Goal: Information Seeking & Learning: Check status

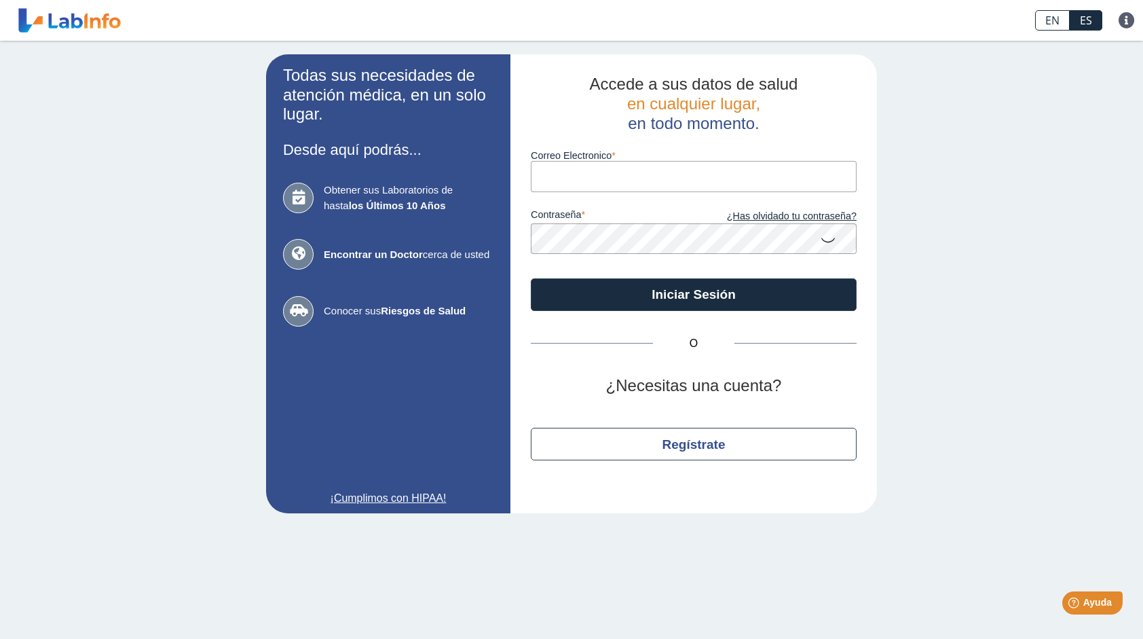
click at [588, 178] on input "Correo Electronico" at bounding box center [694, 176] width 326 height 31
type input "[EMAIL_ADDRESS][DOMAIN_NAME]"
click at [769, 217] on link "¿Has olvidado tu contraseña?" at bounding box center [775, 216] width 163 height 15
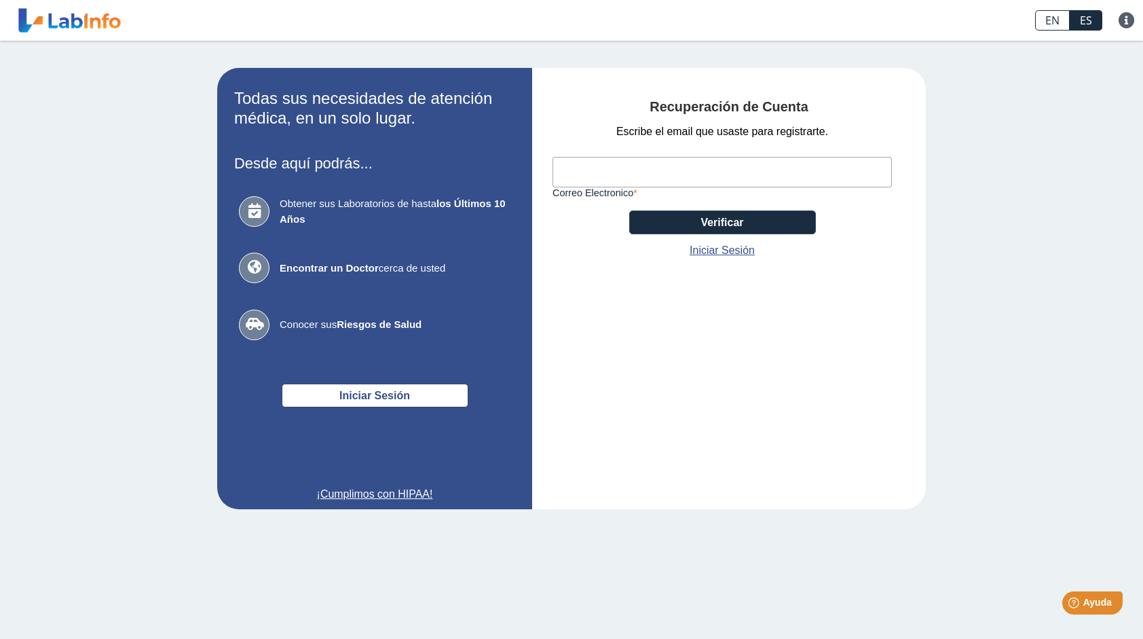
click at [601, 166] on input "Correo Electronico" at bounding box center [721, 172] width 339 height 31
type input "[EMAIL_ADDRESS][DOMAIN_NAME]"
click at [734, 223] on button "Verificar" at bounding box center [722, 222] width 187 height 24
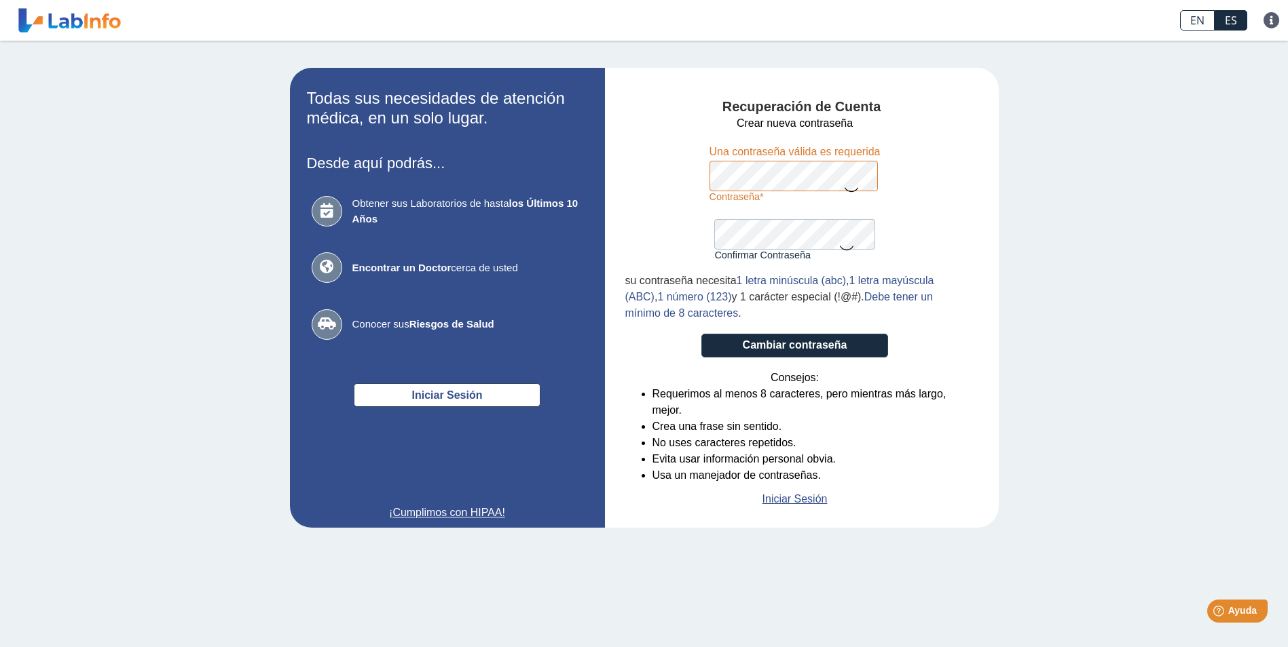
click at [713, 237] on form "Crear nueva contraseña Contraseña Una contraseña válida es requerida Confirmar …" at bounding box center [794, 311] width 339 height 392
click at [614, 172] on div "Recuperación de Cuenta Crear nueva contraseña Contraseña Una contraseña válida …" at bounding box center [802, 298] width 394 height 460
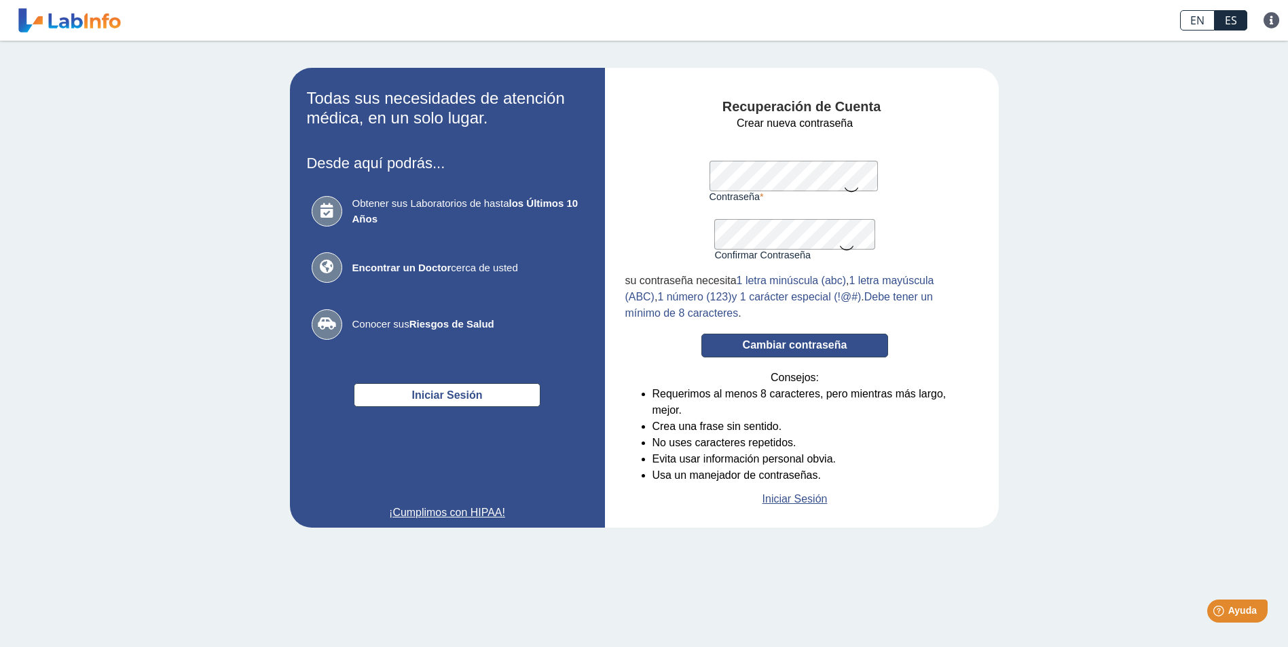
click at [788, 355] on button "Cambiar contraseña" at bounding box center [794, 346] width 187 height 24
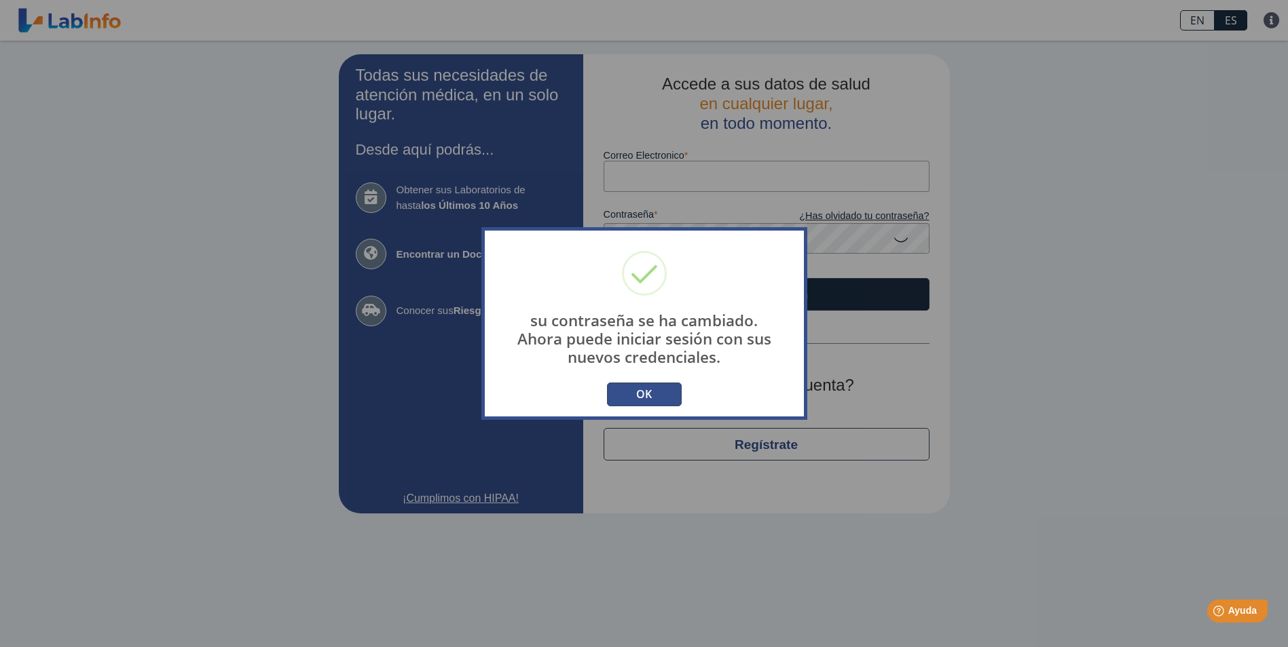
click at [638, 396] on button "OK" at bounding box center [644, 395] width 75 height 24
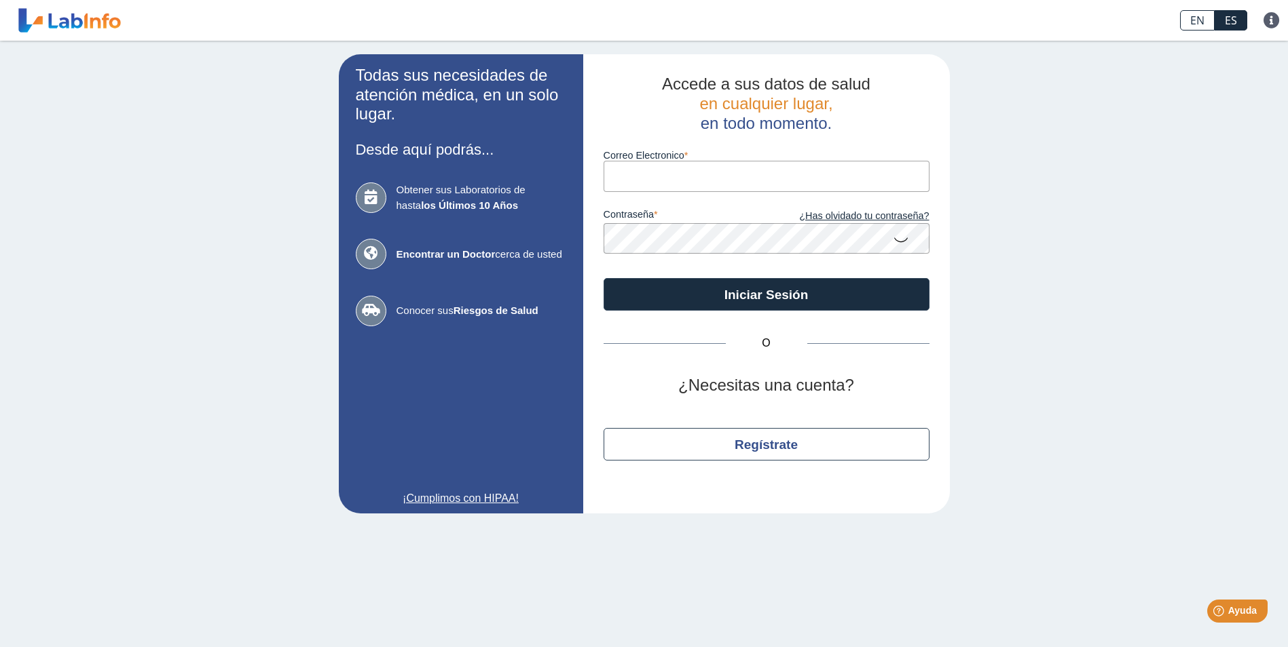
click at [683, 177] on input "Correo Electronico" at bounding box center [766, 176] width 326 height 31
type input "[EMAIL_ADDRESS][DOMAIN_NAME]"
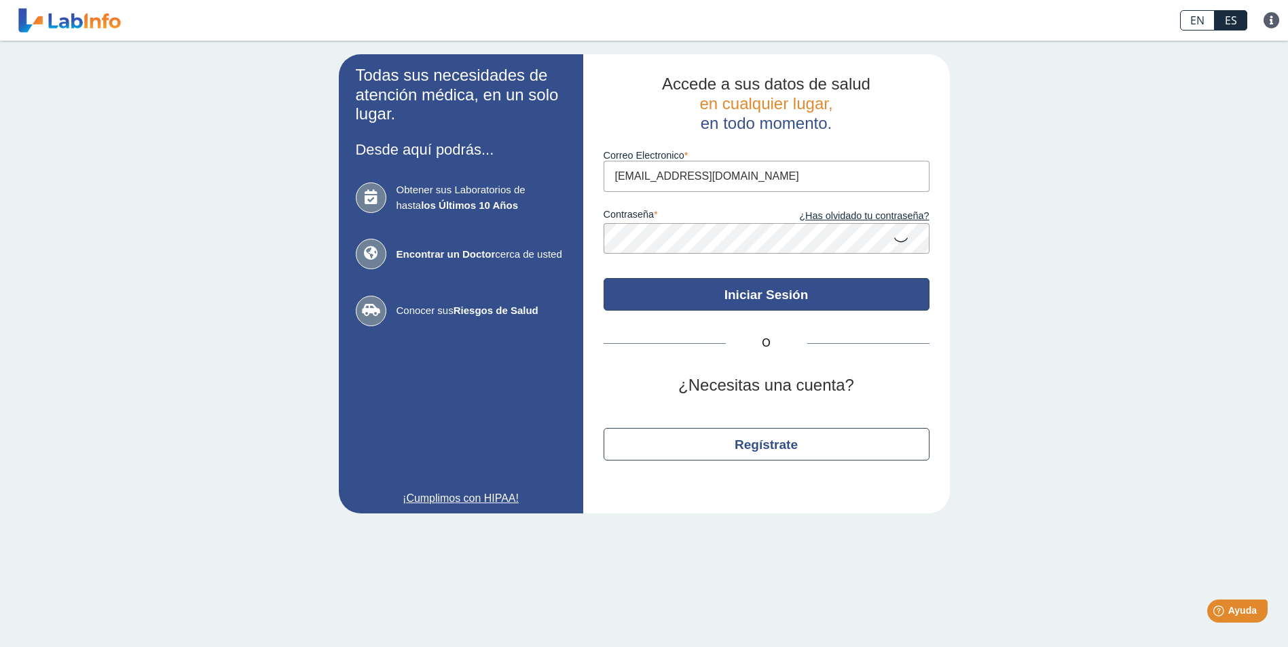
click at [760, 299] on button "Iniciar Sesión" at bounding box center [766, 294] width 326 height 33
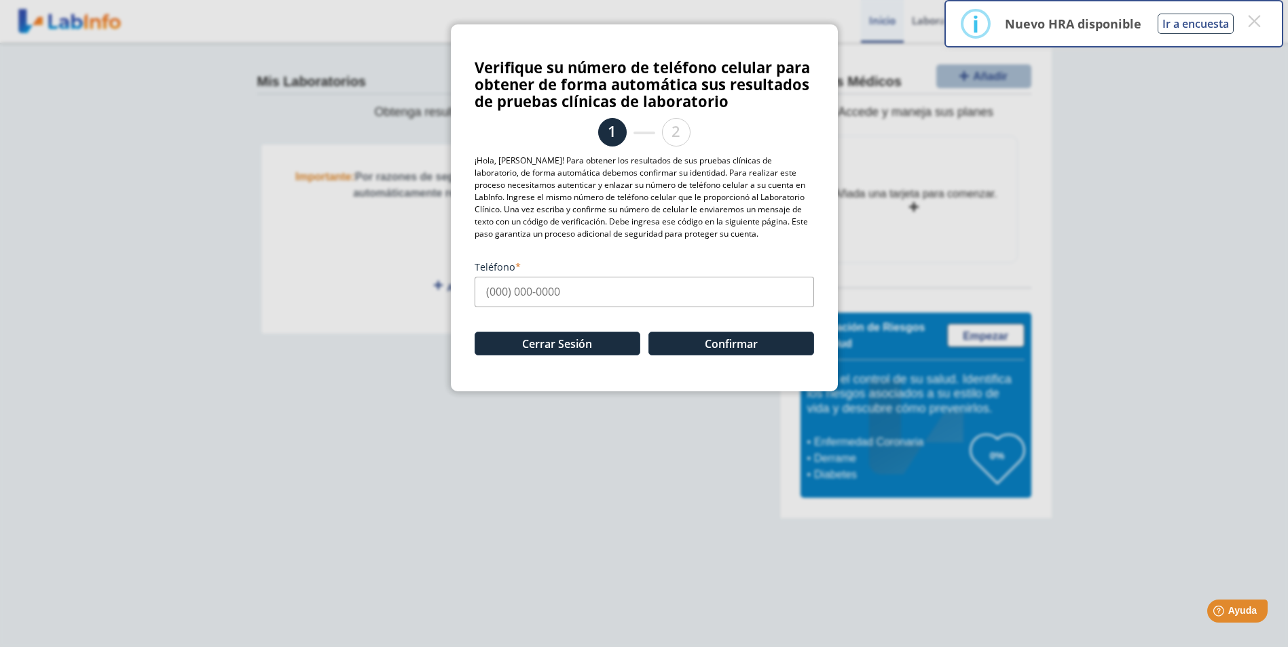
click at [576, 297] on input "Teléfono" at bounding box center [643, 292] width 339 height 31
type input "(787) 299-0179"
click at [736, 351] on button "Confirmar" at bounding box center [731, 344] width 166 height 24
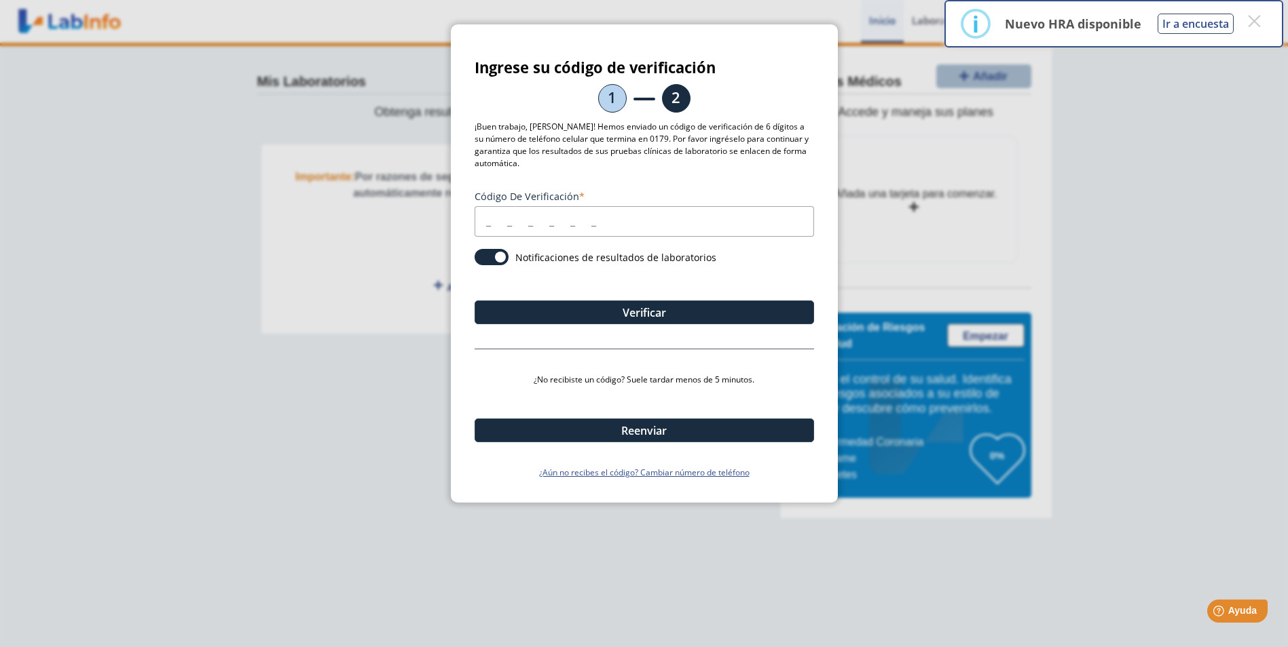
click at [620, 226] on input "Código de verificación" at bounding box center [643, 221] width 339 height 31
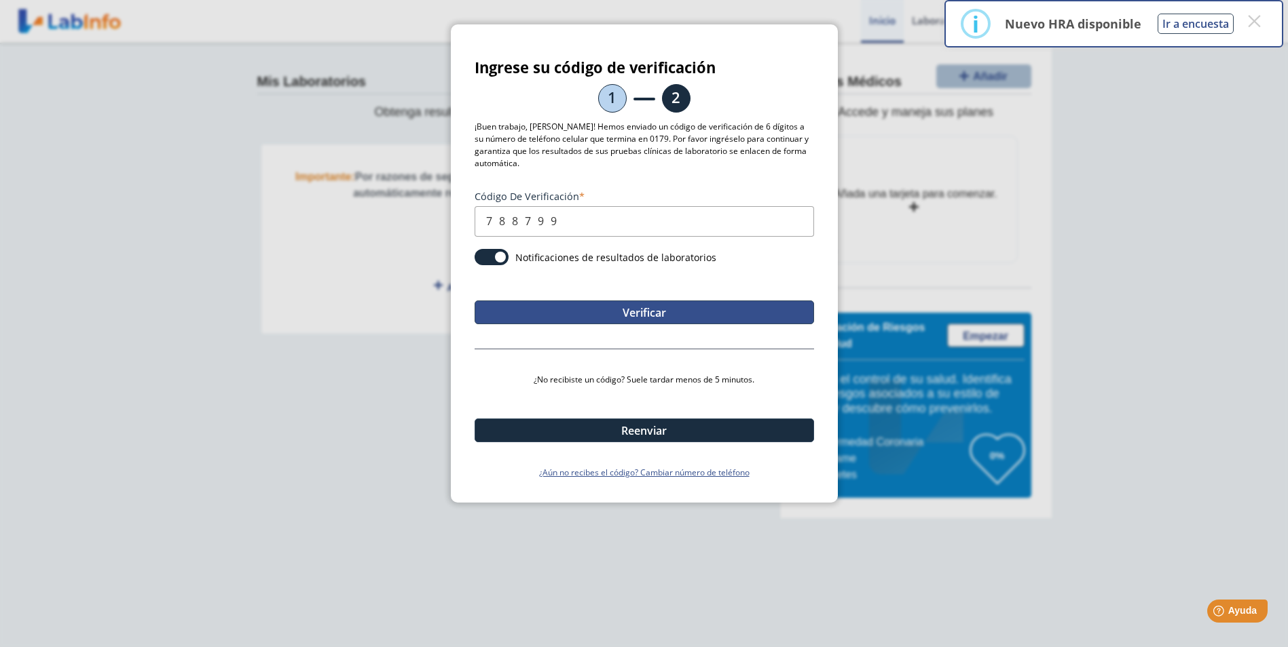
type input "788799"
click at [613, 314] on button "Verificar" at bounding box center [643, 313] width 339 height 24
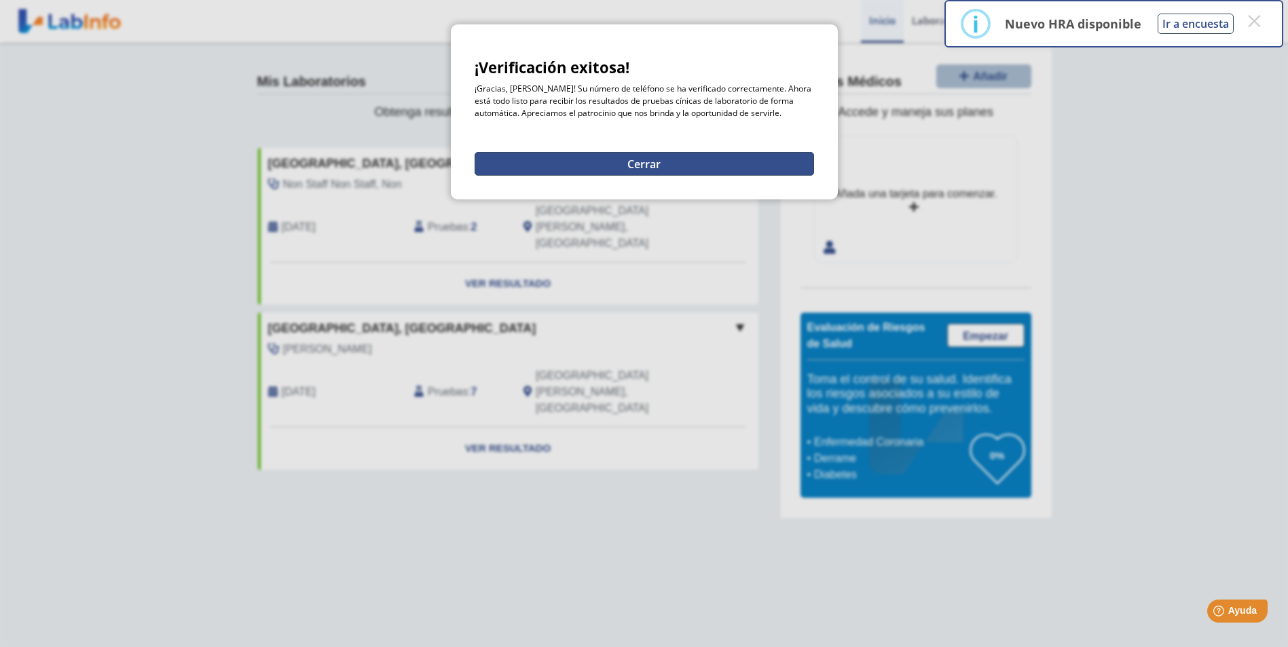
click at [659, 162] on button "Cerrar" at bounding box center [643, 164] width 339 height 24
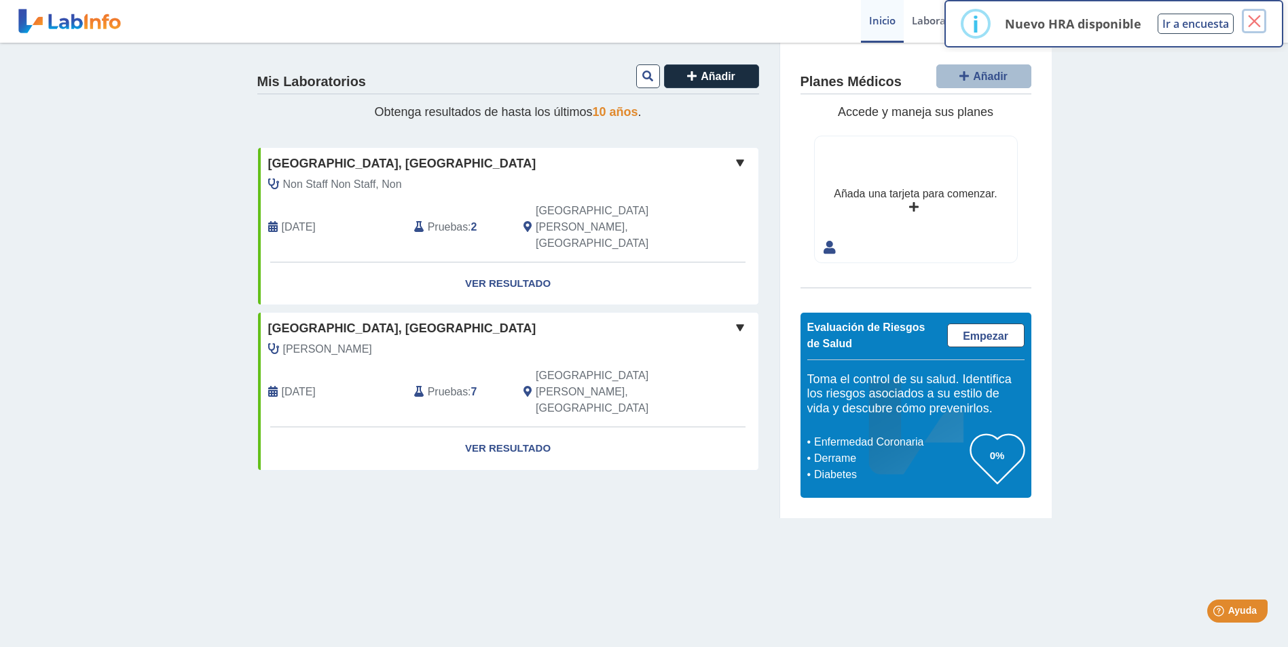
click at [1250, 25] on button "×" at bounding box center [1253, 21] width 24 height 24
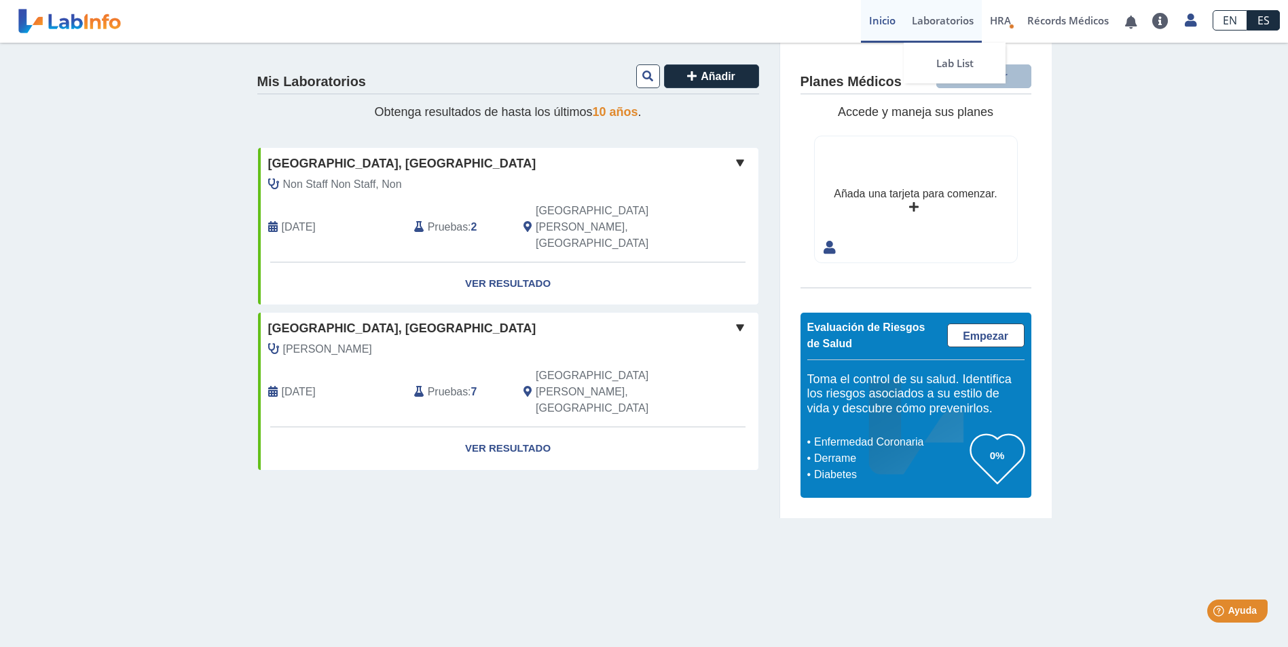
click at [921, 20] on link "Laboratorios" at bounding box center [942, 21] width 78 height 43
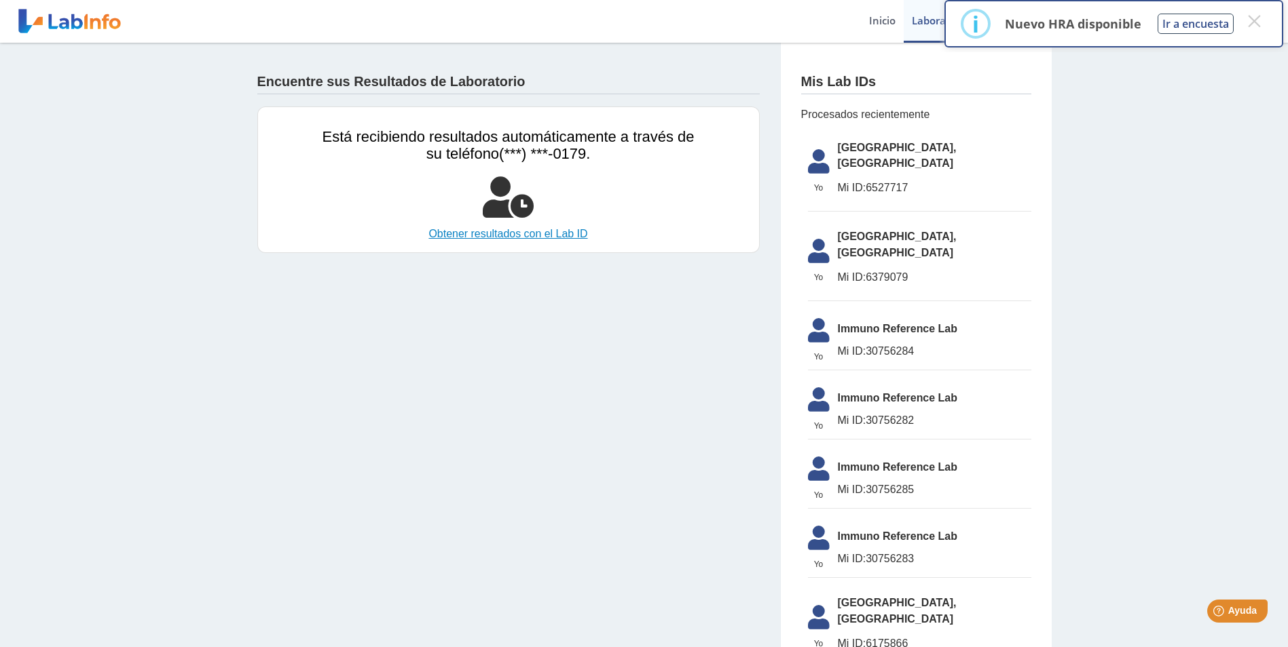
click at [542, 233] on link "Obtener resultados con el Lab ID" at bounding box center [508, 234] width 372 height 16
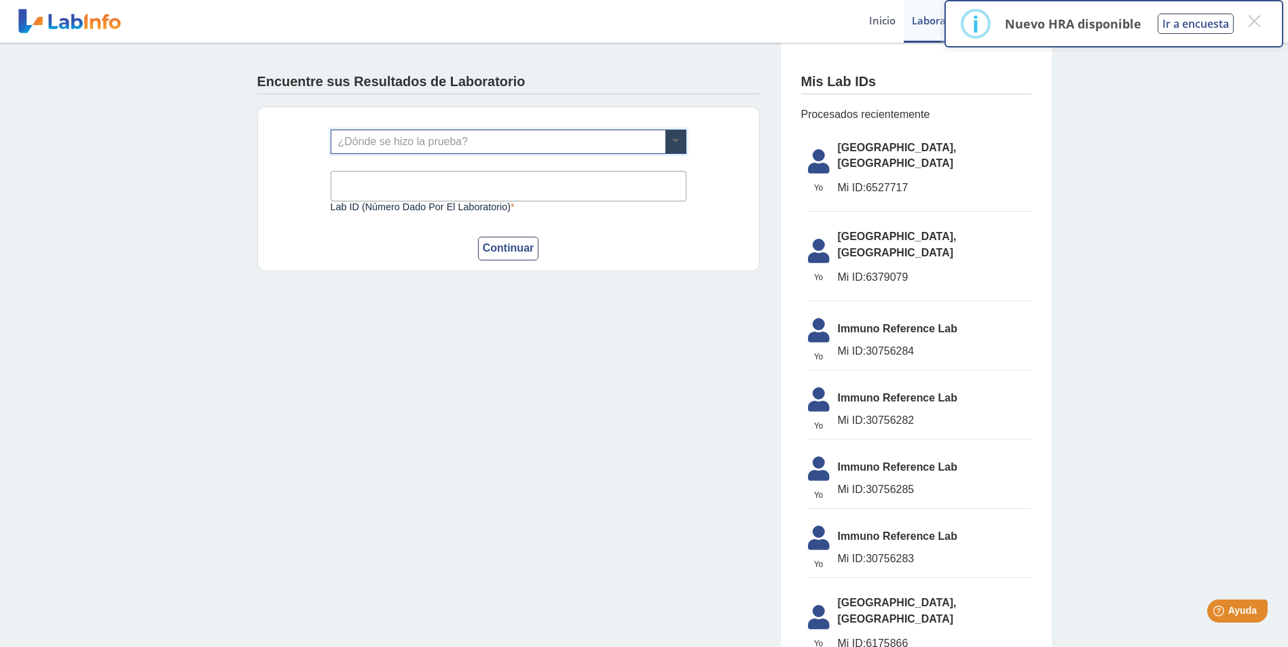
click at [673, 145] on span at bounding box center [675, 141] width 20 height 23
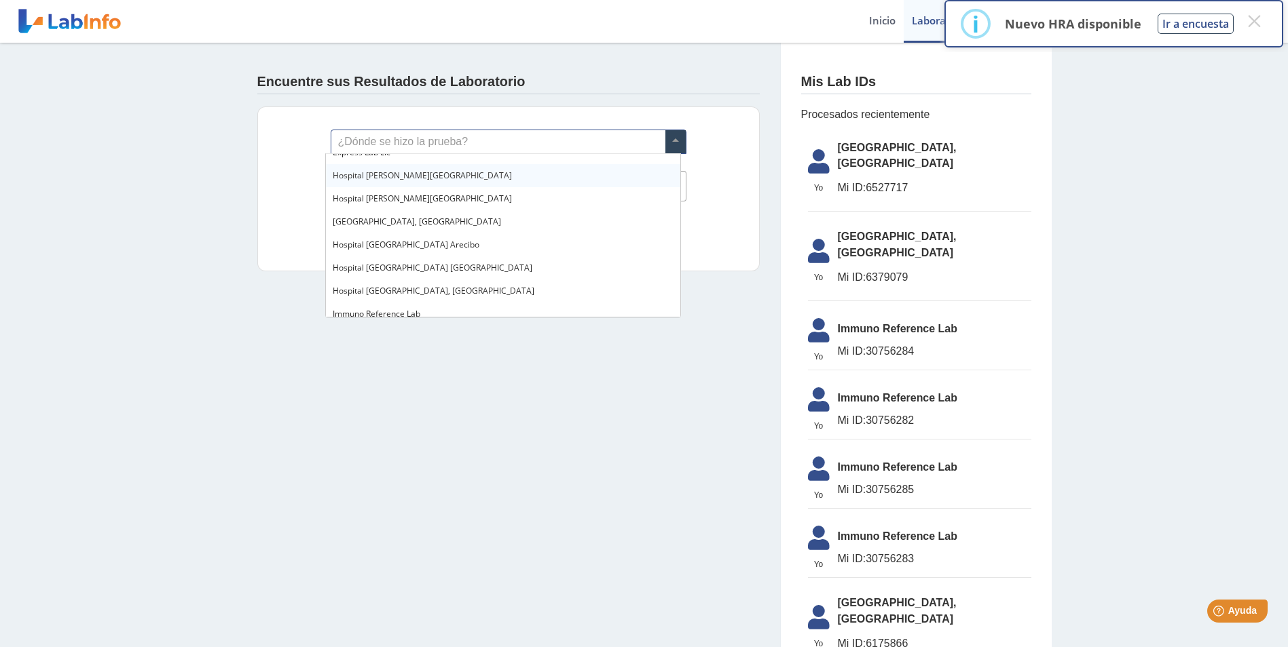
scroll to position [136, 0]
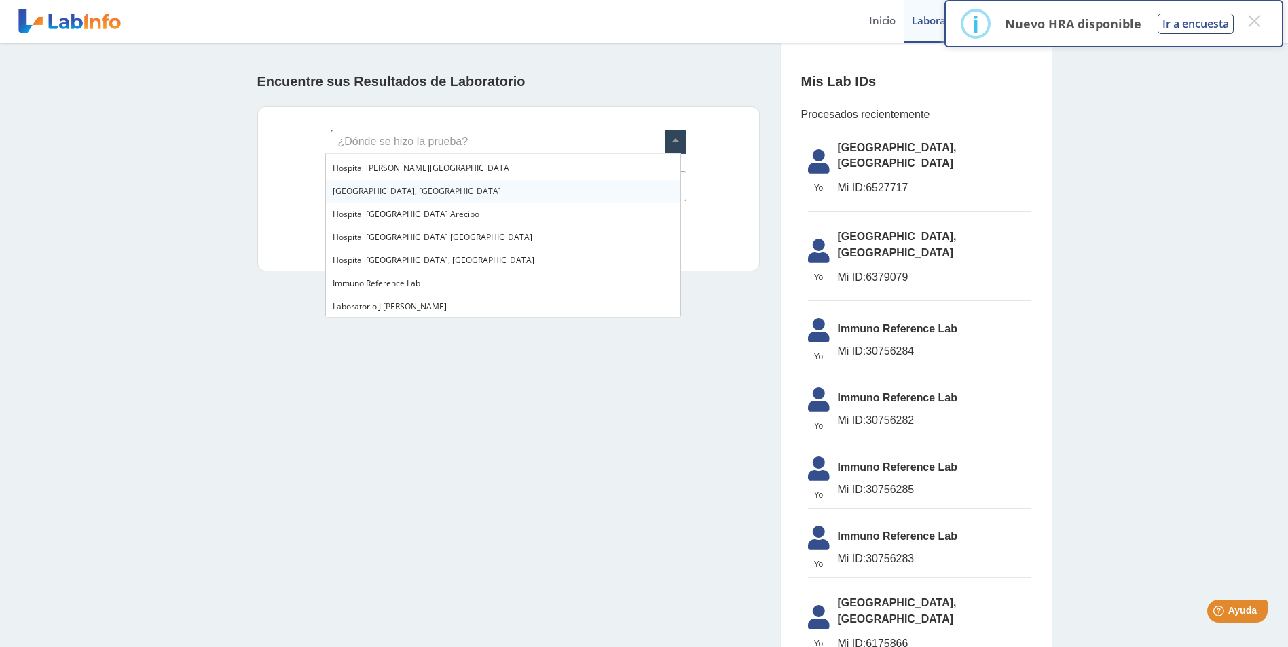
click at [429, 188] on span "[GEOGRAPHIC_DATA], [GEOGRAPHIC_DATA]" at bounding box center [417, 191] width 168 height 12
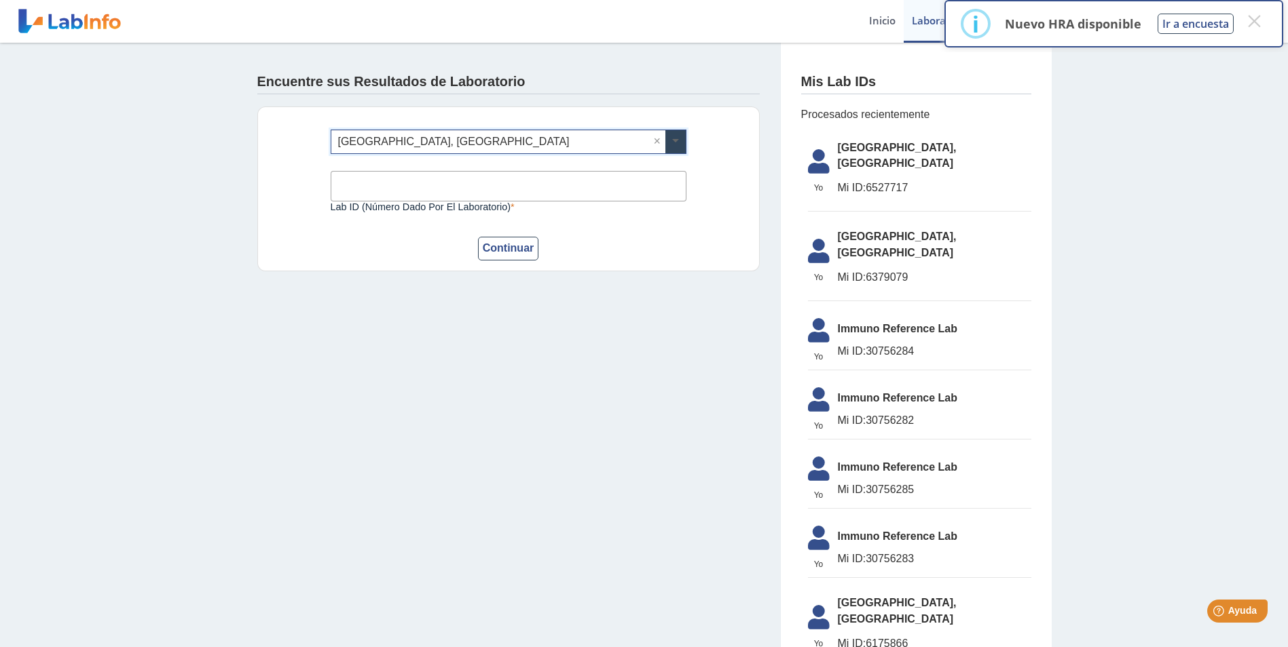
click at [668, 140] on span at bounding box center [675, 141] width 20 height 23
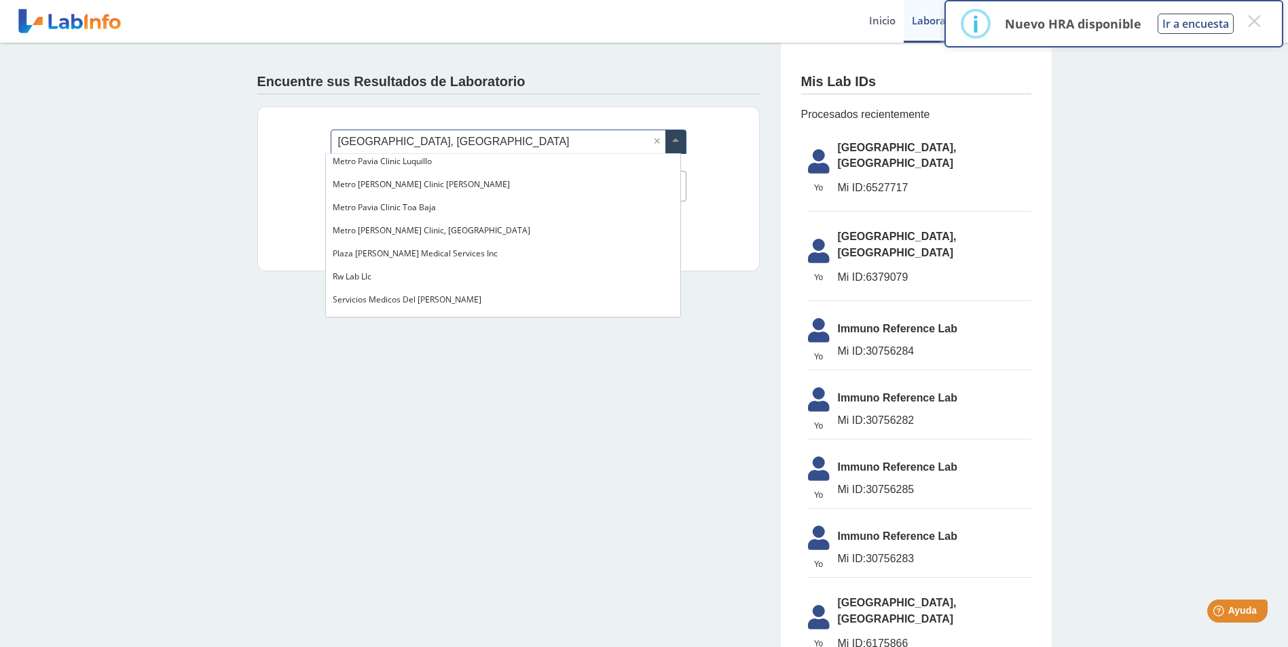
scroll to position [1106, 0]
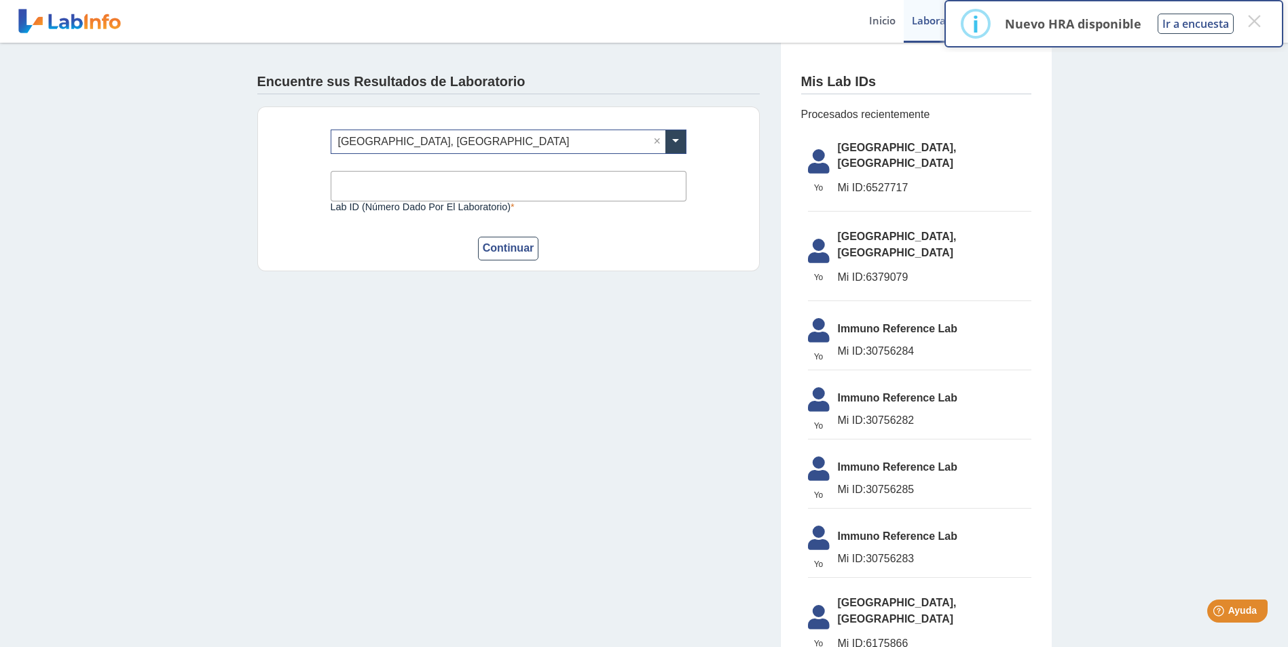
click at [532, 377] on app-lab-results-create "Encuentre sus Resultados de Laboratorio ¿Dónde se hizo la prueba? × Hospital Me…" at bounding box center [644, 464] width 814 height 842
click at [417, 180] on input "Lab ID (número dado por el laboratorio)" at bounding box center [509, 186] width 356 height 31
type input "0299393026"
click at [493, 244] on button "Continuar" at bounding box center [508, 249] width 61 height 24
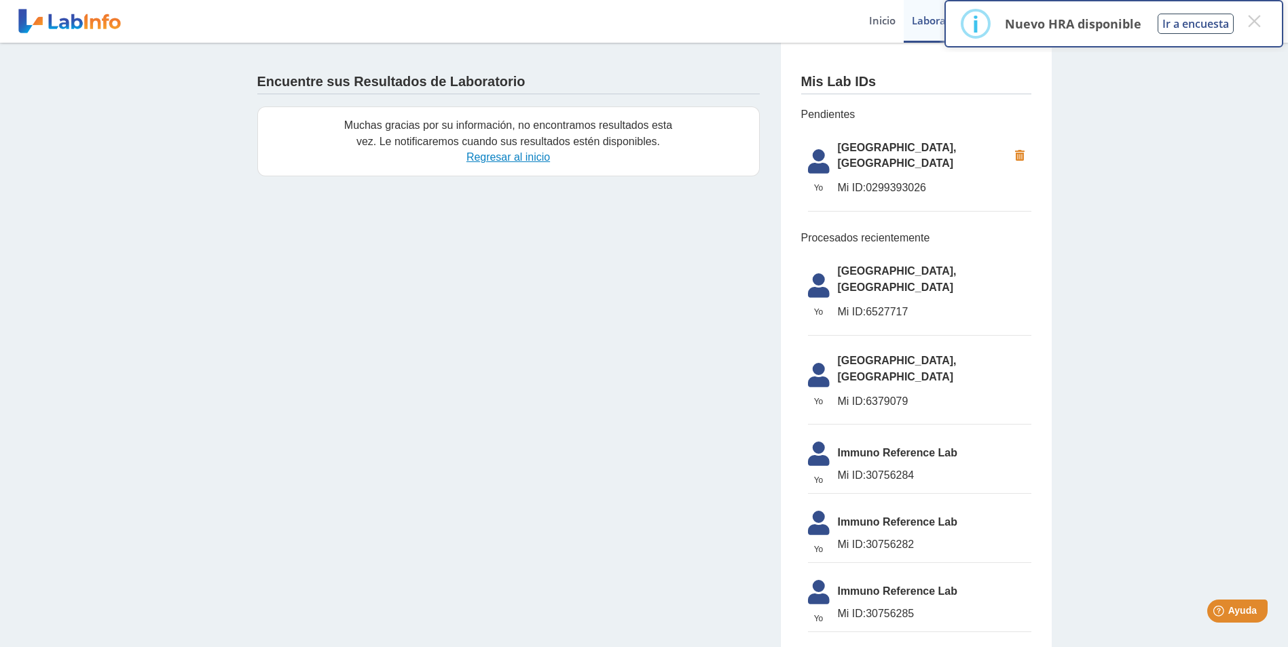
click at [521, 156] on link "Regresar al inicio" at bounding box center [507, 157] width 83 height 12
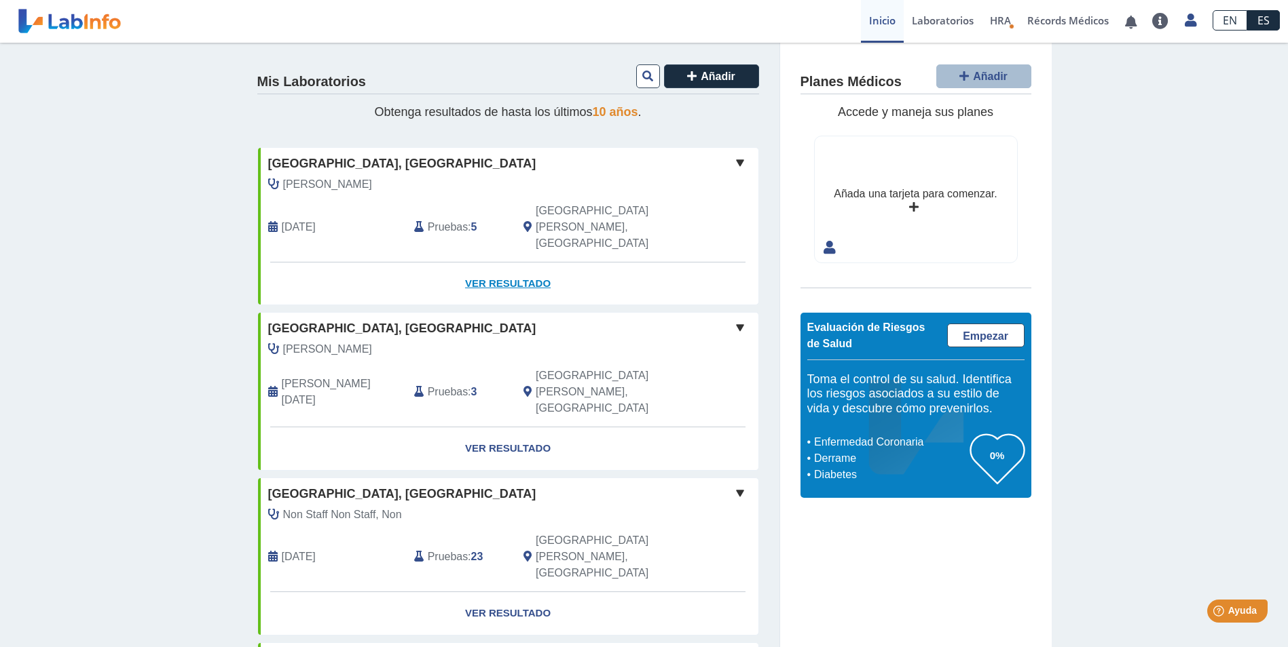
click at [495, 263] on link "Ver Resultado" at bounding box center [508, 284] width 500 height 43
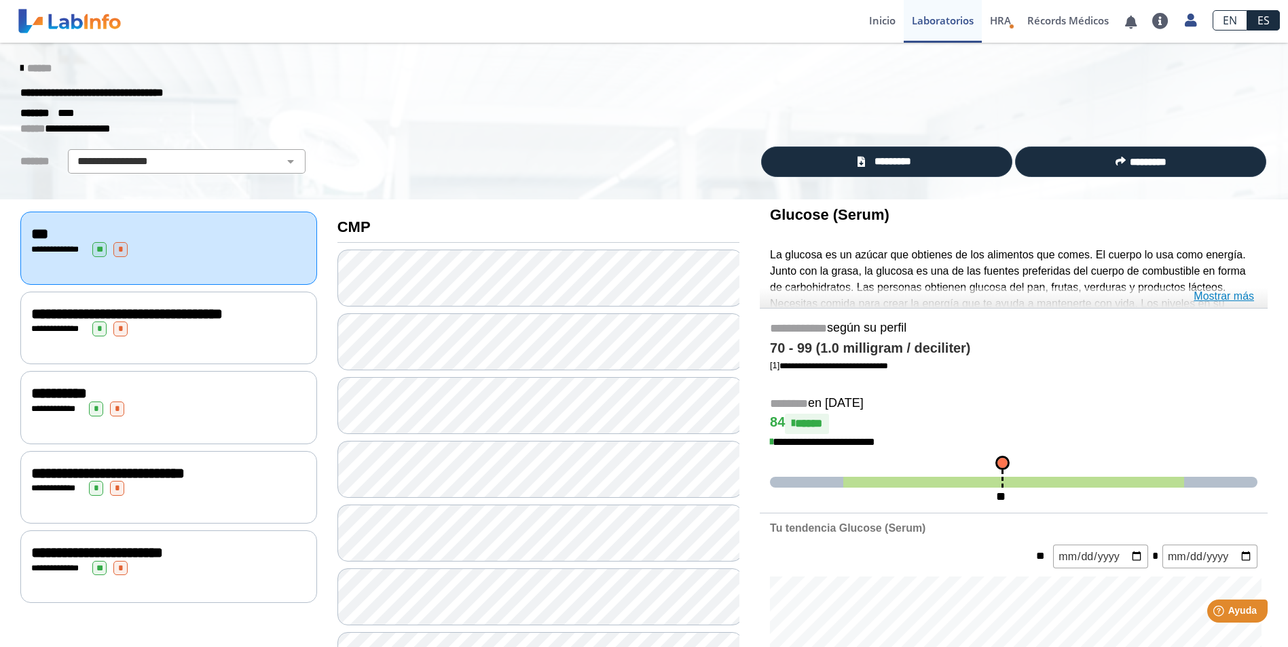
click at [1243, 292] on link "Mostrar más" at bounding box center [1223, 296] width 60 height 16
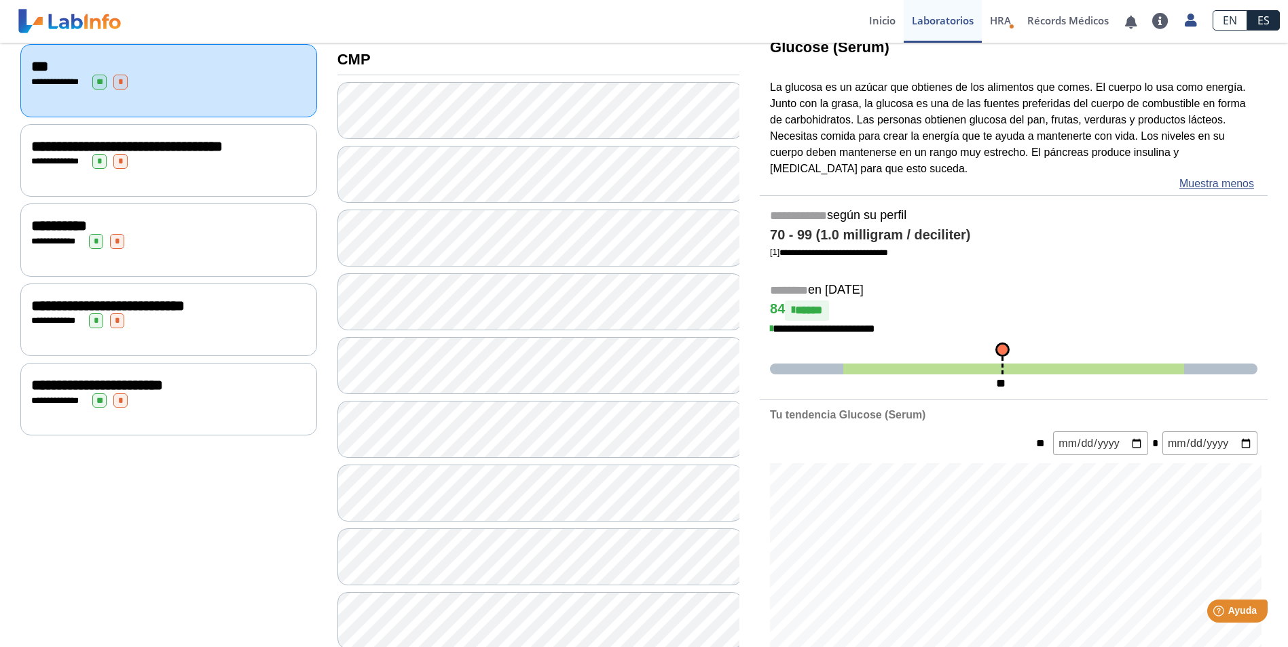
scroll to position [68, 0]
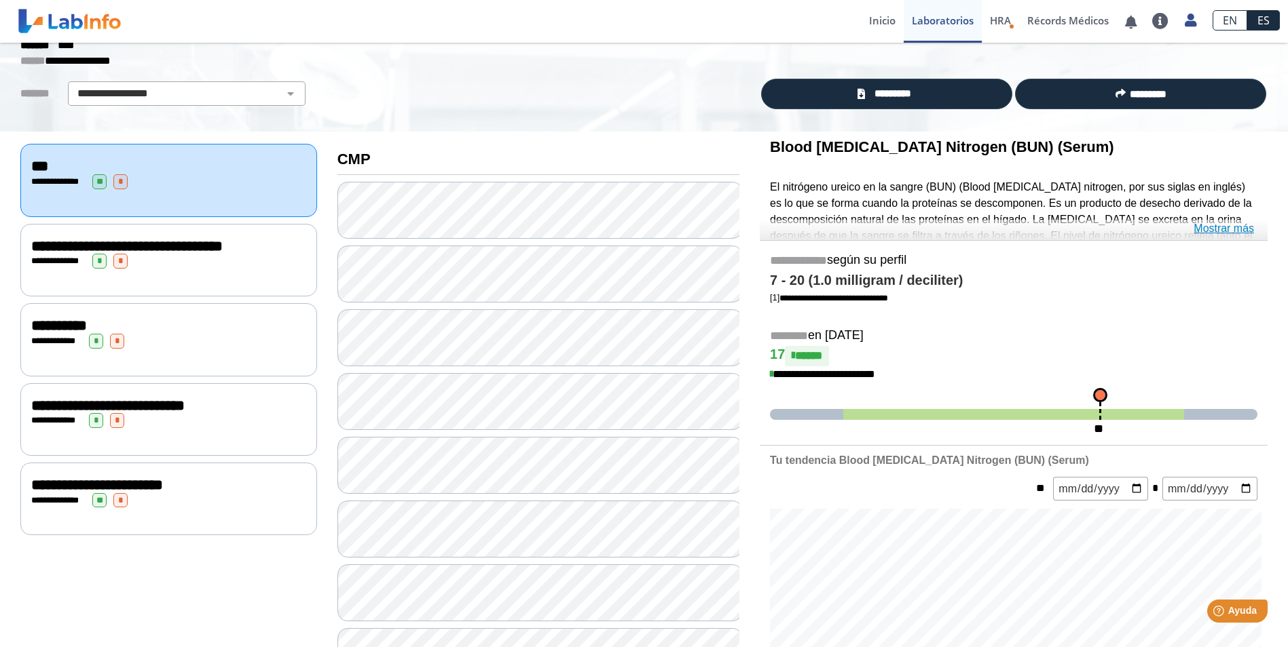
click at [1237, 229] on link "Mostrar más" at bounding box center [1223, 229] width 60 height 16
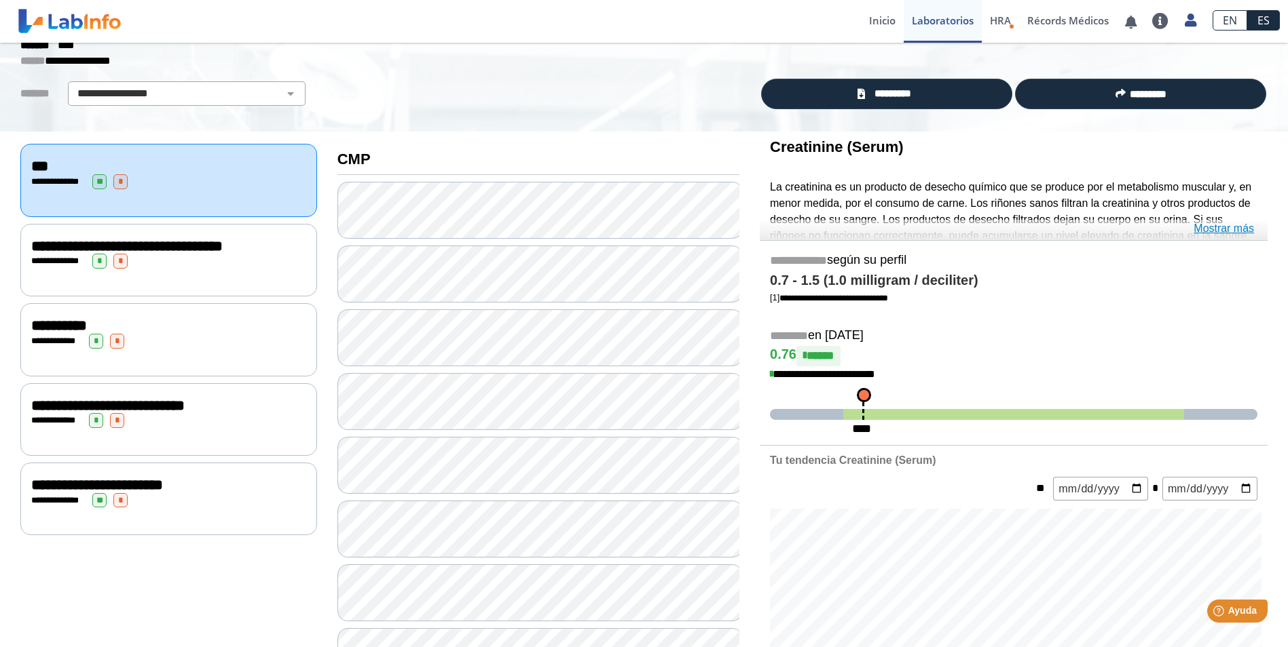
click at [1212, 227] on link "Mostrar más" at bounding box center [1223, 229] width 60 height 16
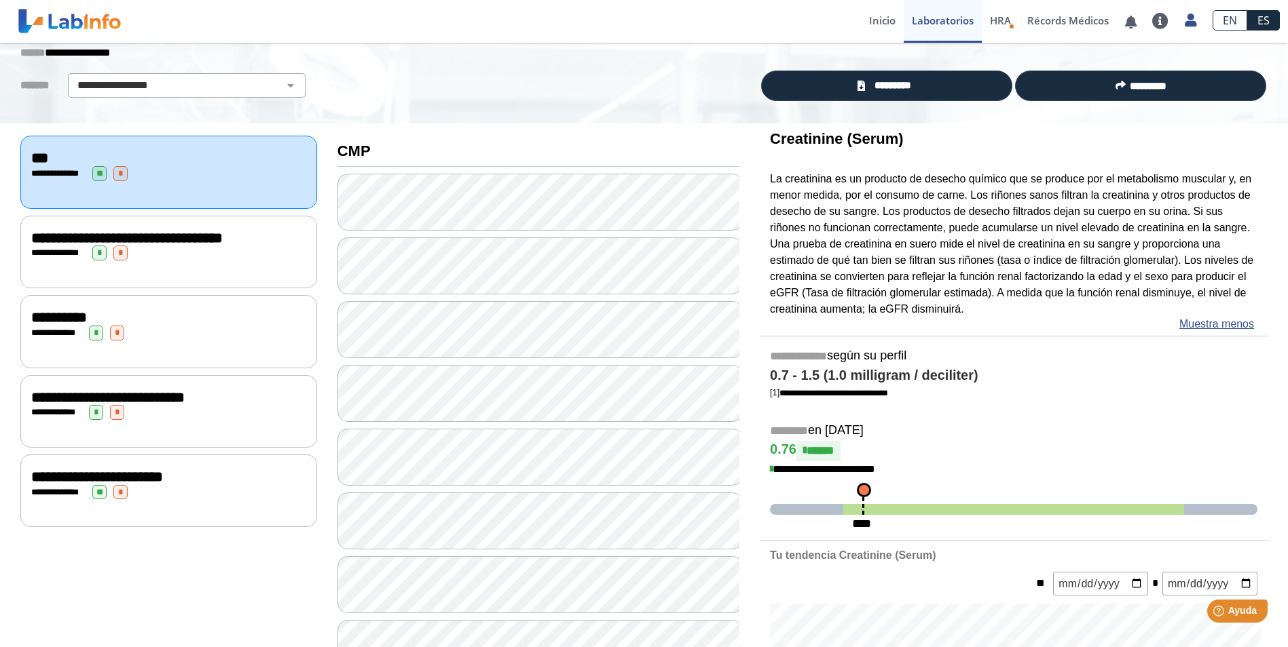
scroll to position [68, 0]
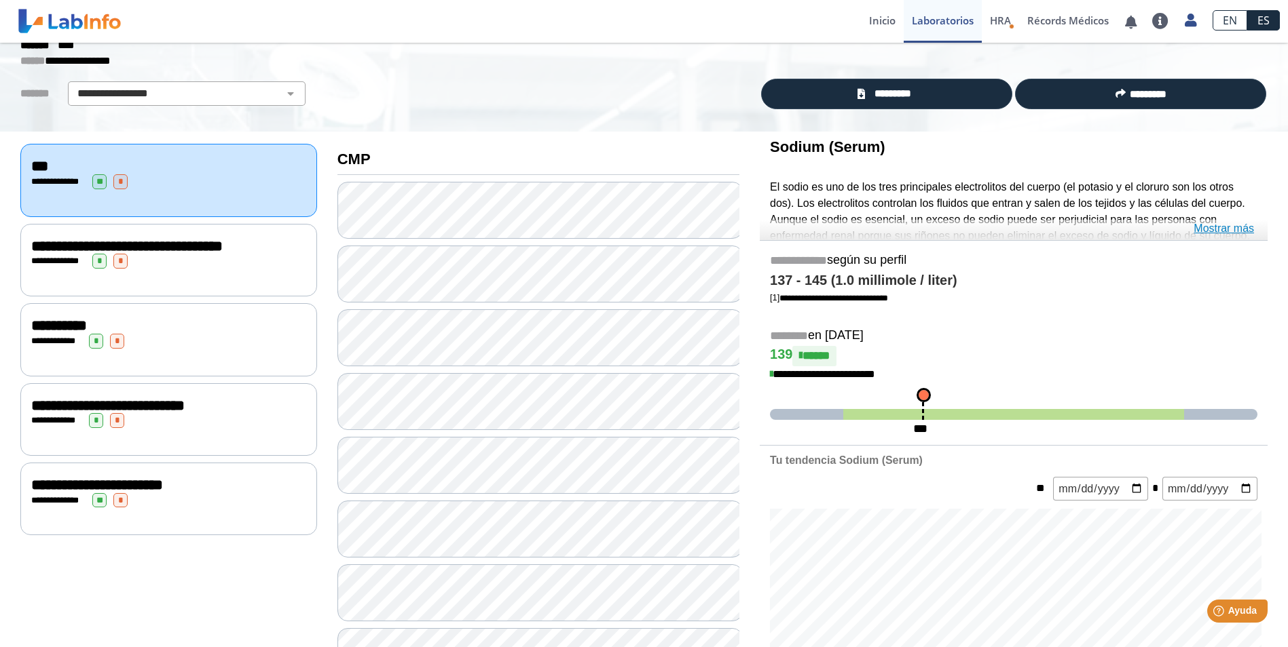
click at [1203, 228] on link "Mostrar más" at bounding box center [1223, 229] width 60 height 16
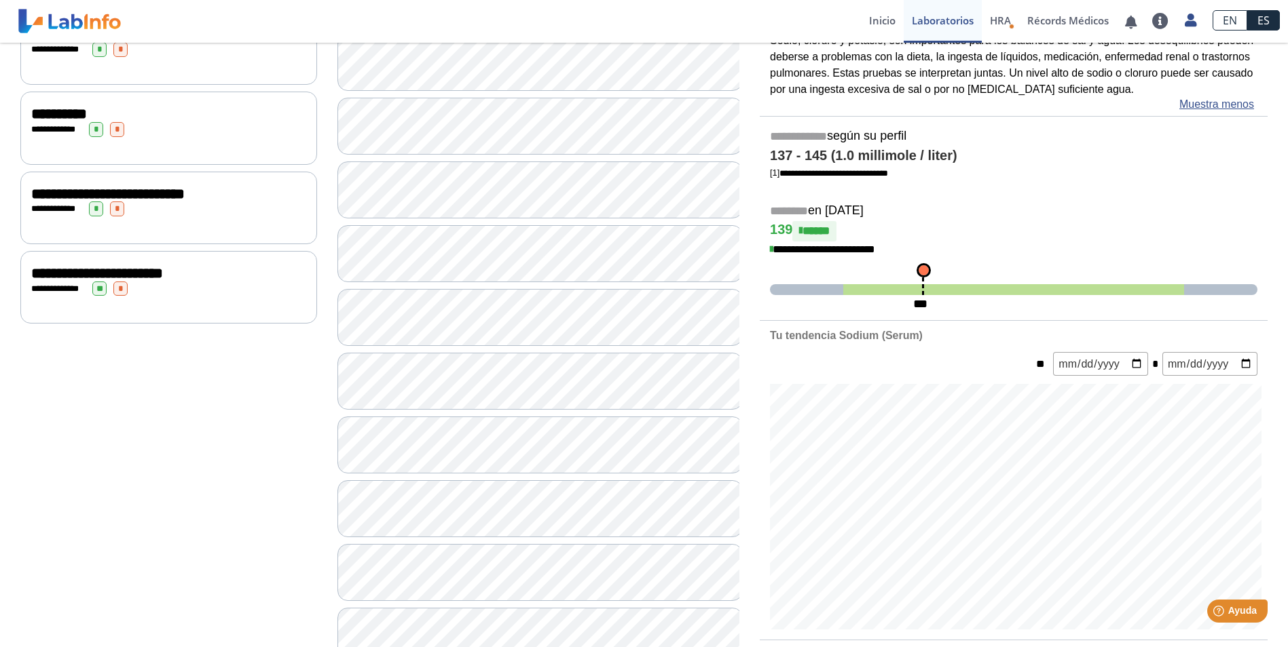
scroll to position [271, 0]
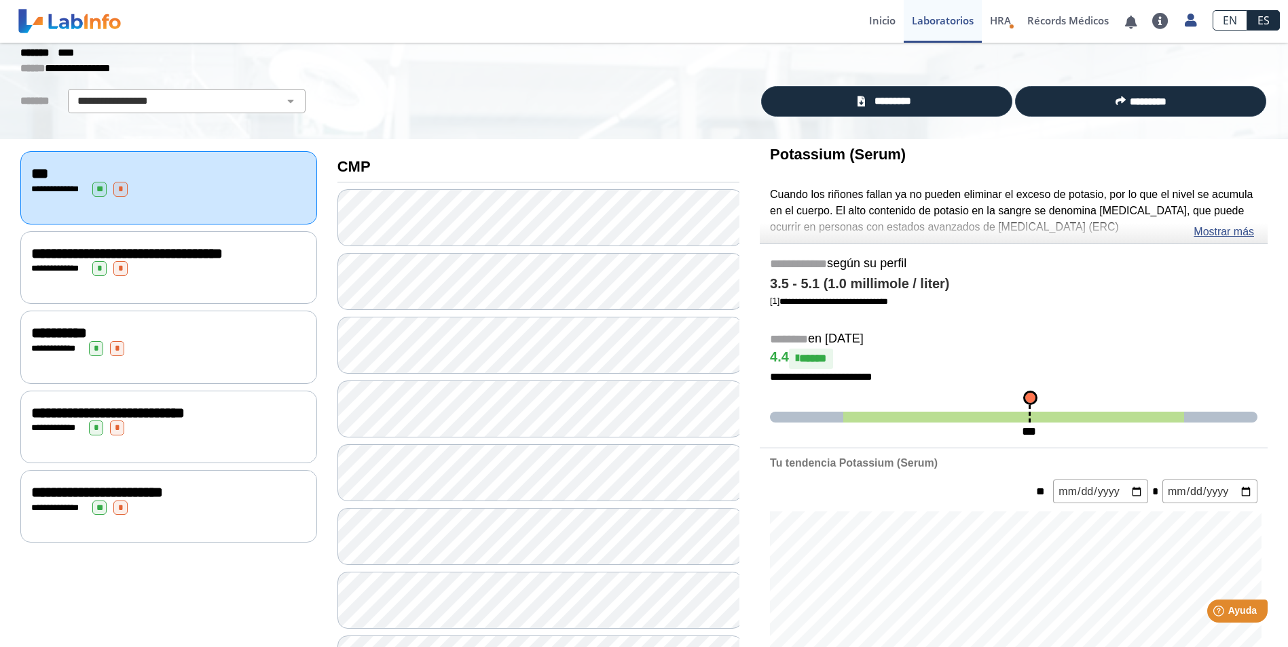
scroll to position [68, 0]
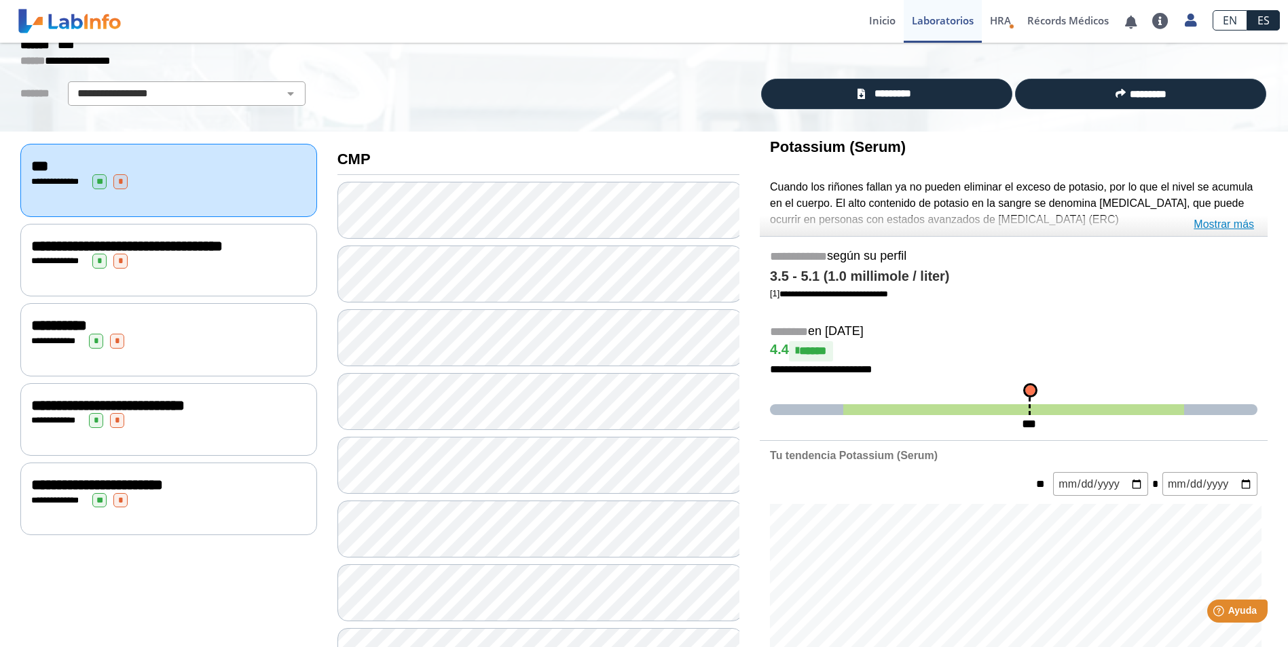
click at [1226, 223] on link "Mostrar más" at bounding box center [1223, 225] width 60 height 16
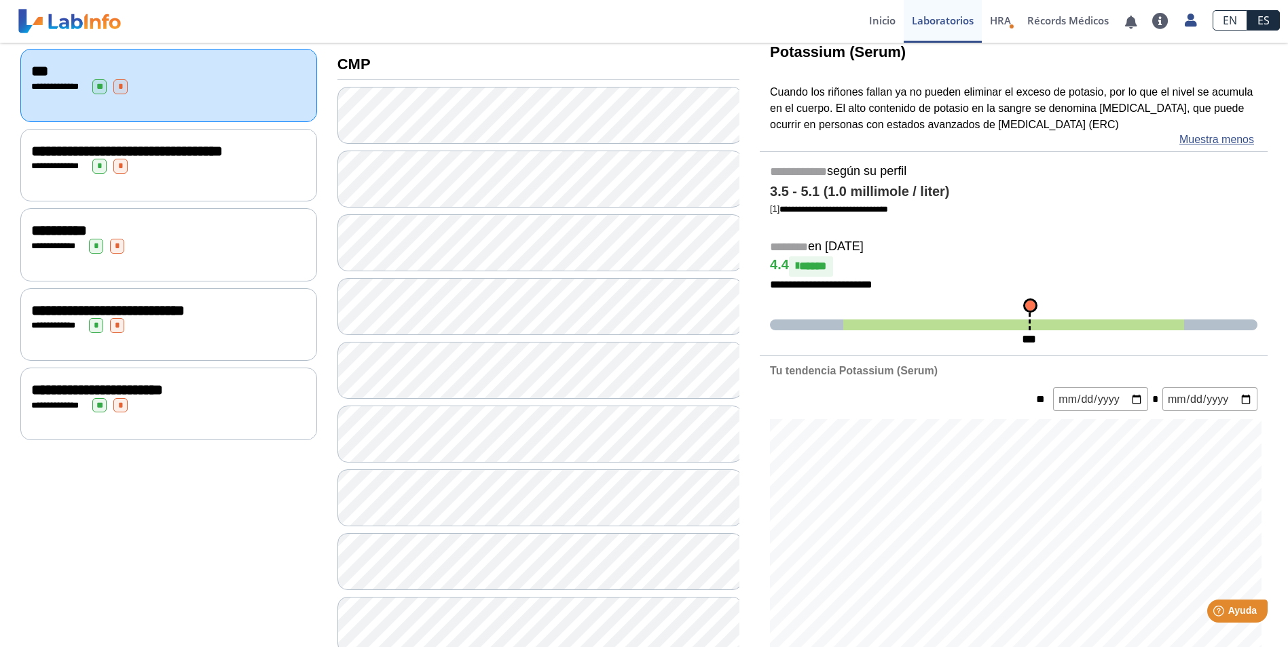
scroll to position [204, 0]
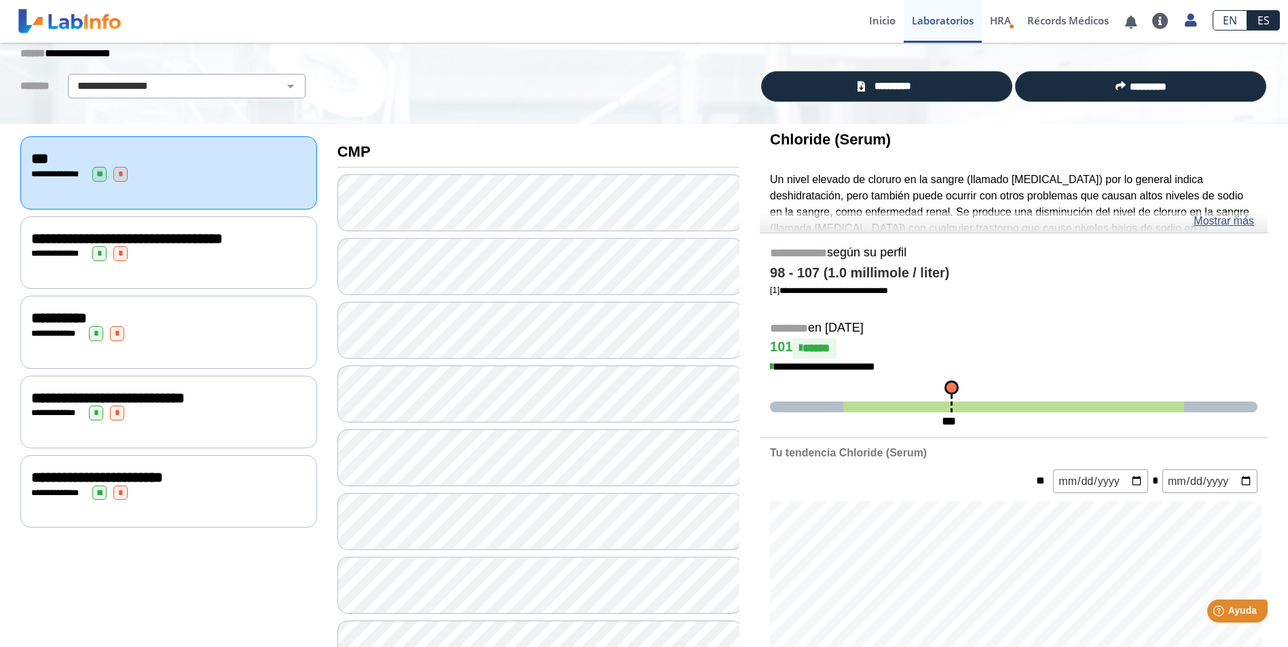
scroll to position [68, 0]
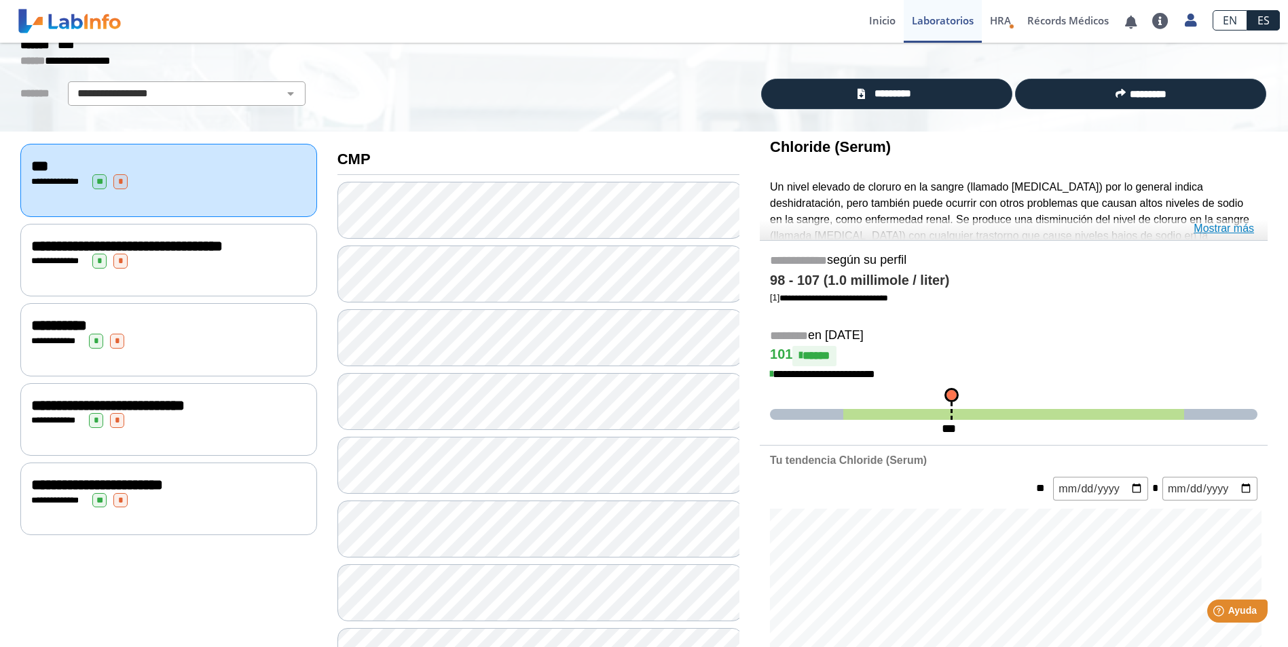
click at [1221, 227] on link "Mostrar más" at bounding box center [1223, 229] width 60 height 16
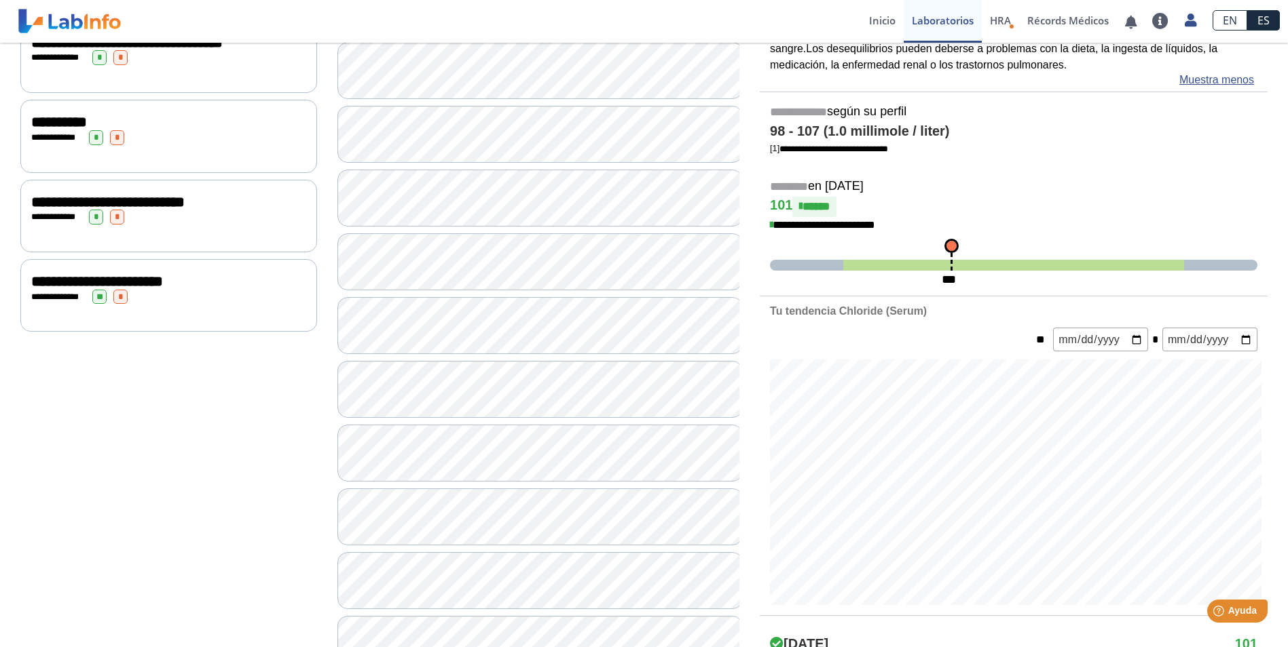
scroll to position [204, 0]
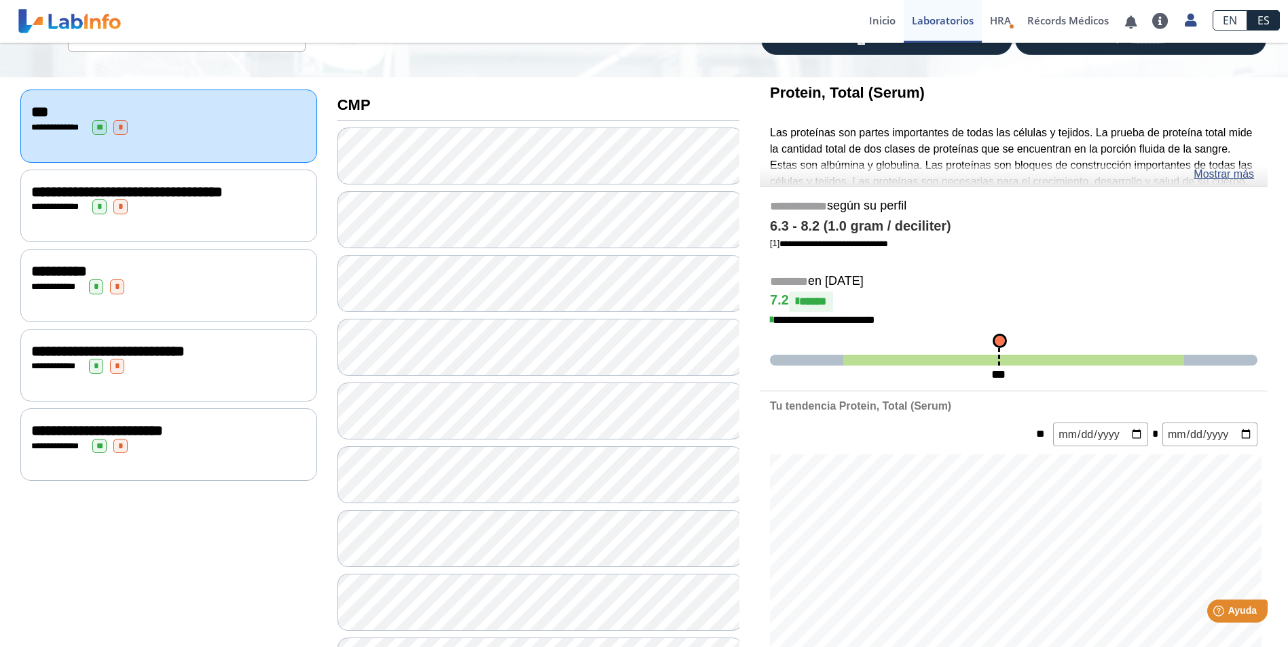
scroll to position [68, 0]
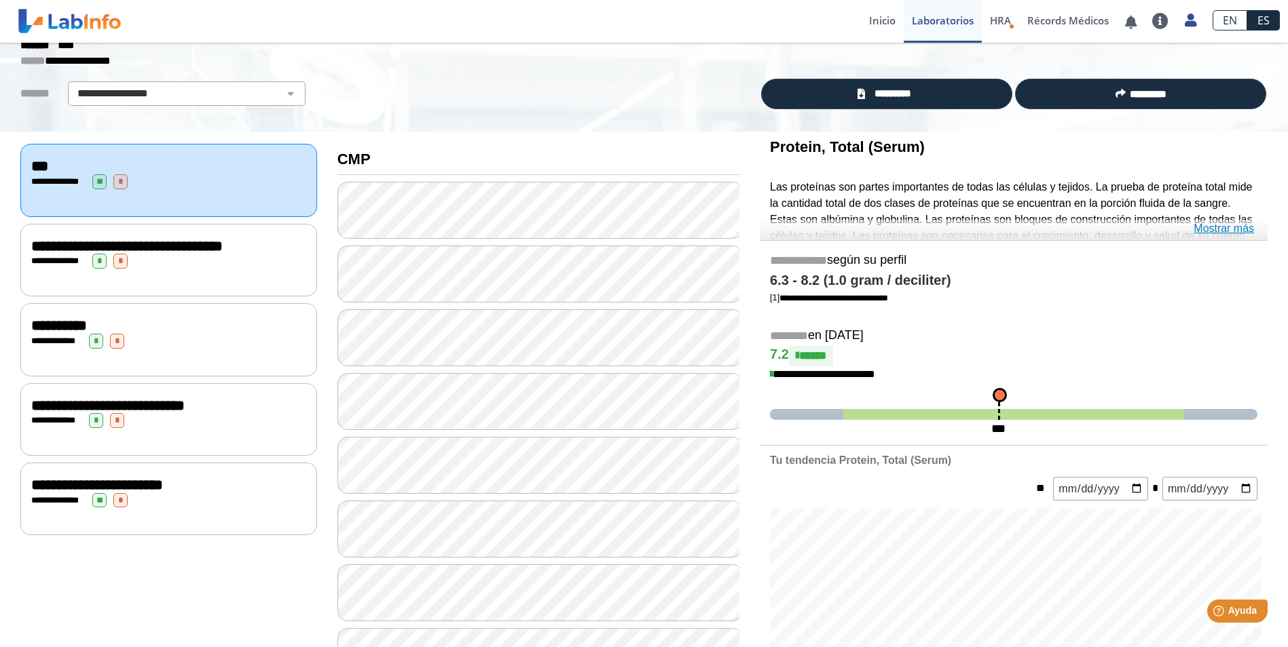
click at [1220, 227] on link "Mostrar más" at bounding box center [1223, 229] width 60 height 16
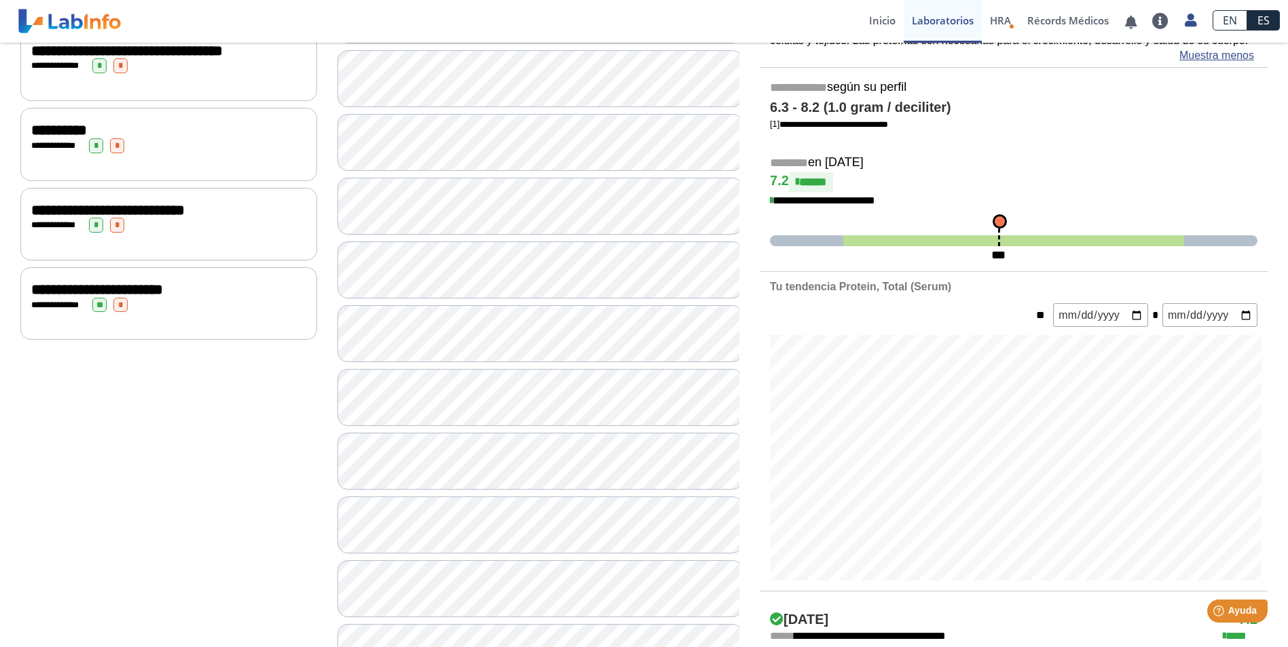
scroll to position [271, 0]
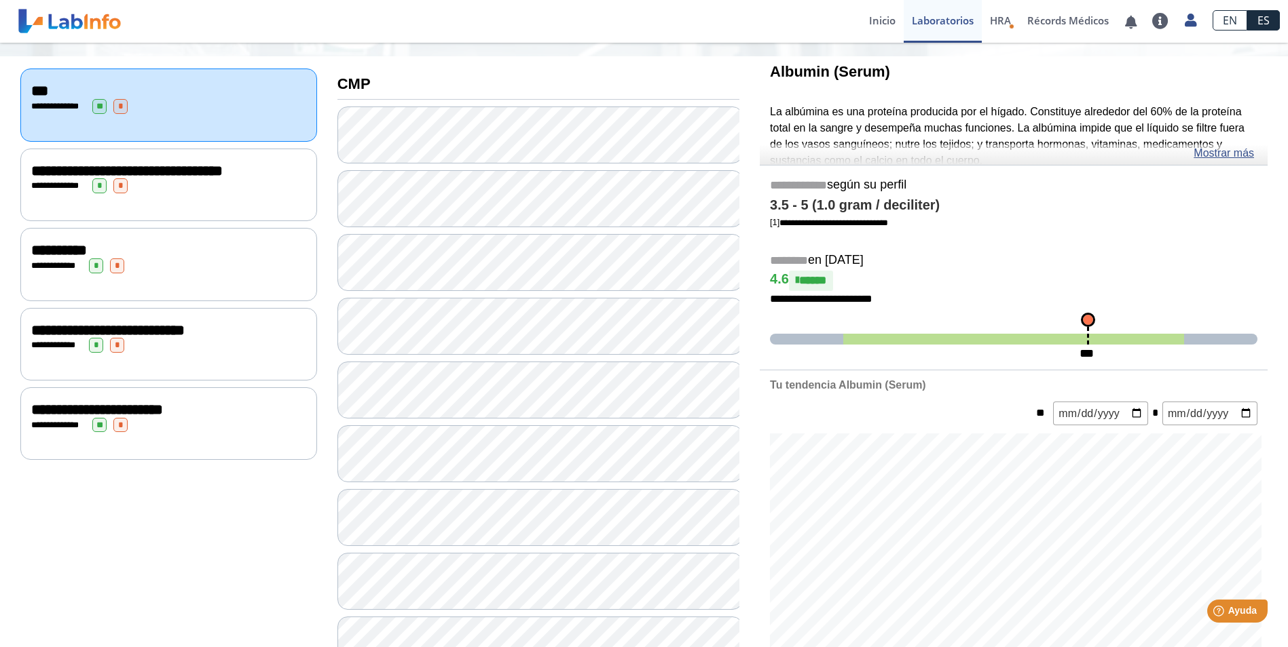
scroll to position [136, 0]
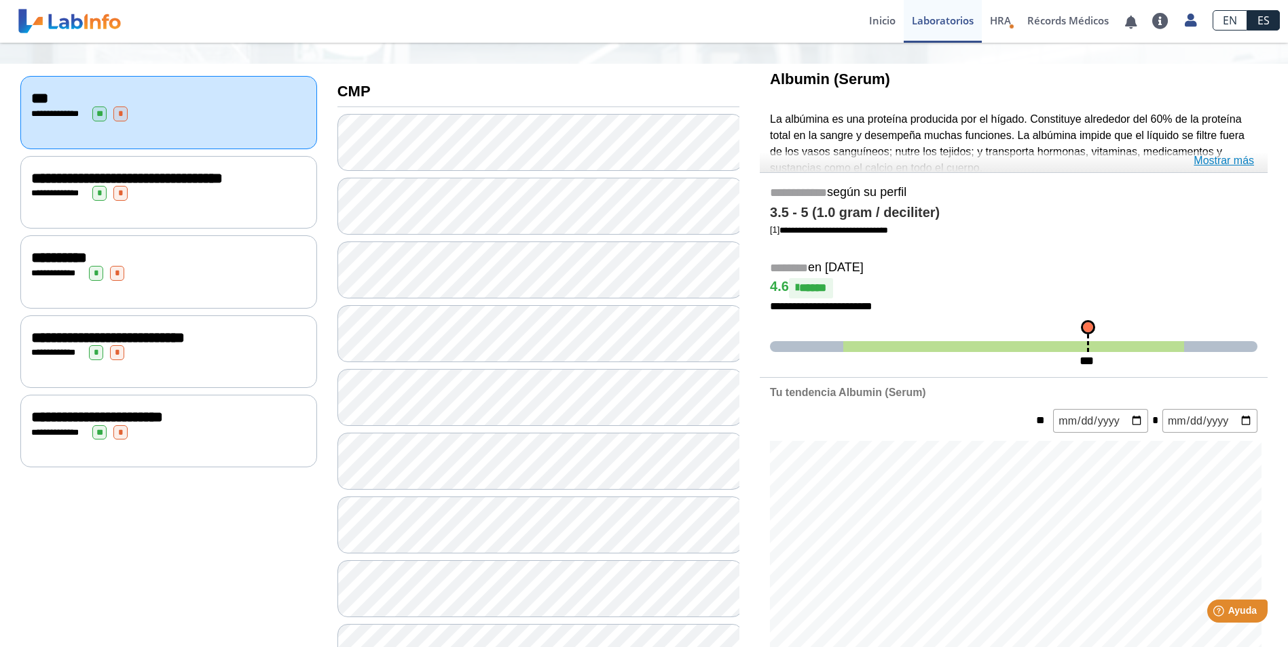
click at [1233, 161] on link "Mostrar más" at bounding box center [1223, 161] width 60 height 16
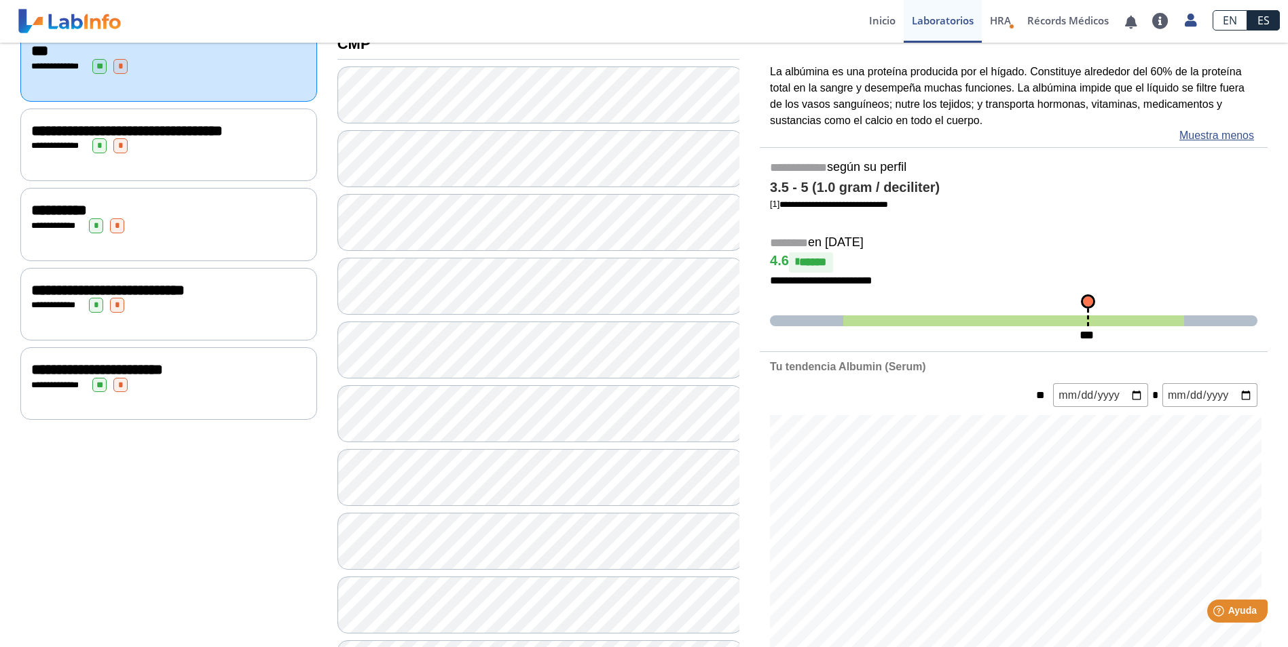
scroll to position [228, 0]
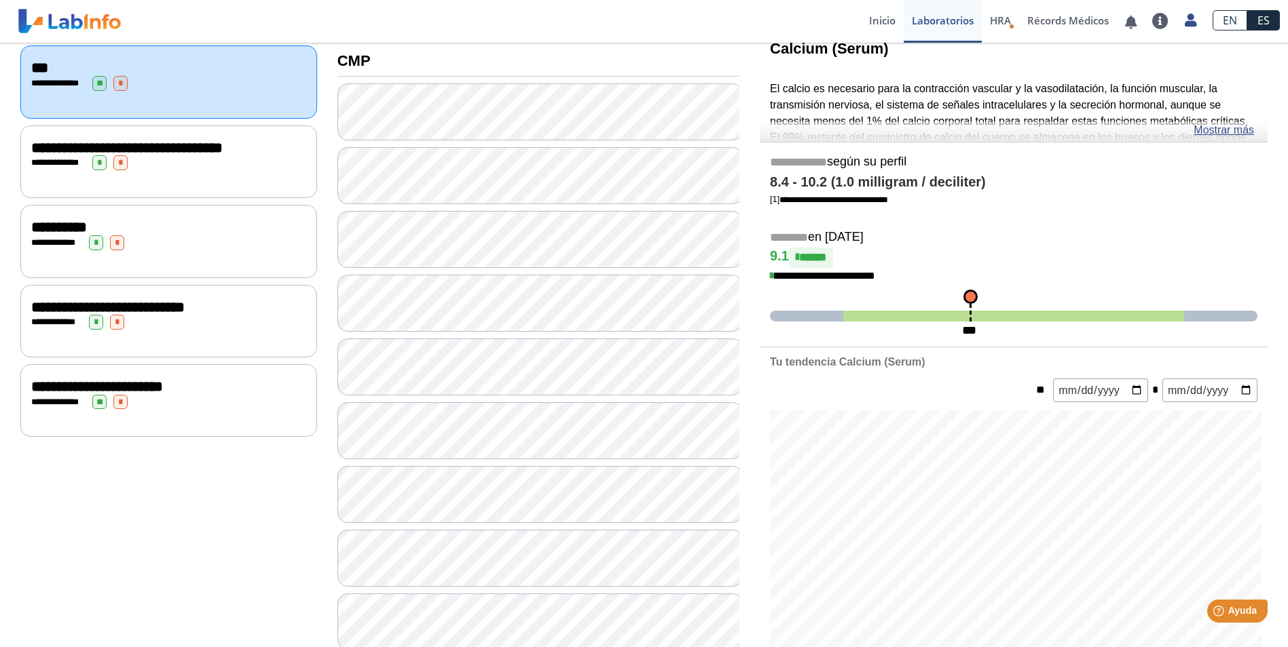
scroll to position [160, 0]
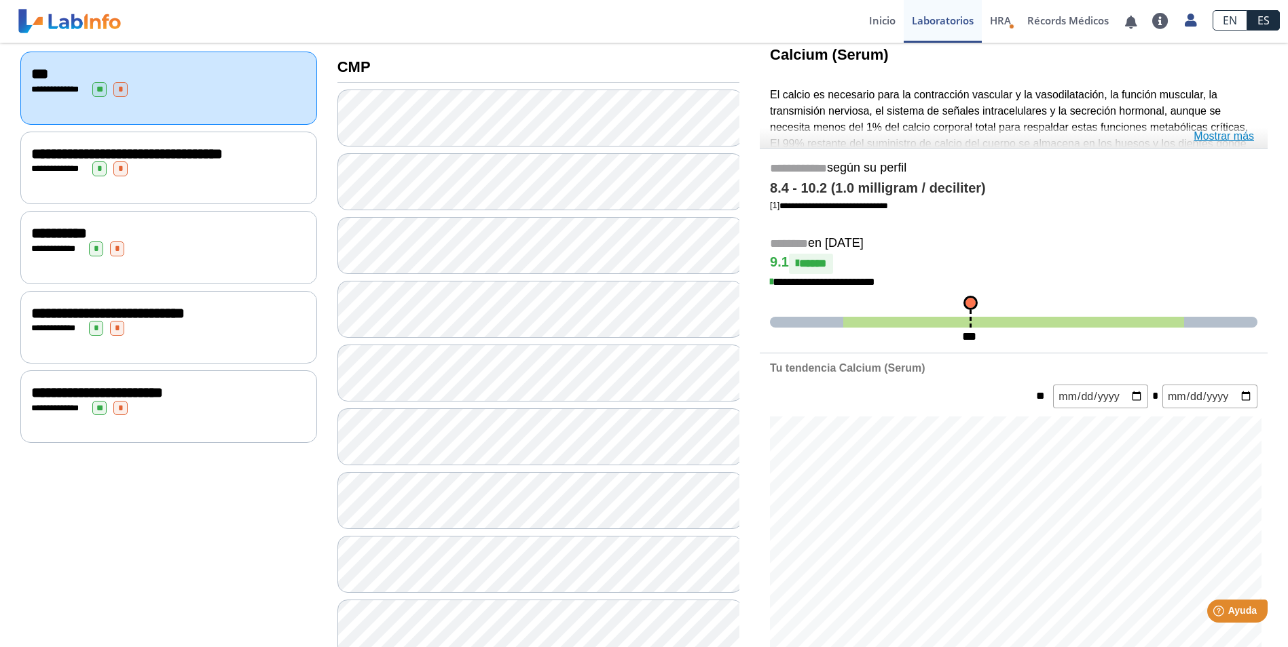
click at [1235, 135] on link "Mostrar más" at bounding box center [1223, 136] width 60 height 16
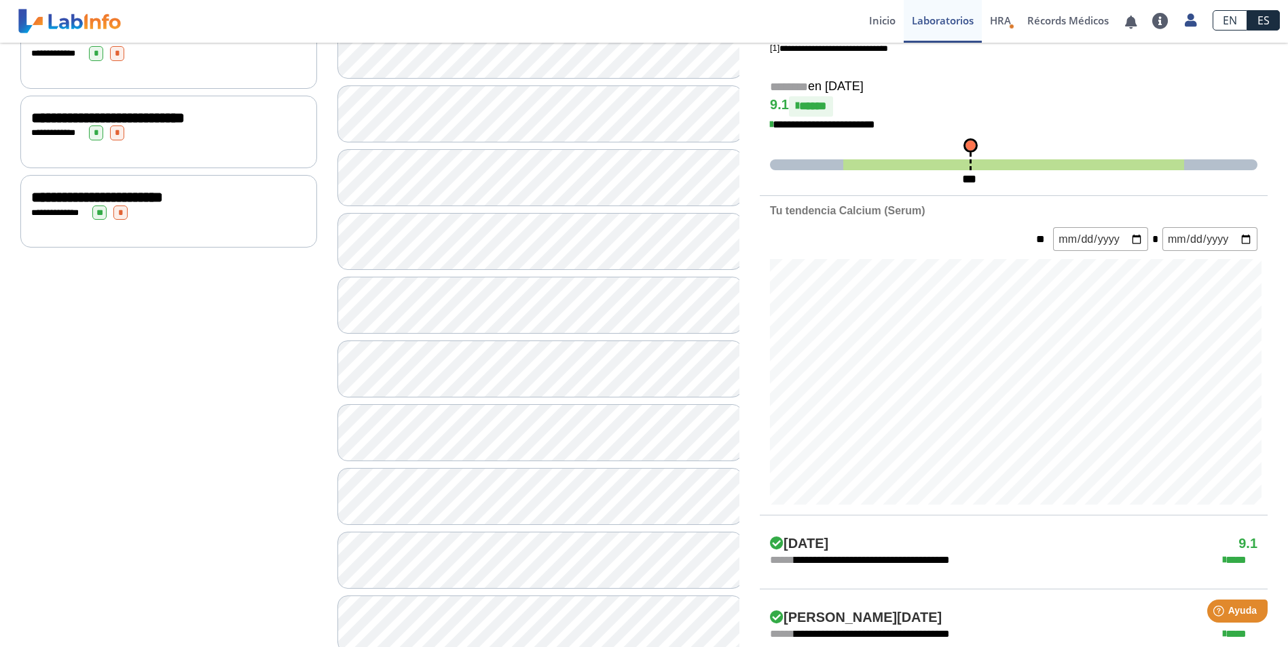
scroll to position [364, 0]
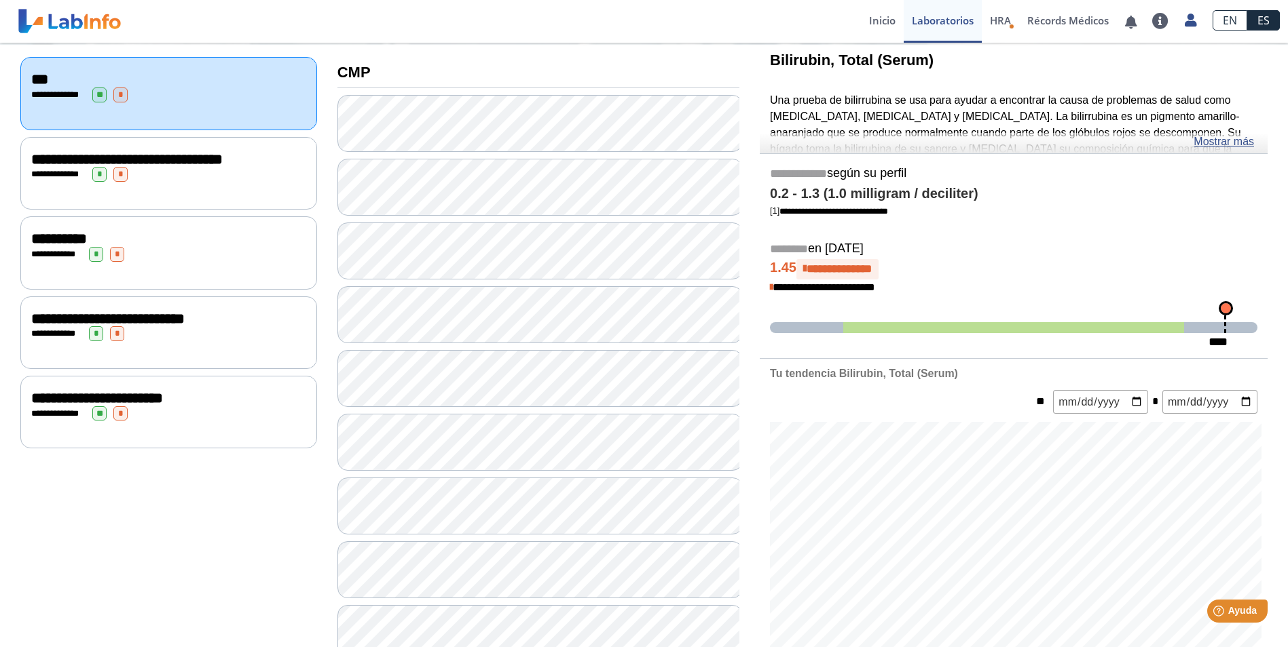
scroll to position [160, 0]
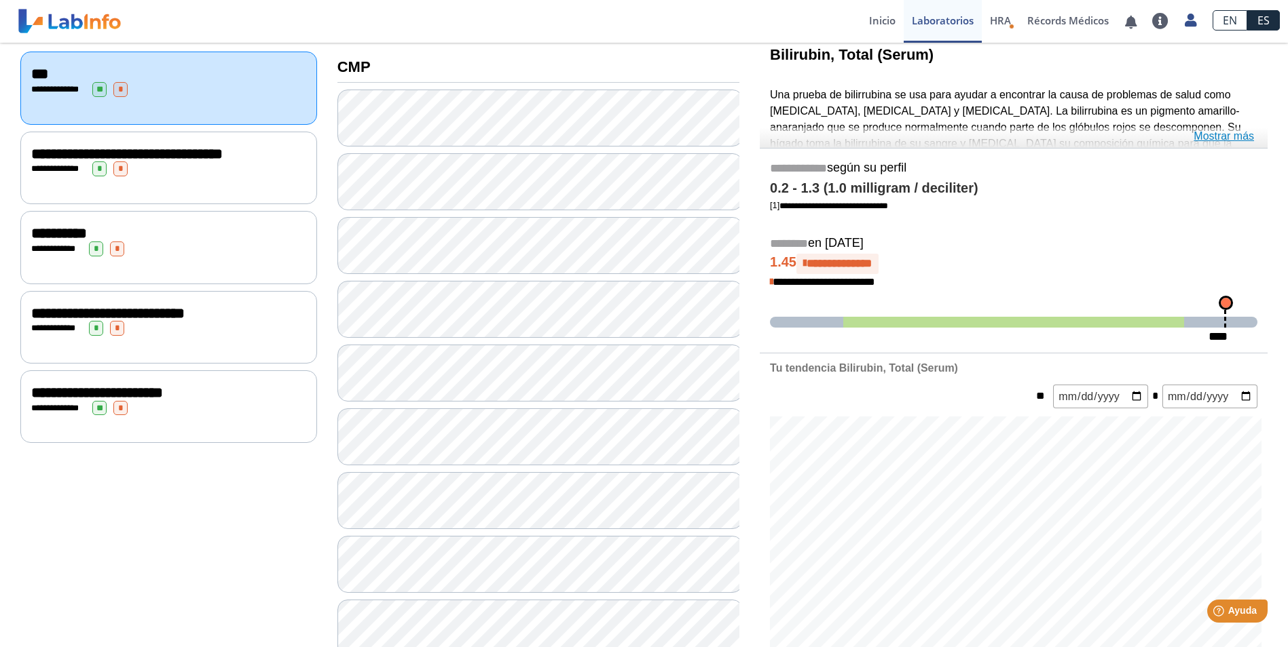
click at [1212, 136] on link "Mostrar más" at bounding box center [1223, 136] width 60 height 16
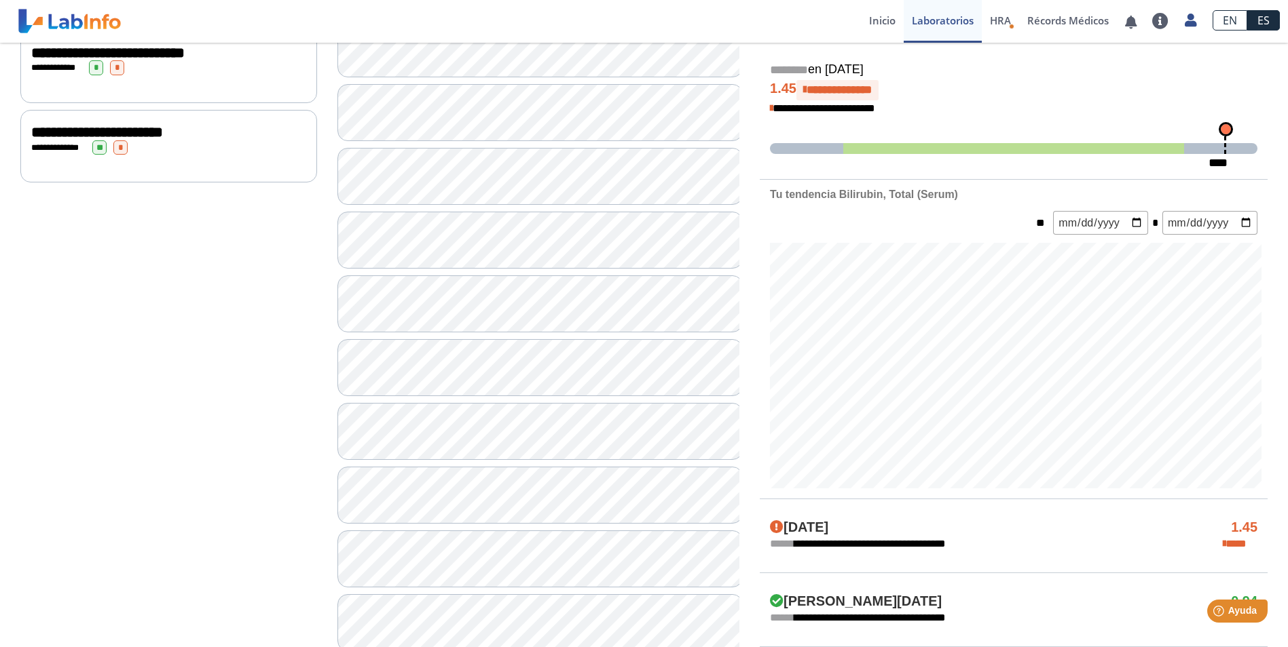
scroll to position [432, 0]
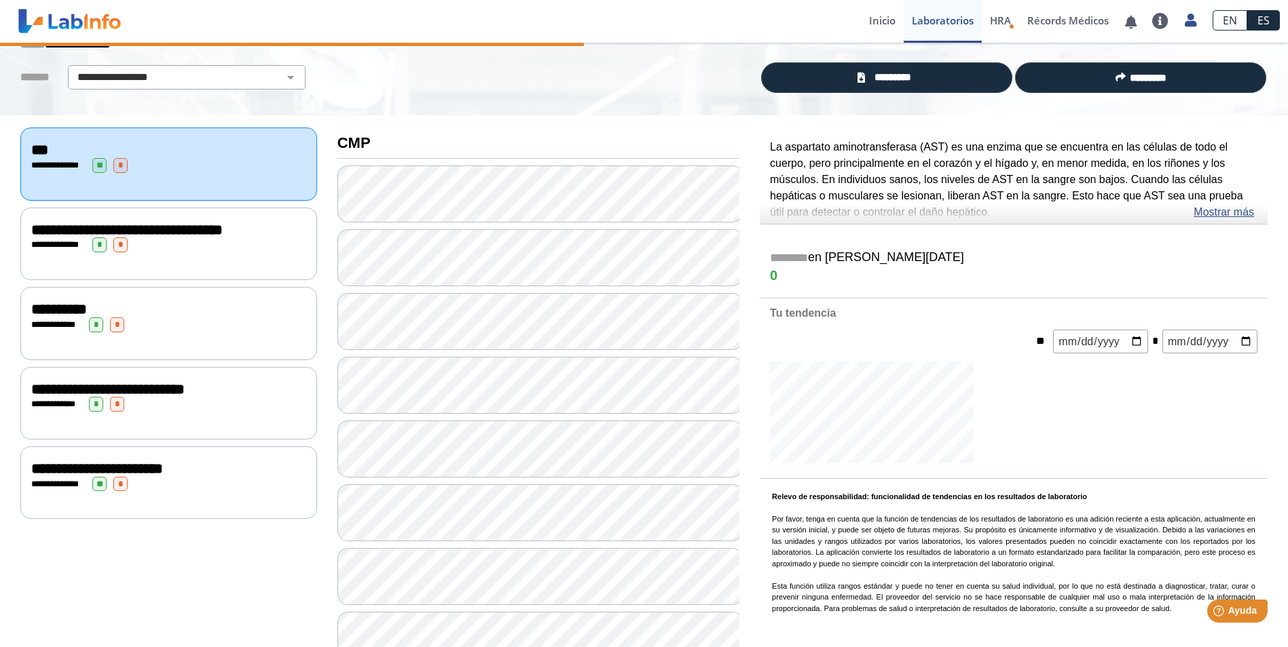
scroll to position [92, 0]
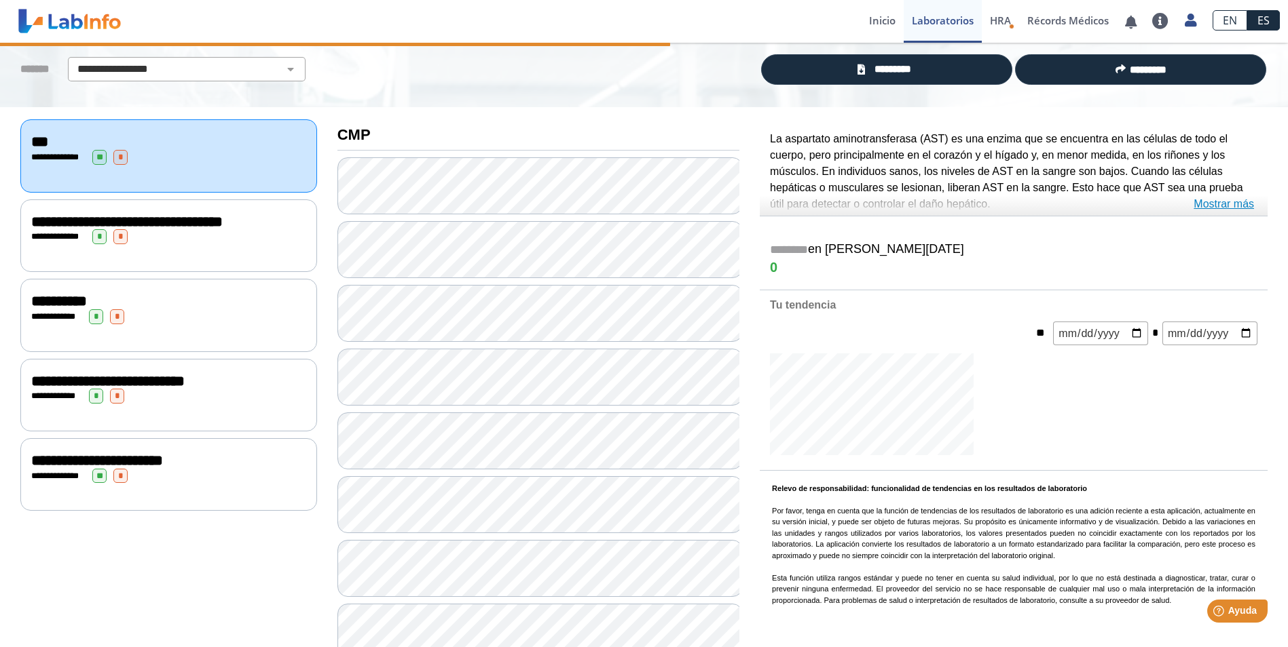
click at [1241, 206] on link "Mostrar más" at bounding box center [1223, 204] width 60 height 16
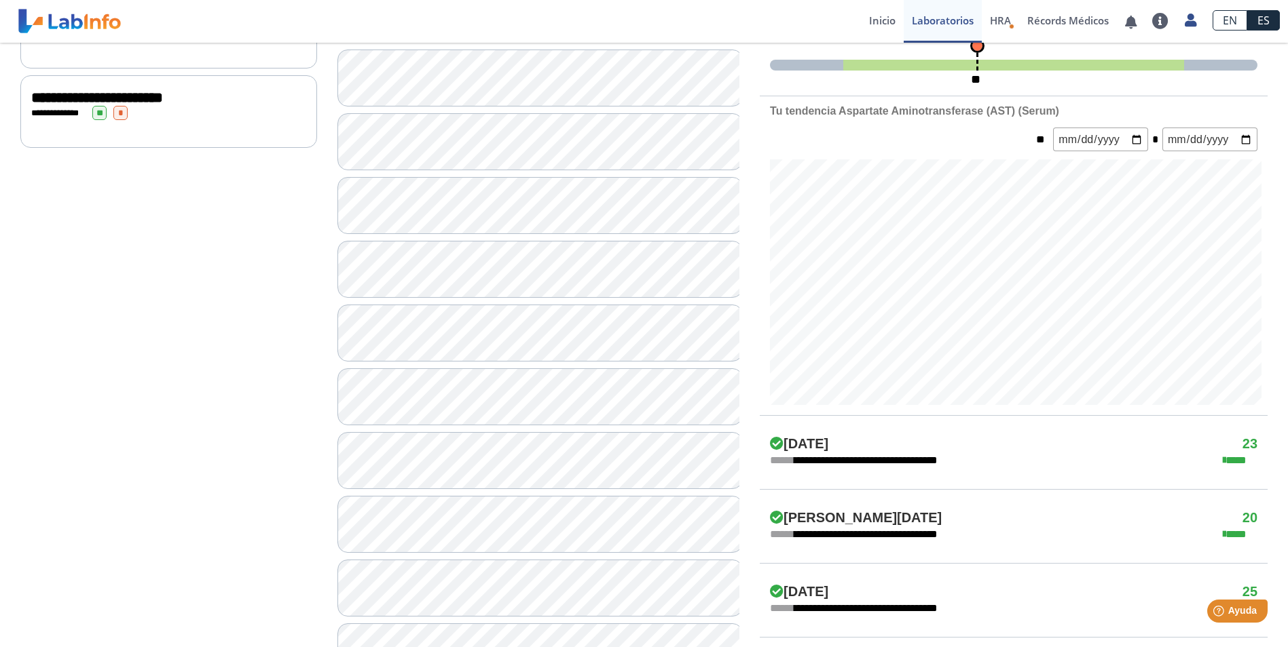
scroll to position [500, 0]
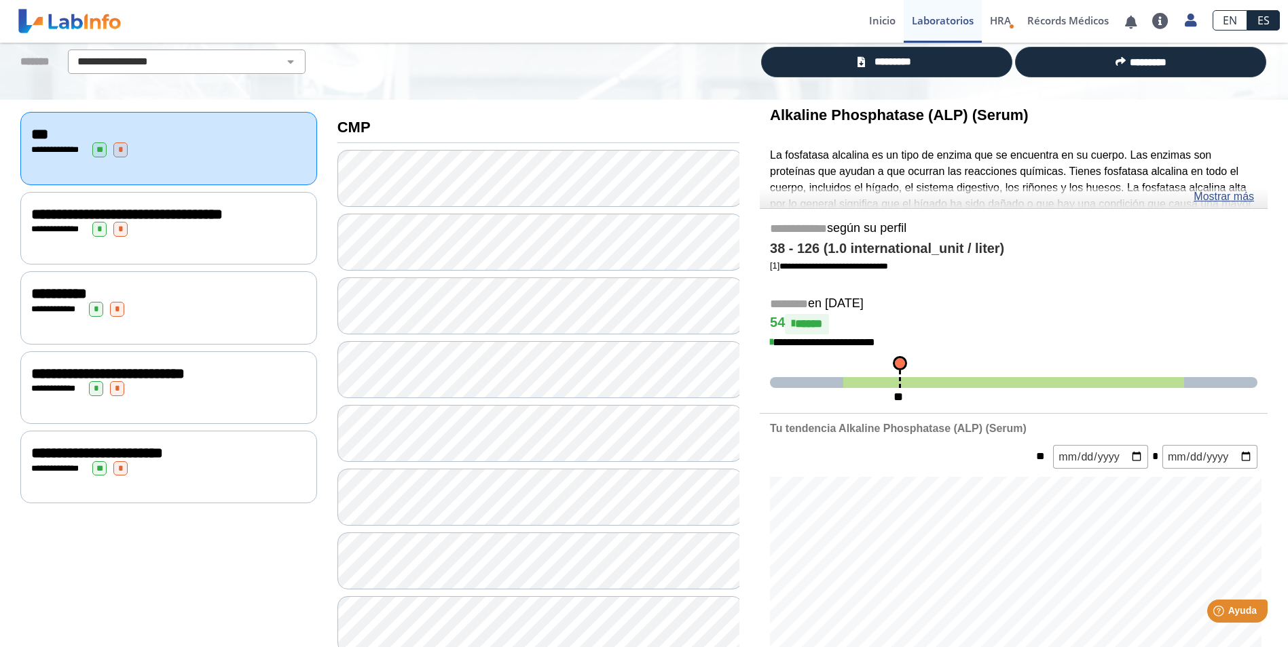
scroll to position [92, 0]
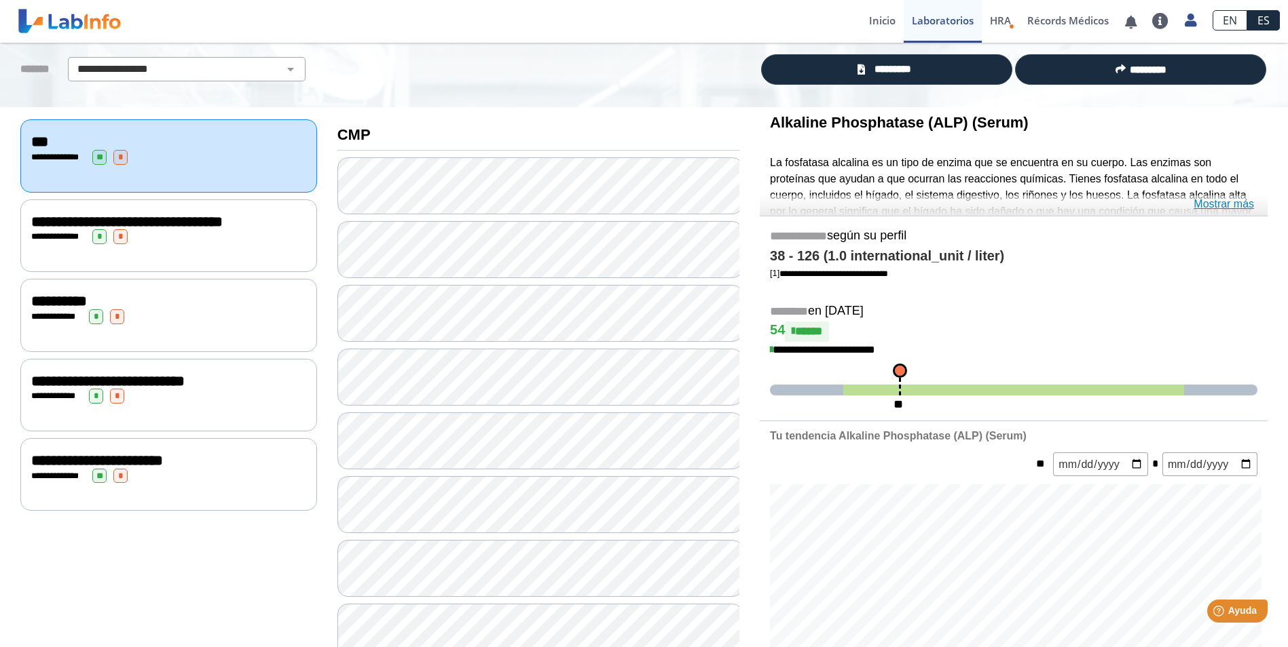
click at [1238, 202] on link "Mostrar más" at bounding box center [1223, 204] width 60 height 16
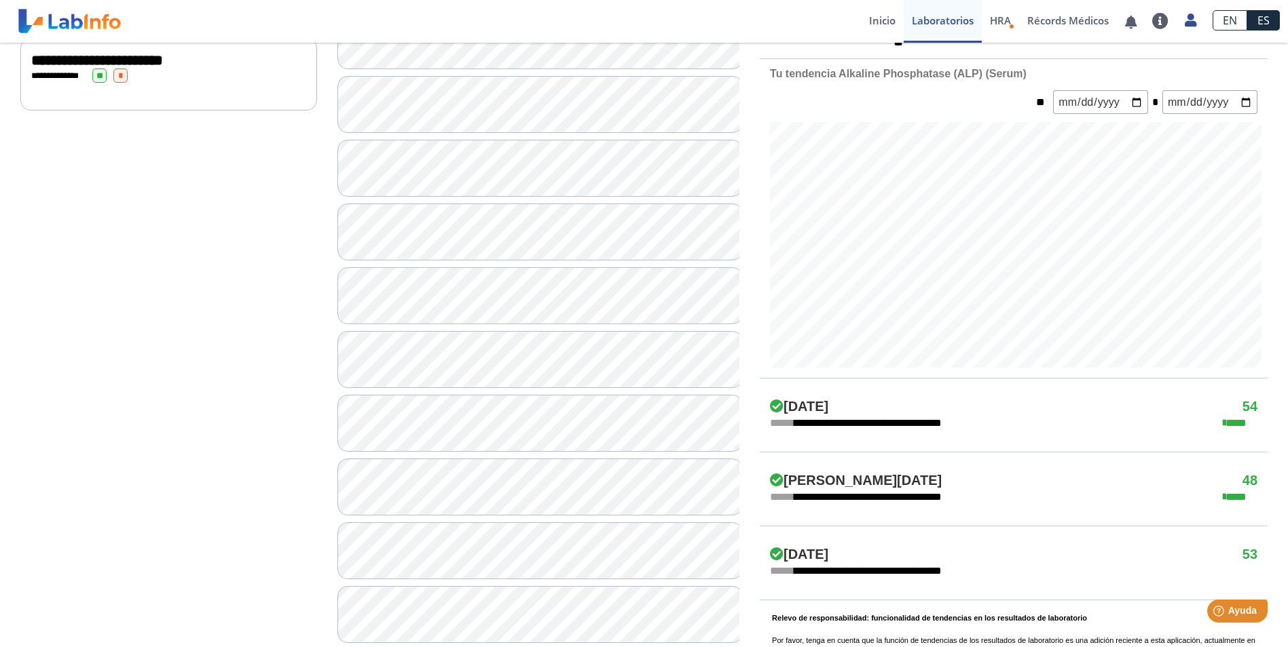
scroll to position [500, 0]
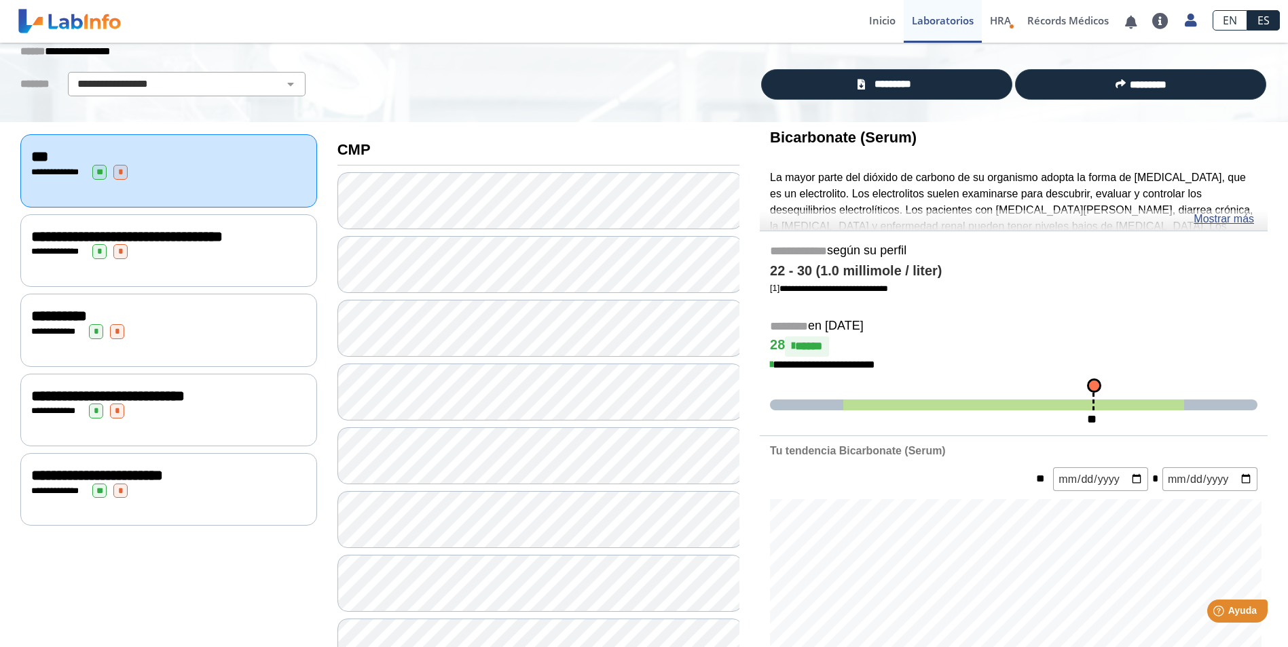
scroll to position [24, 0]
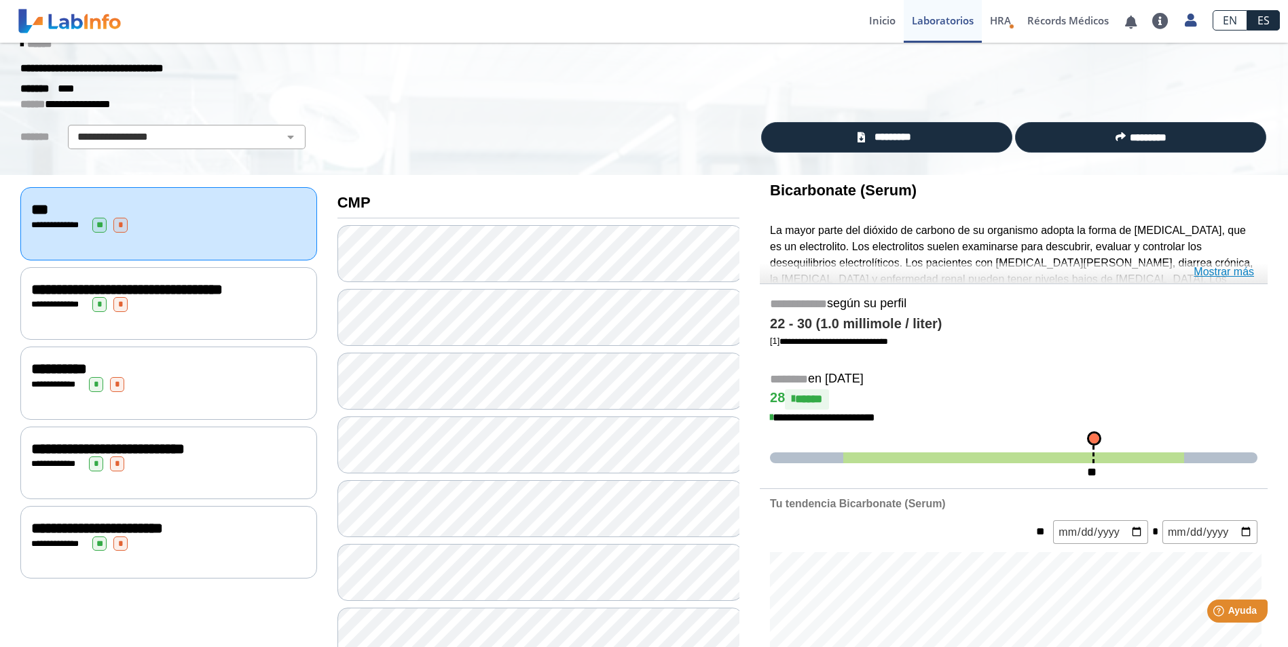
click at [1231, 269] on link "Mostrar más" at bounding box center [1223, 272] width 60 height 16
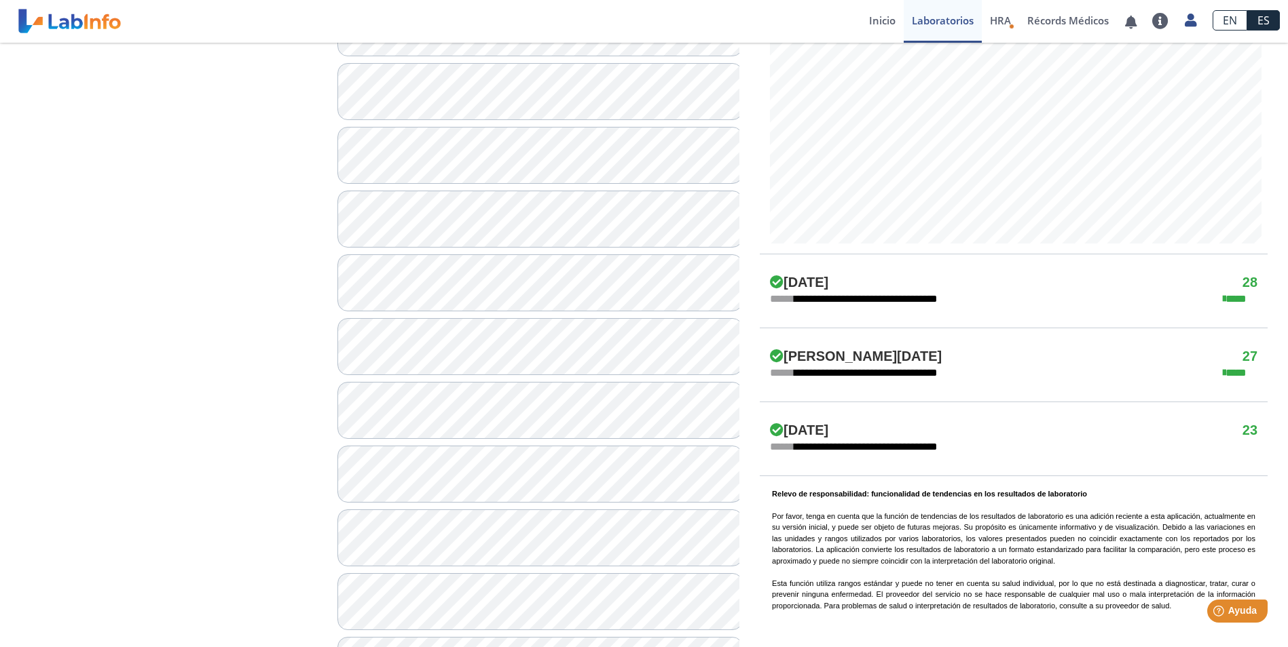
scroll to position [635, 0]
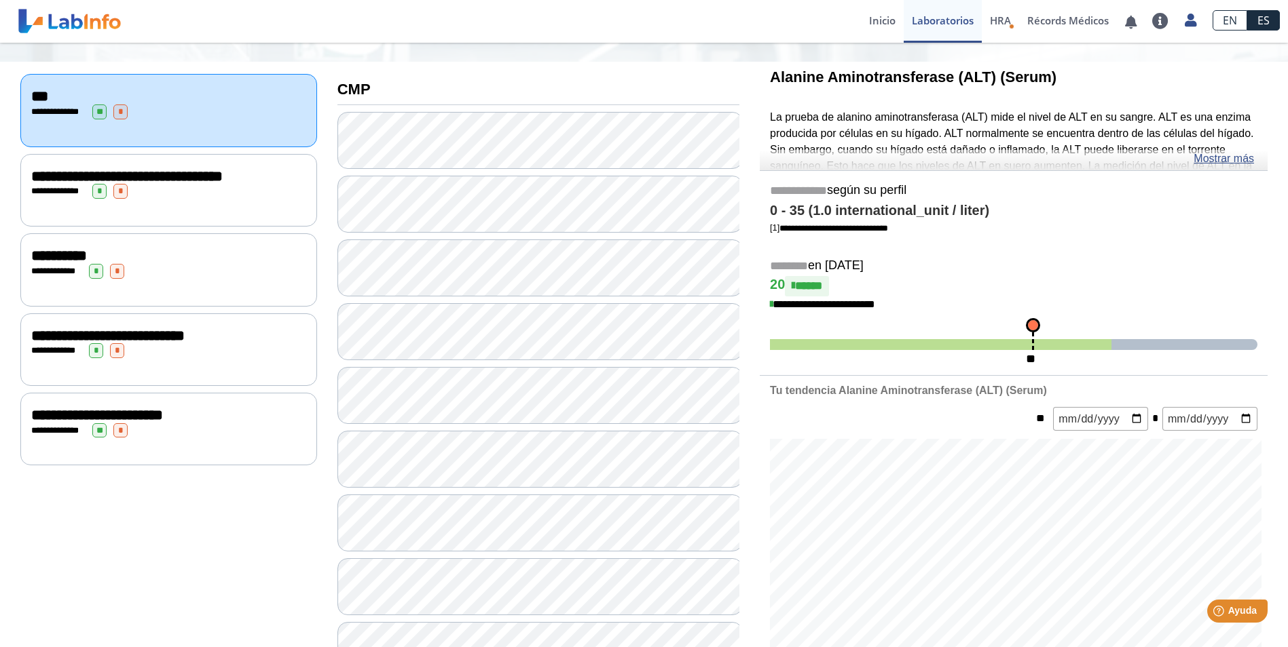
scroll to position [92, 0]
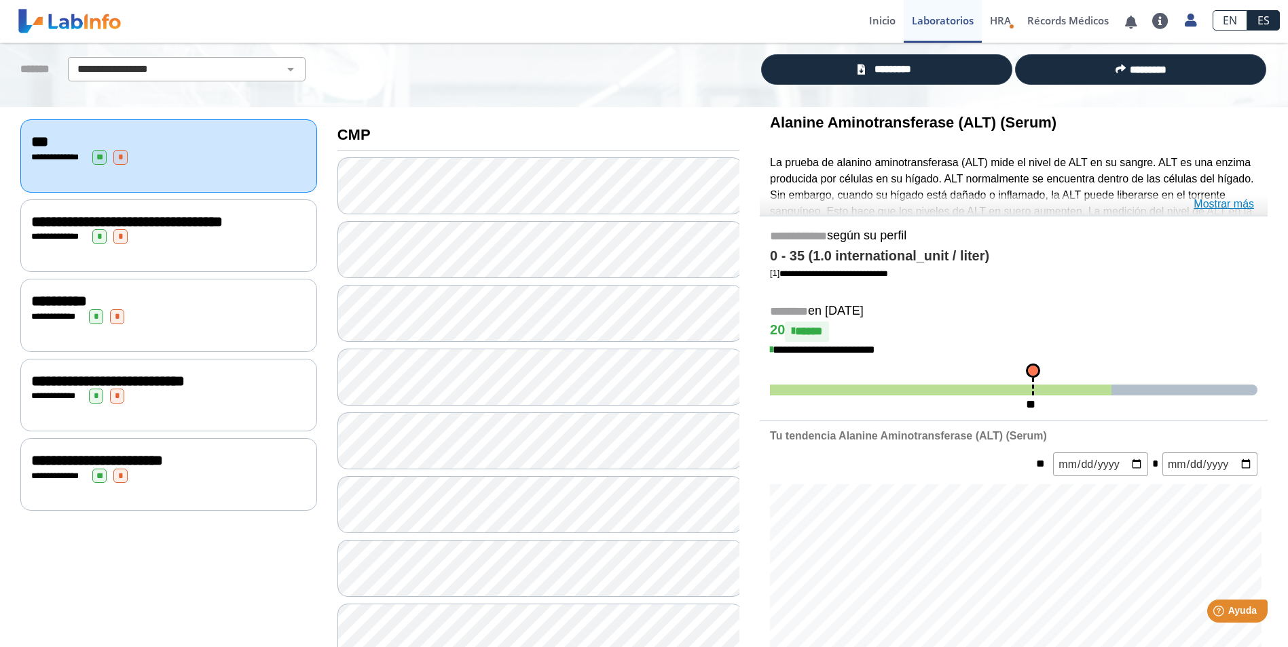
click at [1228, 199] on link "Mostrar más" at bounding box center [1223, 204] width 60 height 16
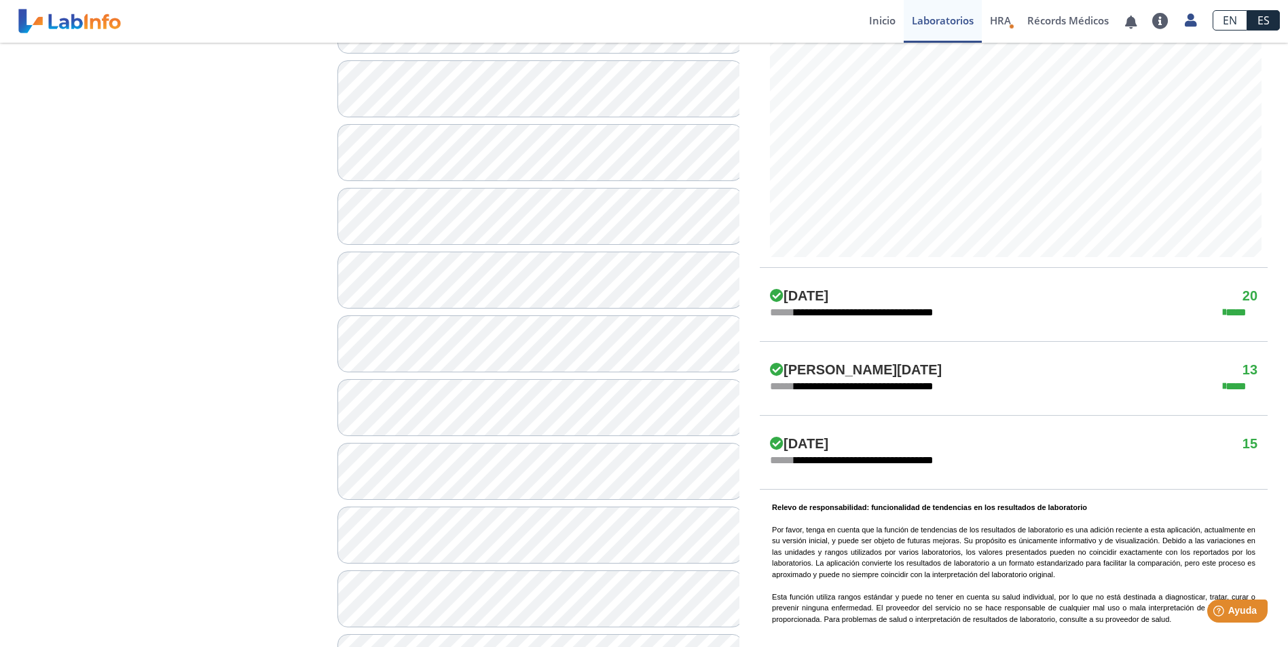
scroll to position [703, 0]
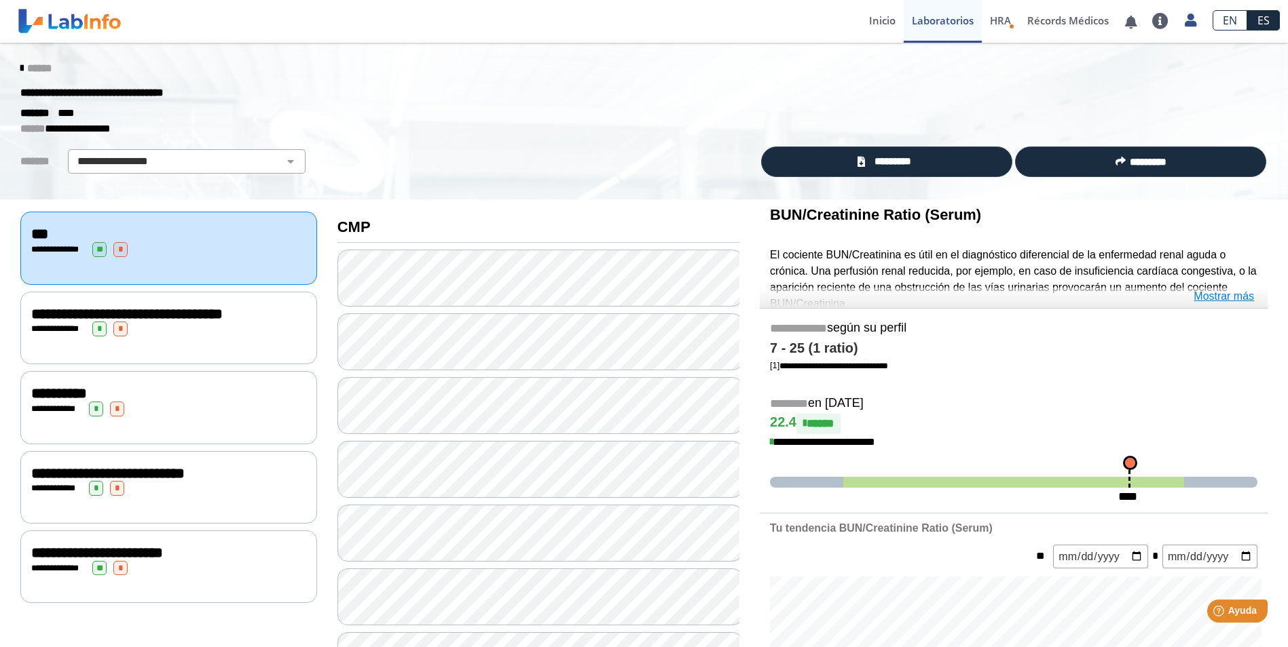
click at [1212, 298] on link "Mostrar más" at bounding box center [1223, 296] width 60 height 16
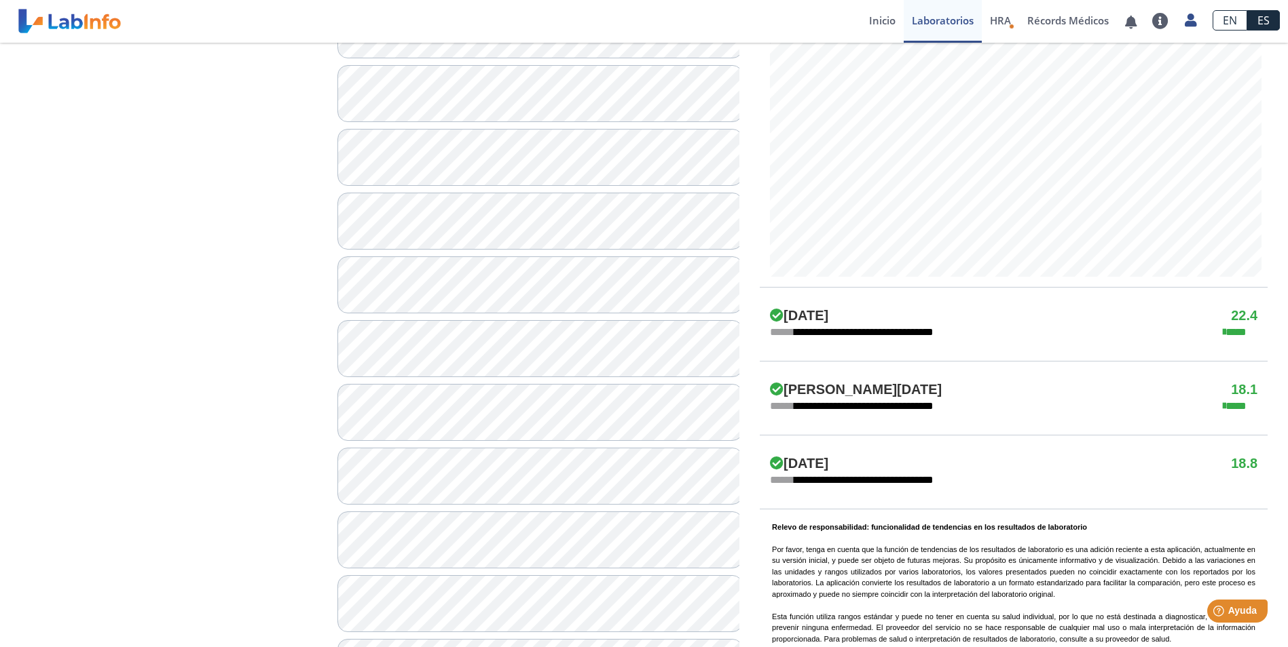
scroll to position [679, 0]
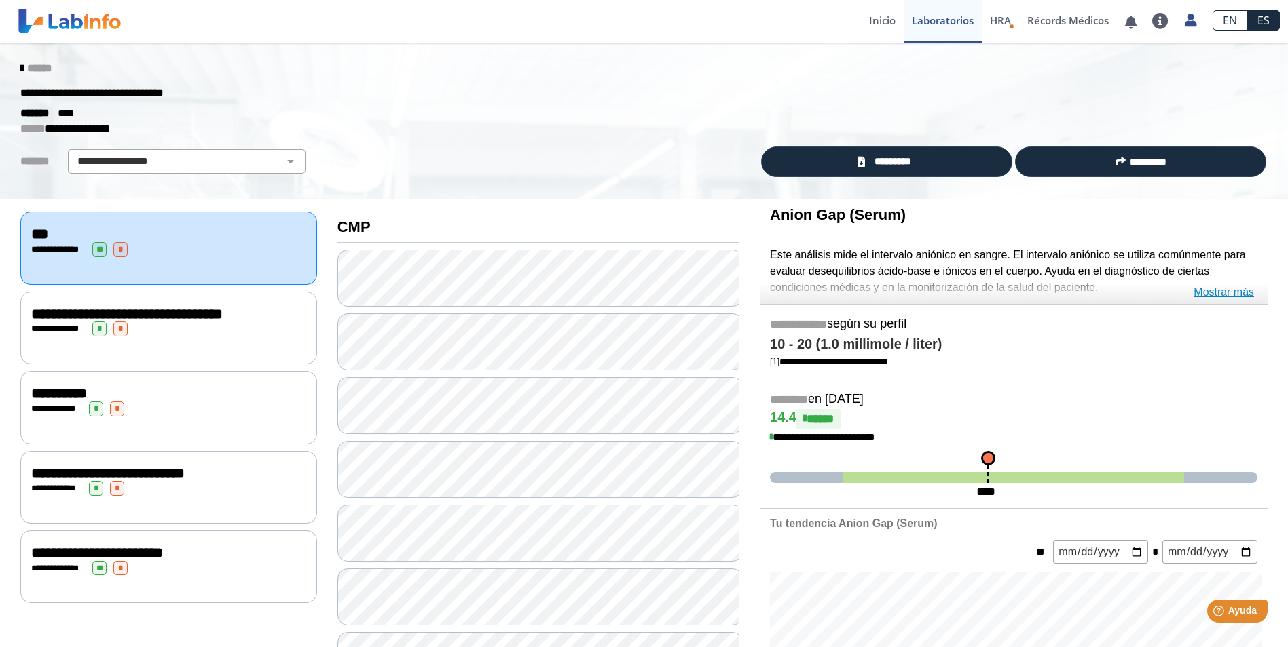
click at [1222, 288] on link "Mostrar más" at bounding box center [1223, 292] width 60 height 16
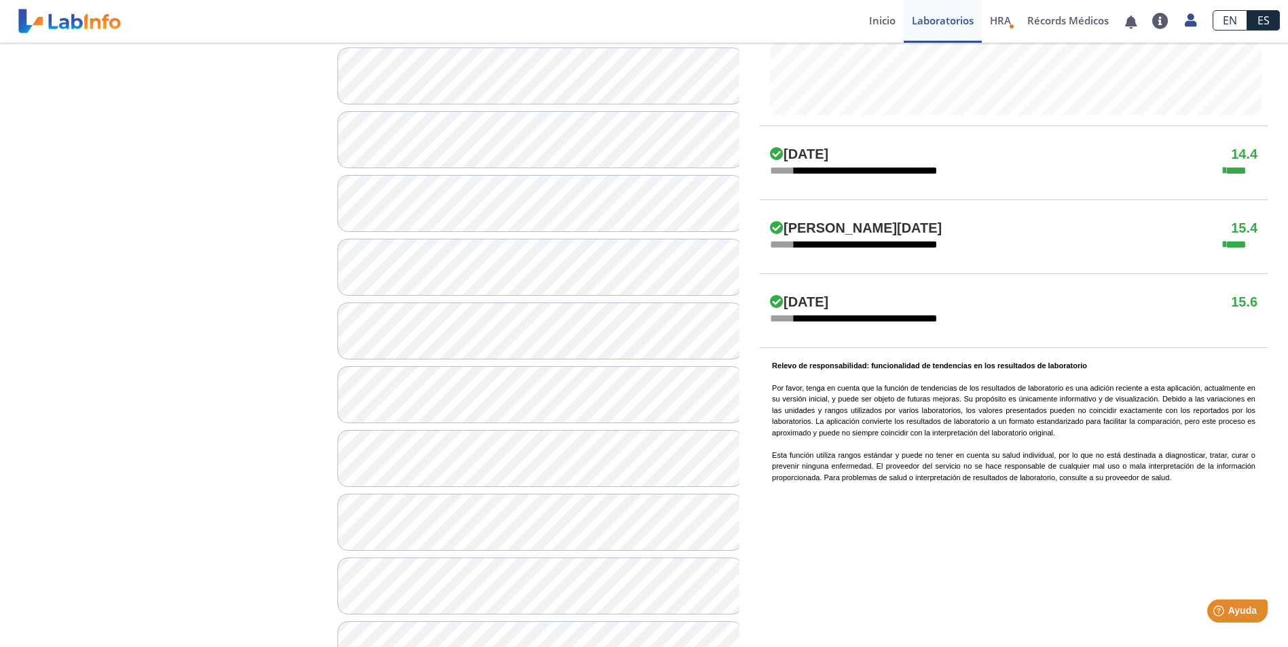
scroll to position [771, 0]
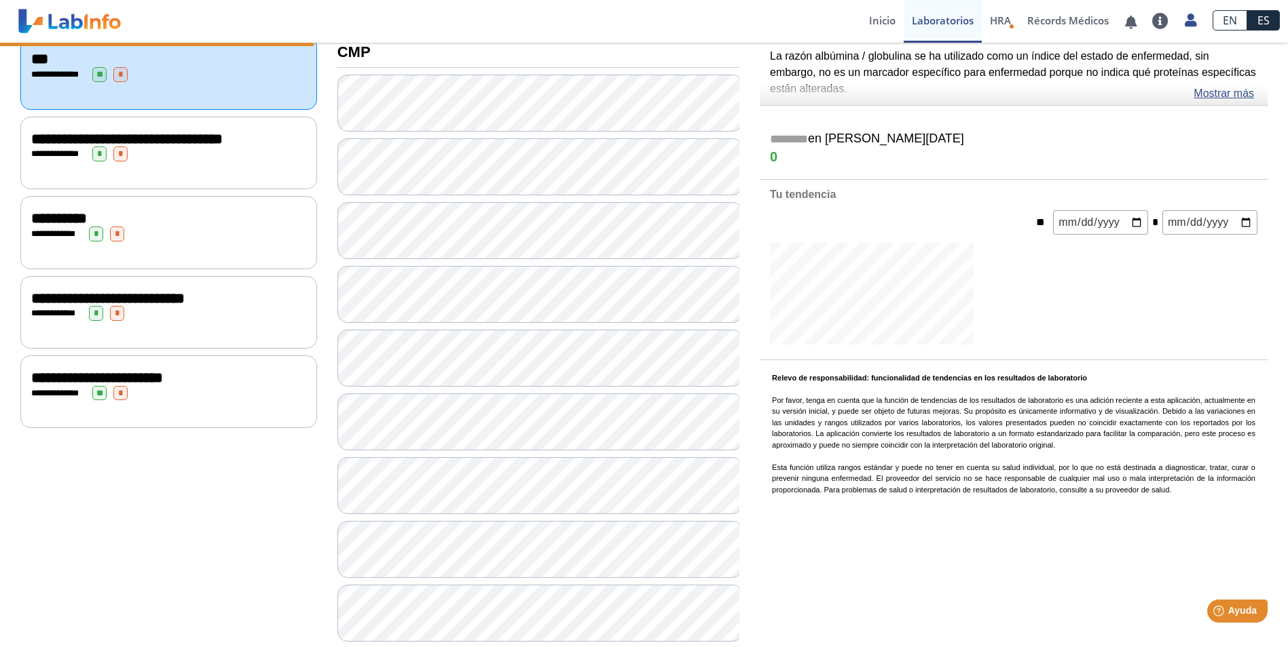
scroll to position [92, 0]
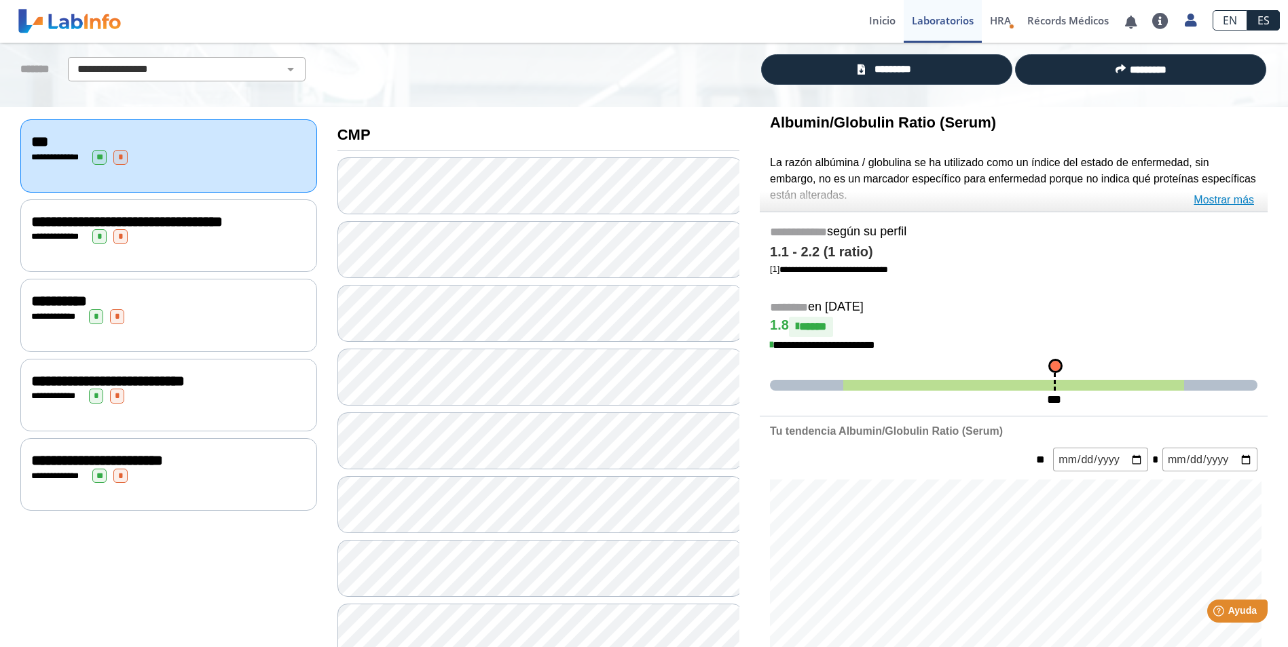
click at [1221, 202] on link "Mostrar más" at bounding box center [1223, 200] width 60 height 16
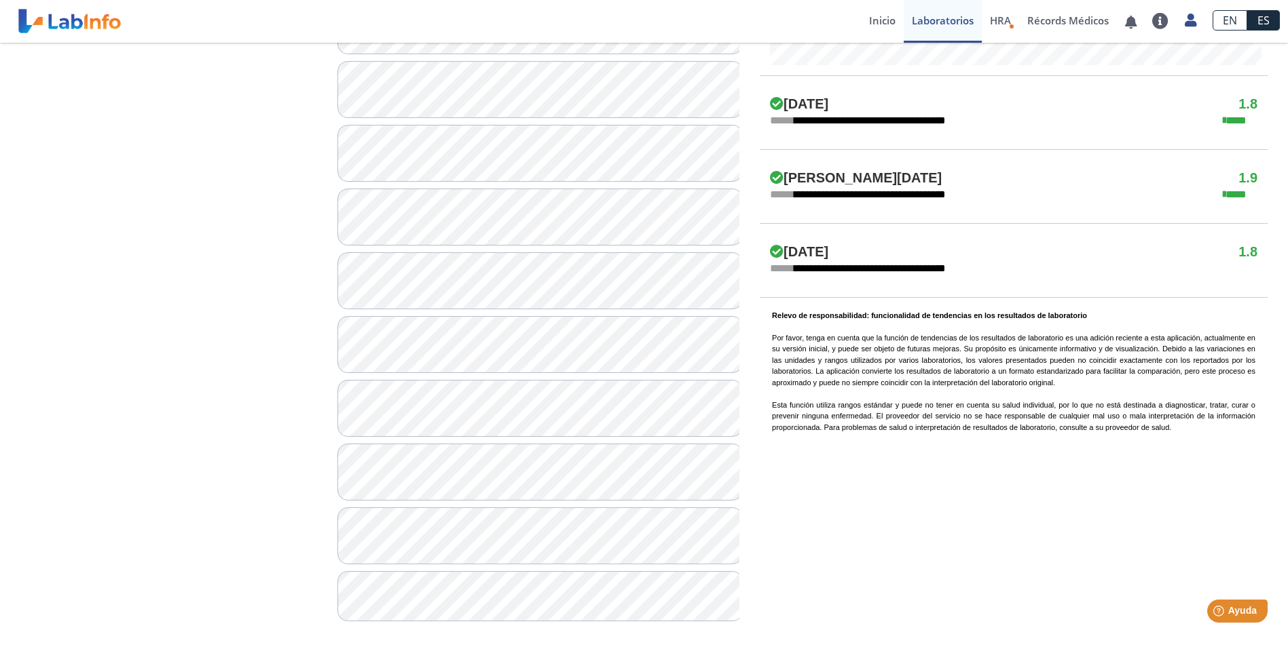
scroll to position [771, 0]
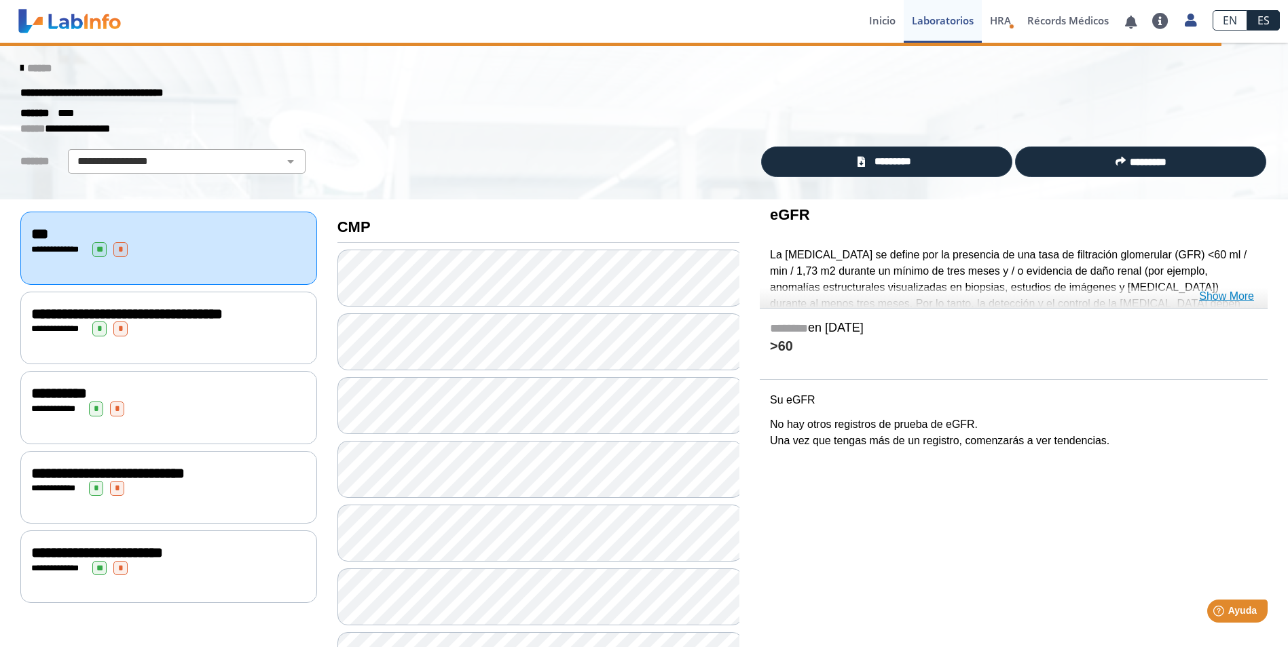
click at [1211, 294] on link "Show More" at bounding box center [1226, 296] width 55 height 16
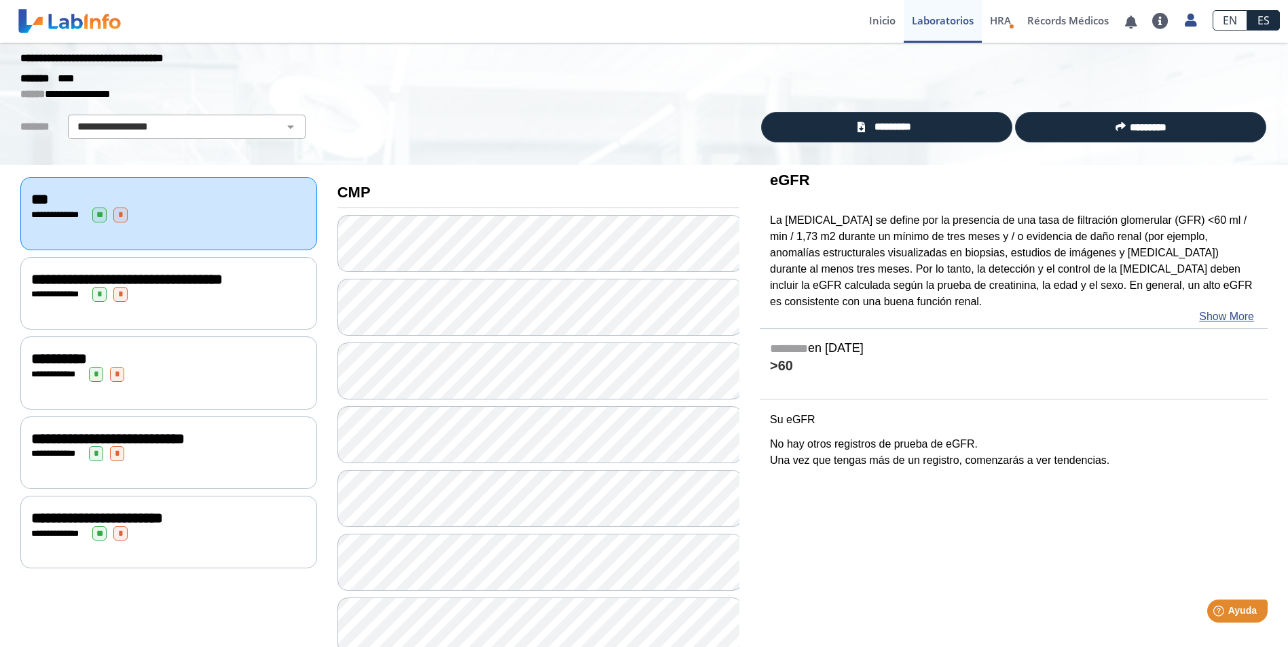
scroll to position [24, 0]
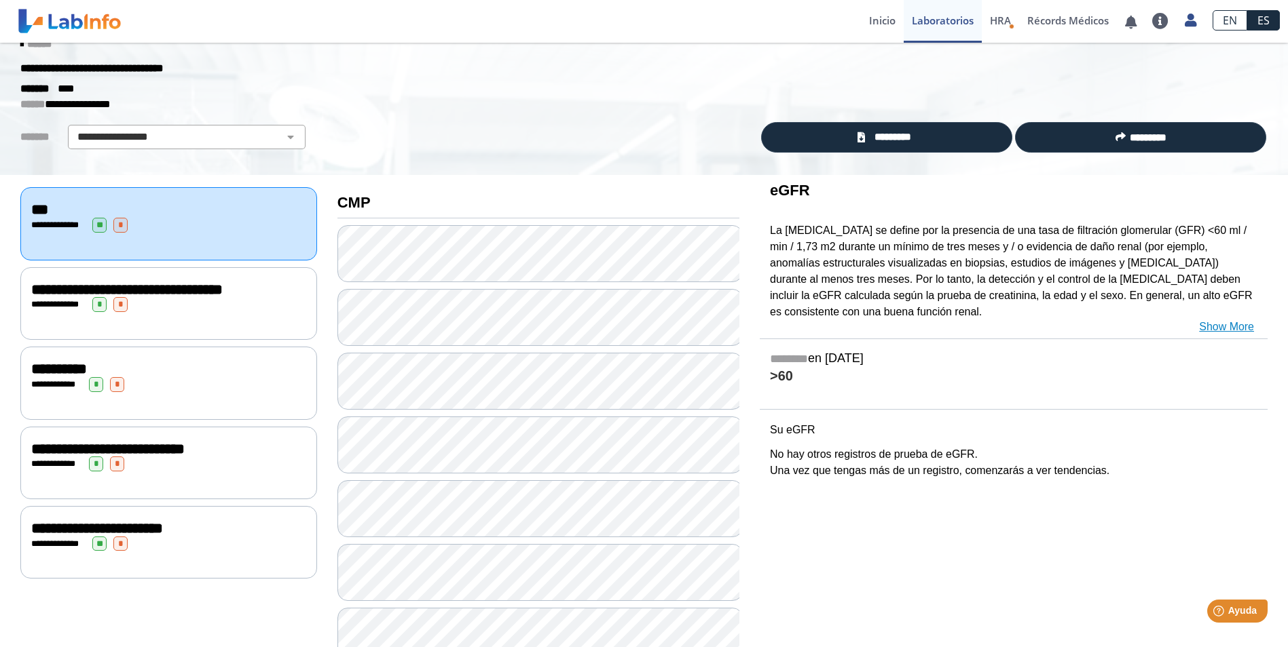
click at [1205, 323] on link "Show More" at bounding box center [1226, 327] width 55 height 16
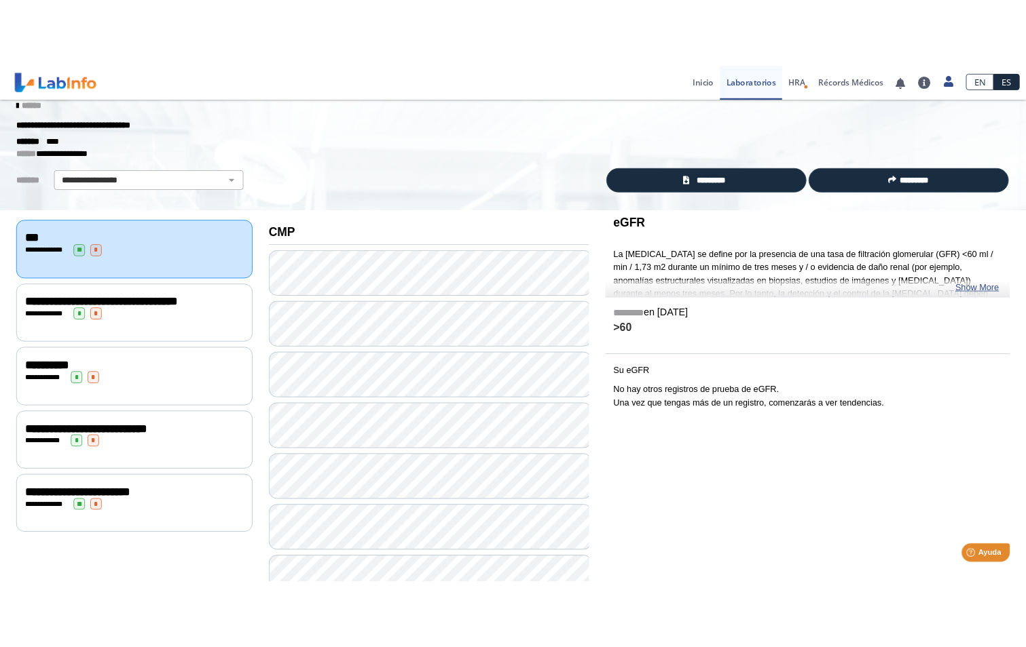
scroll to position [0, 0]
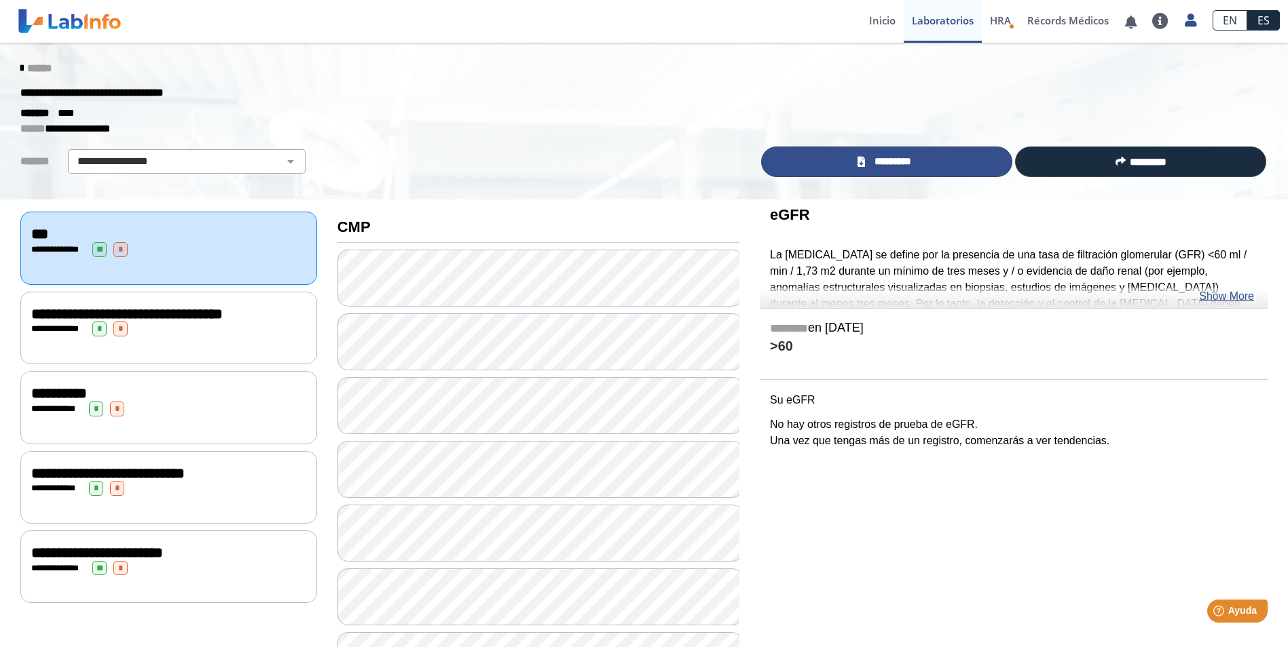
click at [931, 169] on link "*********" at bounding box center [886, 162] width 251 height 31
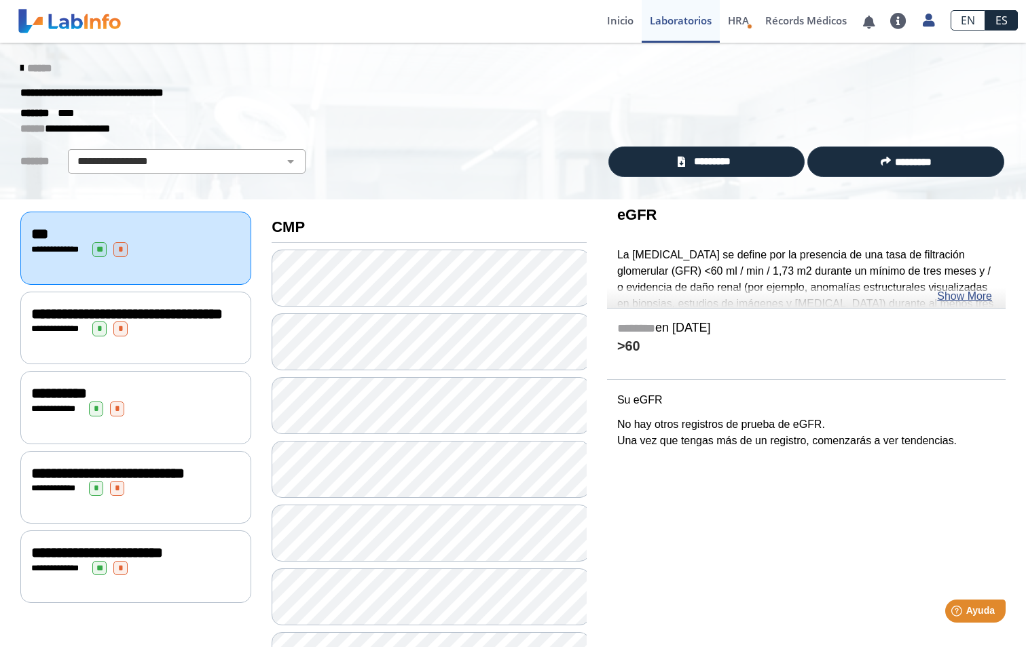
click at [50, 322] on span "**********" at bounding box center [126, 314] width 191 height 15
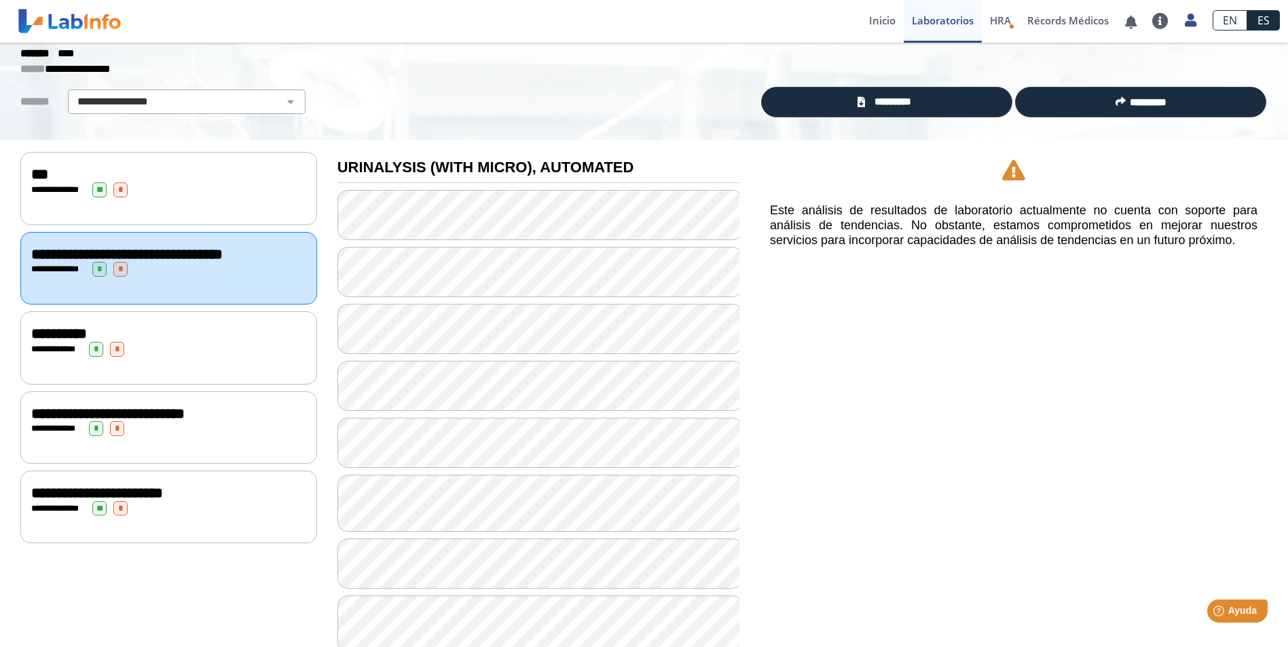
scroll to position [68, 0]
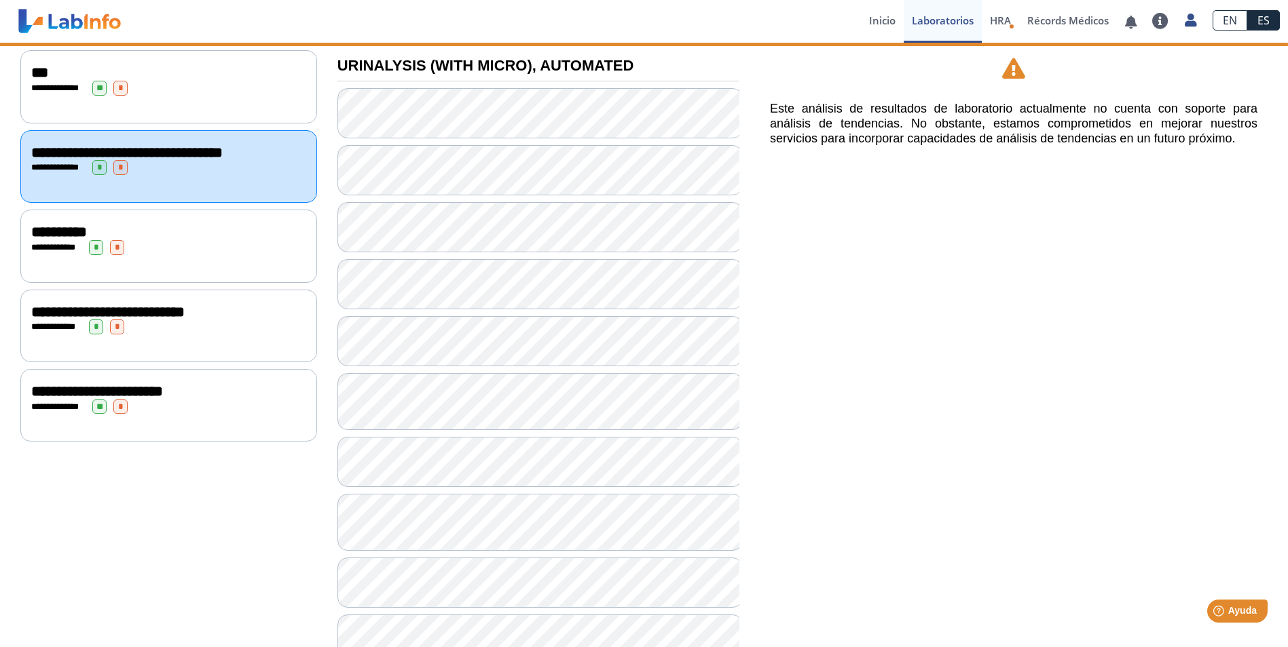
scroll to position [204, 0]
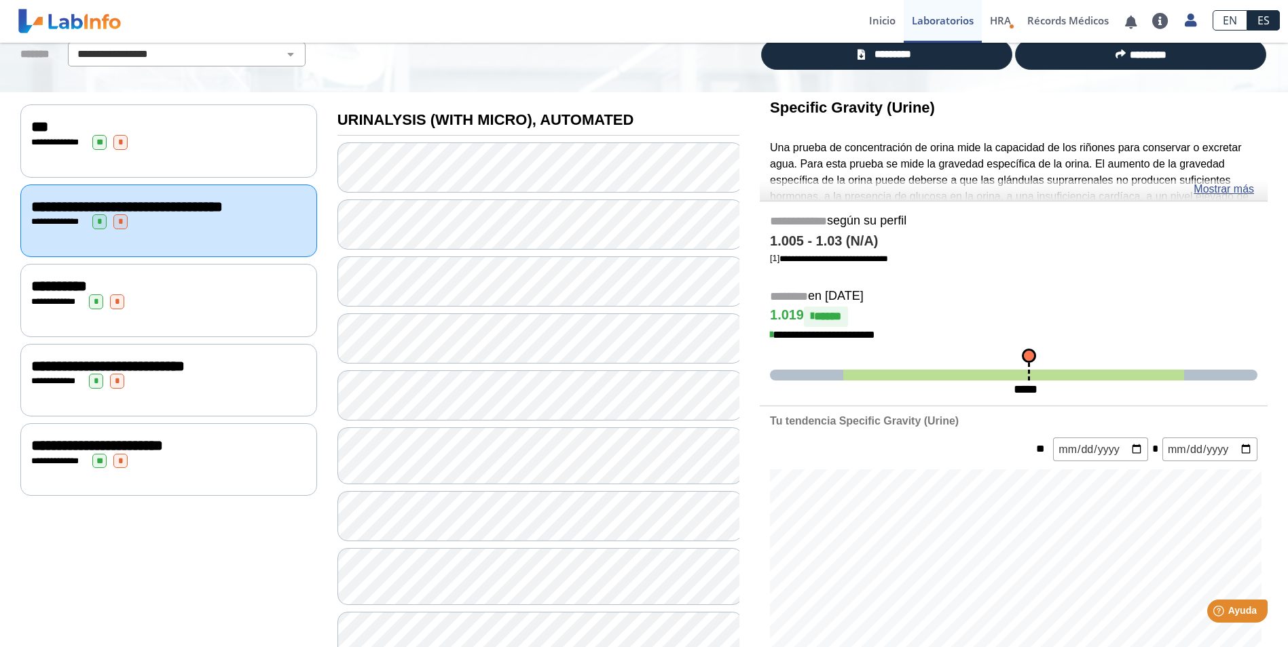
scroll to position [68, 0]
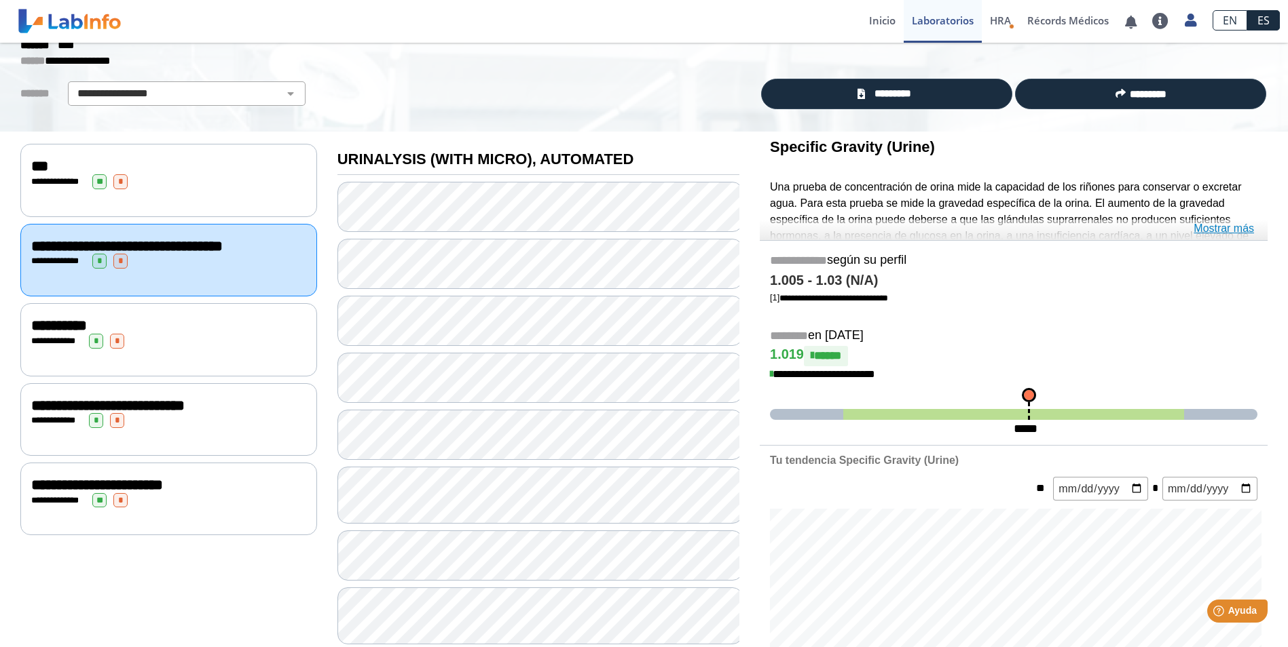
click at [1240, 226] on link "Mostrar más" at bounding box center [1223, 229] width 60 height 16
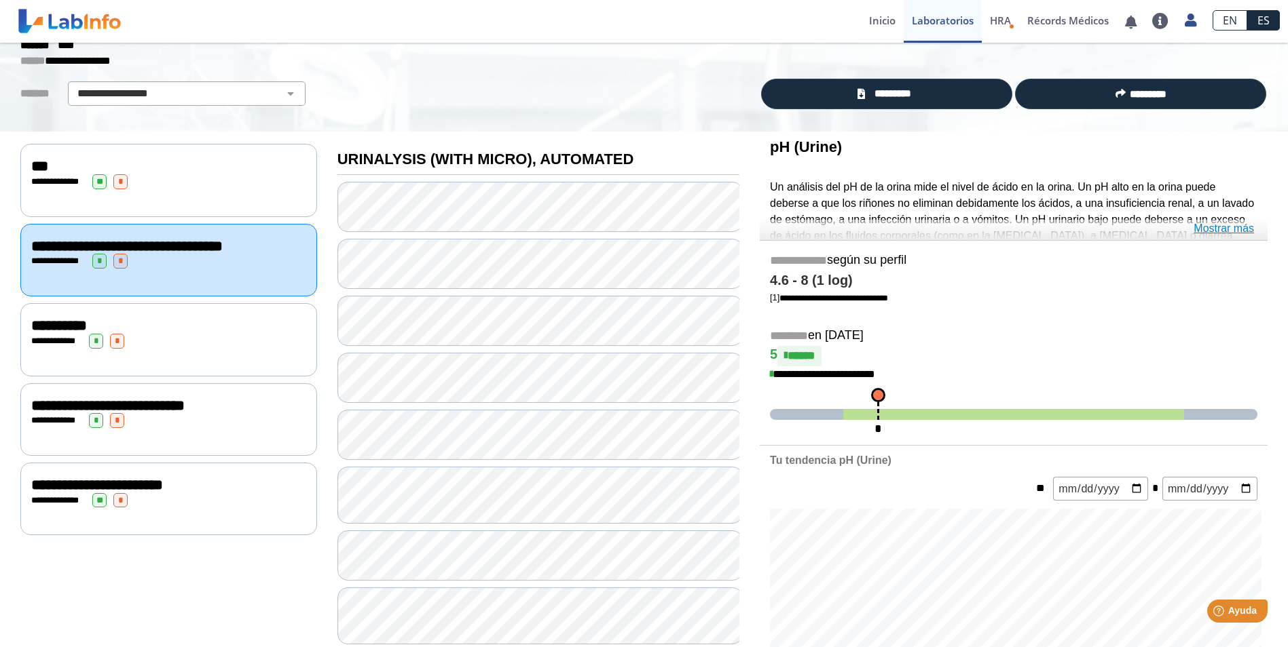
click at [1218, 232] on link "Mostrar más" at bounding box center [1223, 229] width 60 height 16
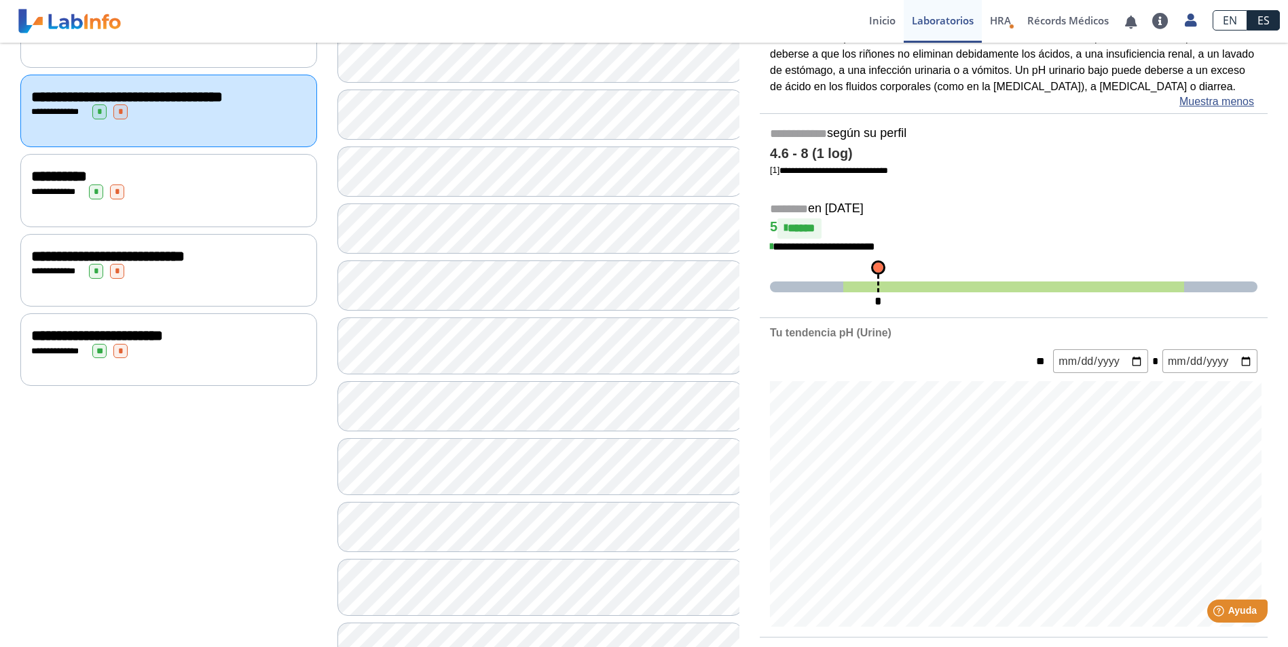
scroll to position [271, 0]
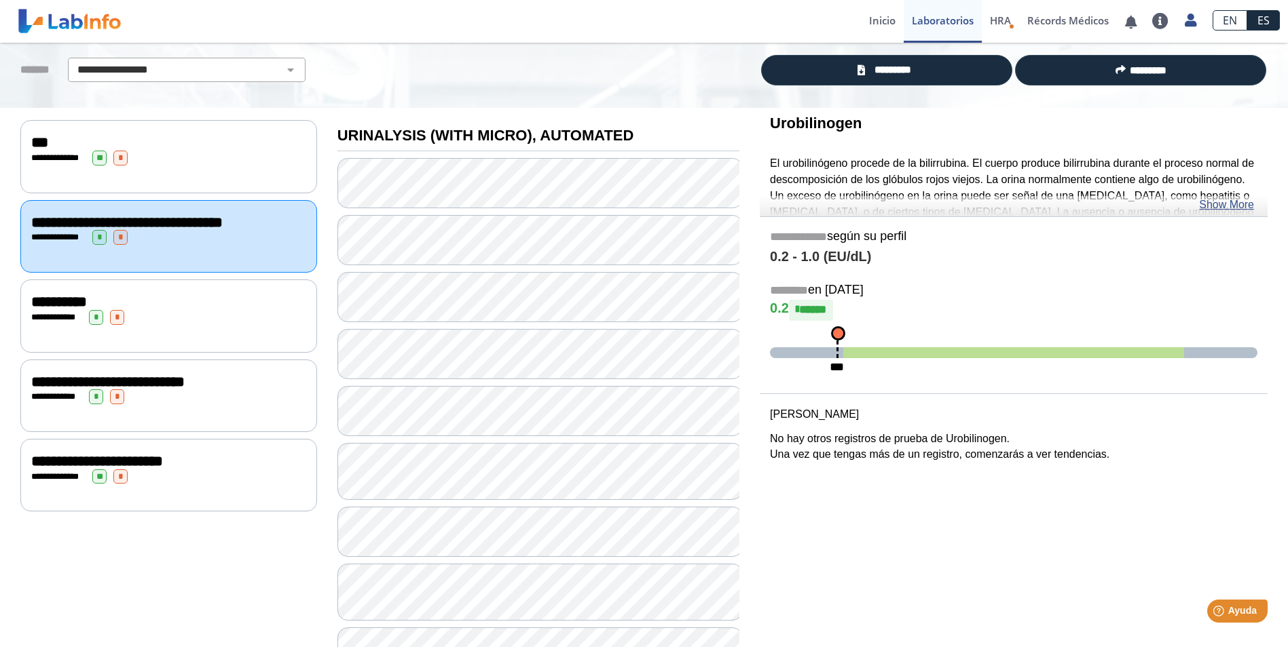
scroll to position [68, 0]
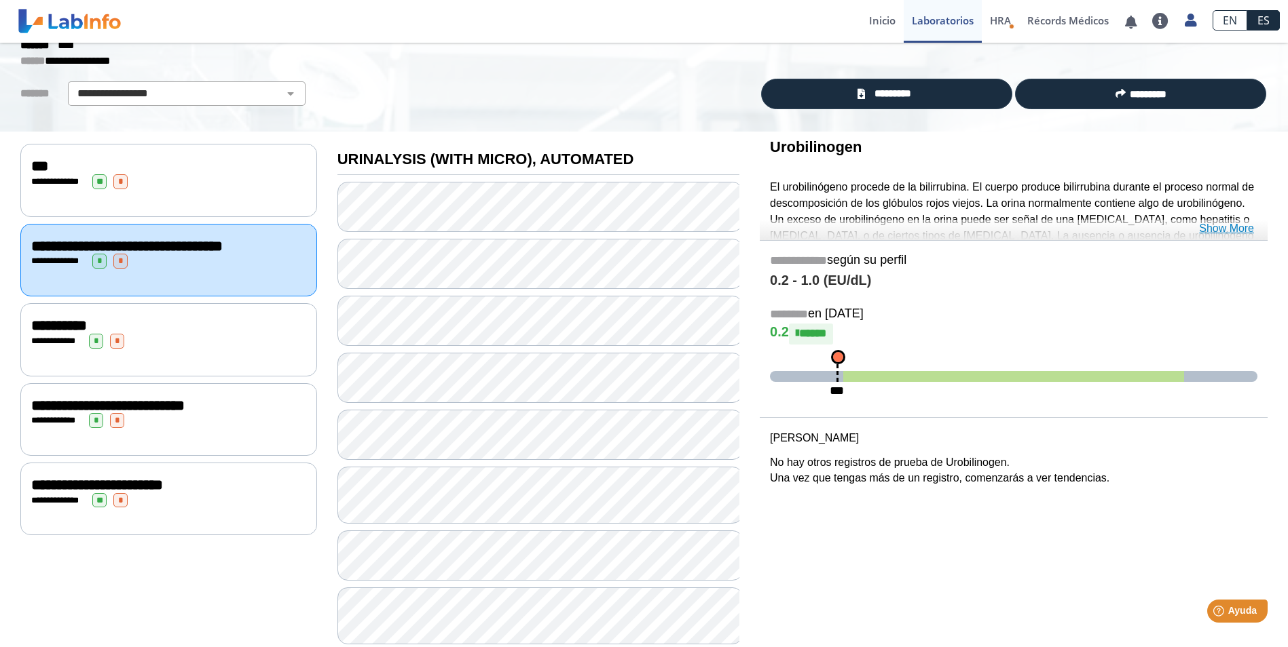
click at [1228, 229] on link "Show More" at bounding box center [1226, 229] width 55 height 16
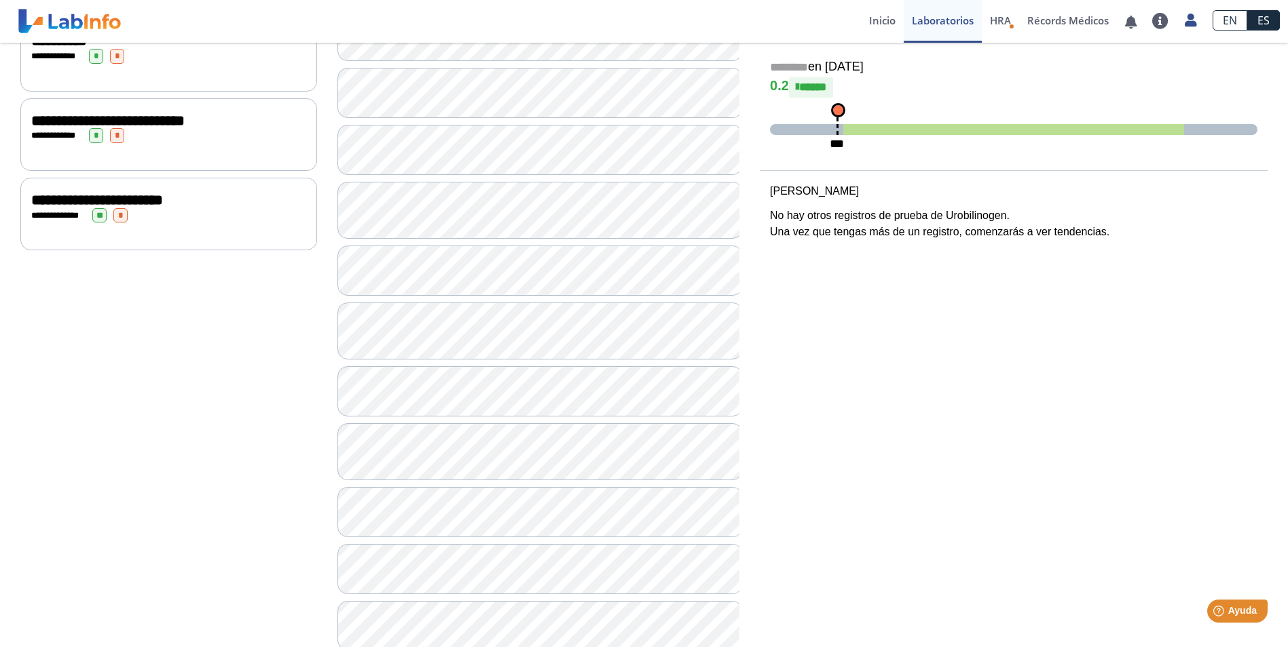
scroll to position [475, 0]
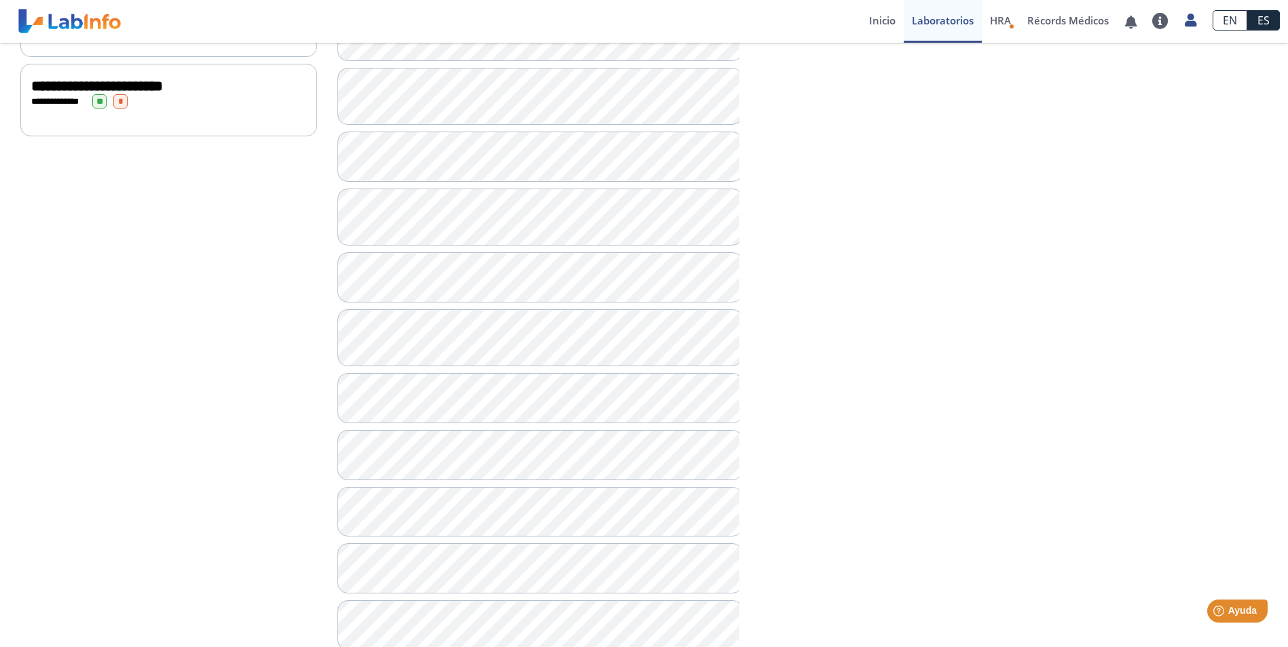
scroll to position [475, 0]
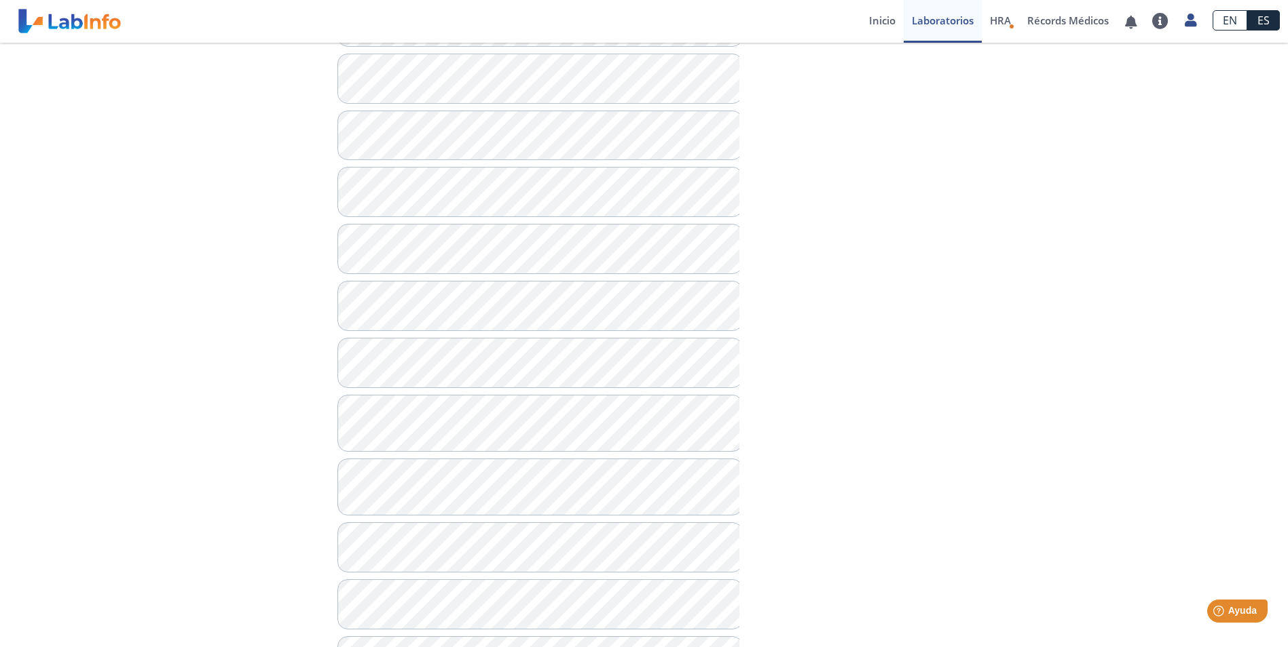
scroll to position [781, 0]
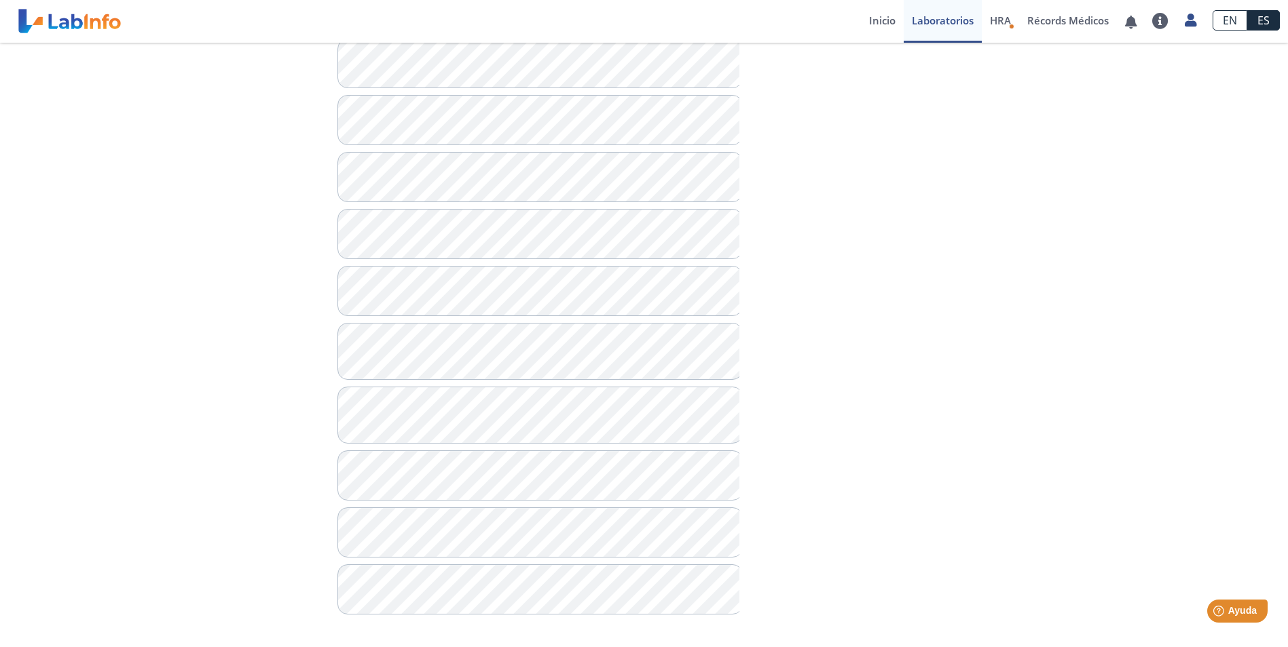
scroll to position [917, 0]
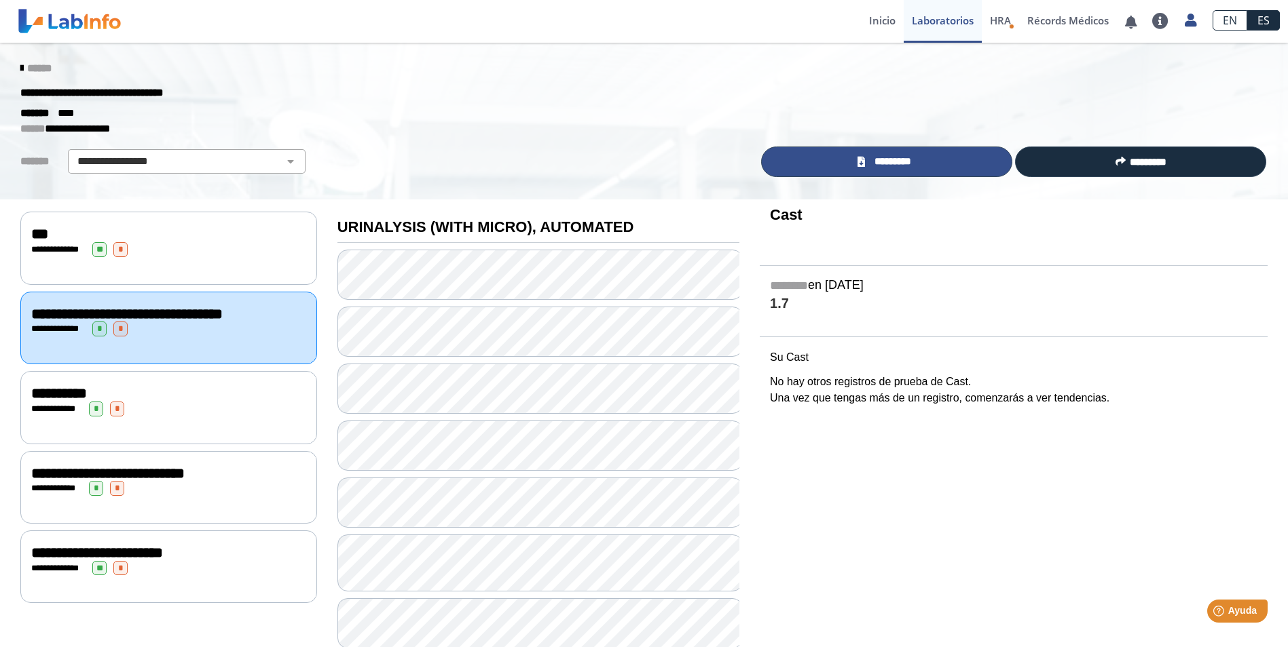
click at [877, 160] on span "*********" at bounding box center [892, 162] width 47 height 16
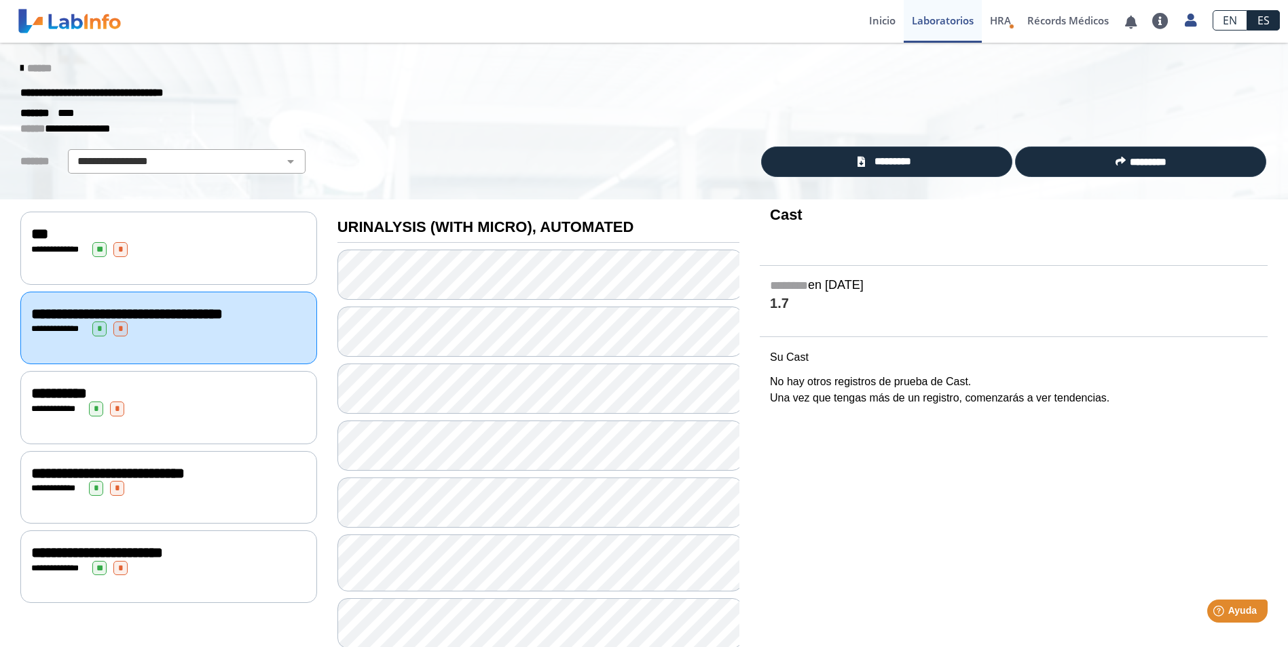
click at [42, 386] on span "**********" at bounding box center [59, 393] width 56 height 15
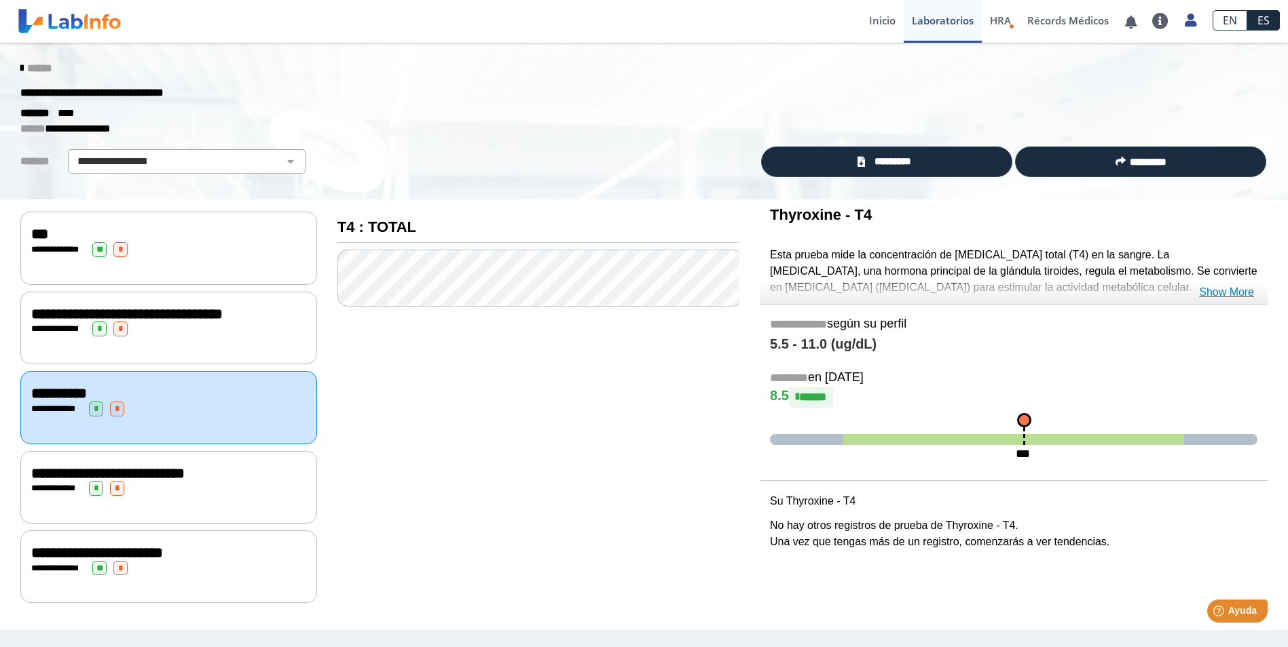
click at [1242, 288] on link "Show More" at bounding box center [1226, 292] width 55 height 16
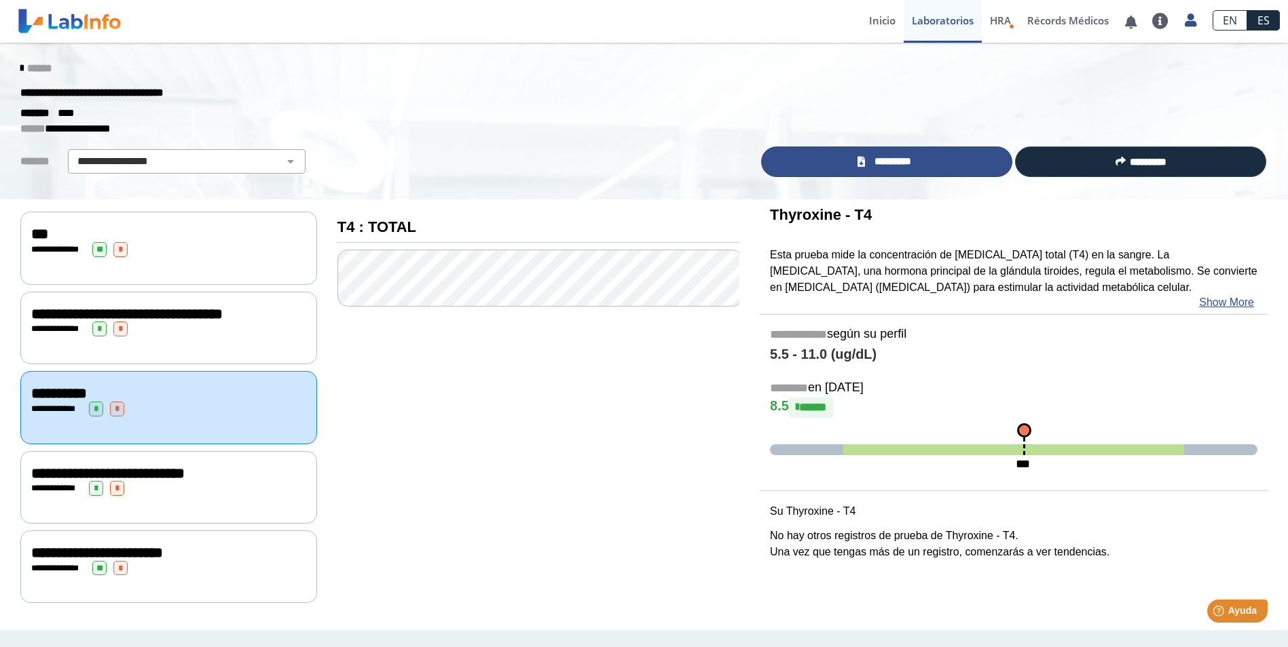
click at [853, 161] on link "*********" at bounding box center [886, 162] width 251 height 31
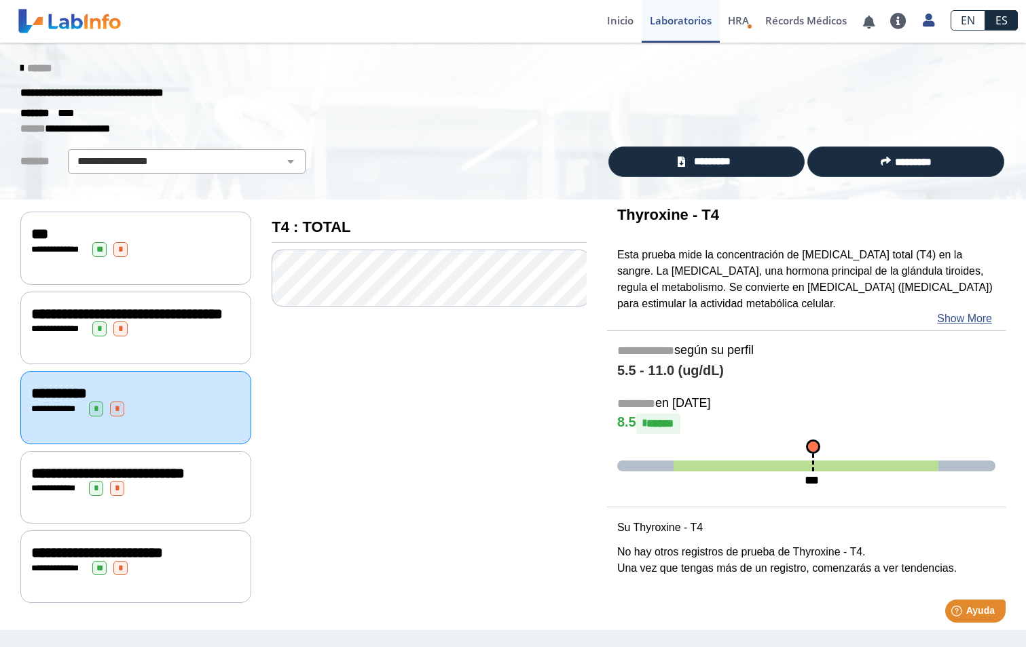
click at [185, 481] on span "**********" at bounding box center [107, 473] width 153 height 15
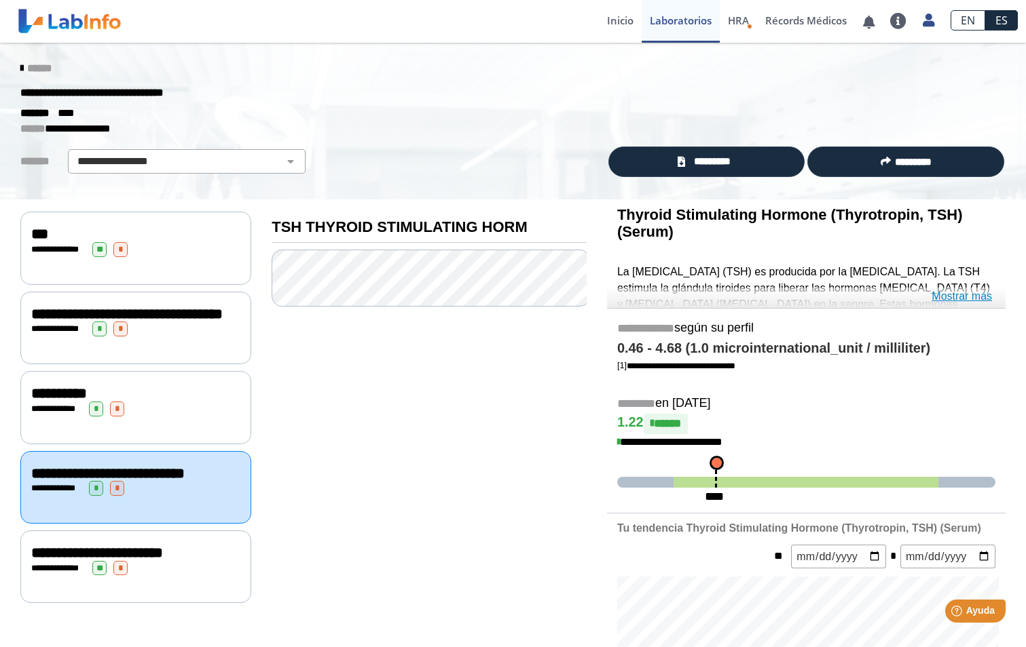
click at [966, 296] on link "Mostrar más" at bounding box center [961, 296] width 60 height 16
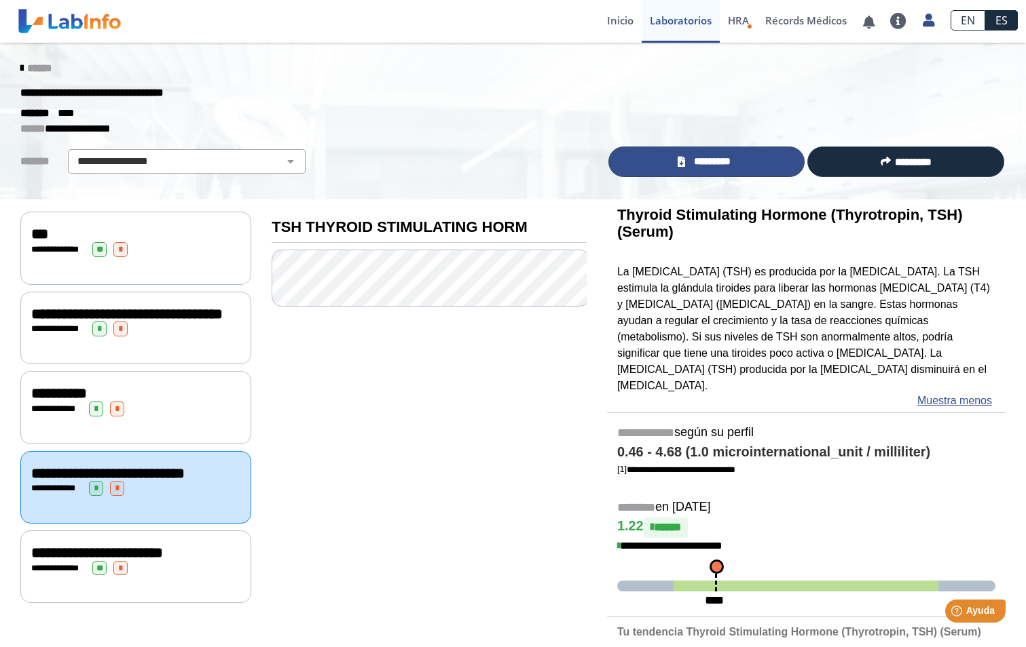
click at [723, 165] on span "*********" at bounding box center [712, 162] width 47 height 16
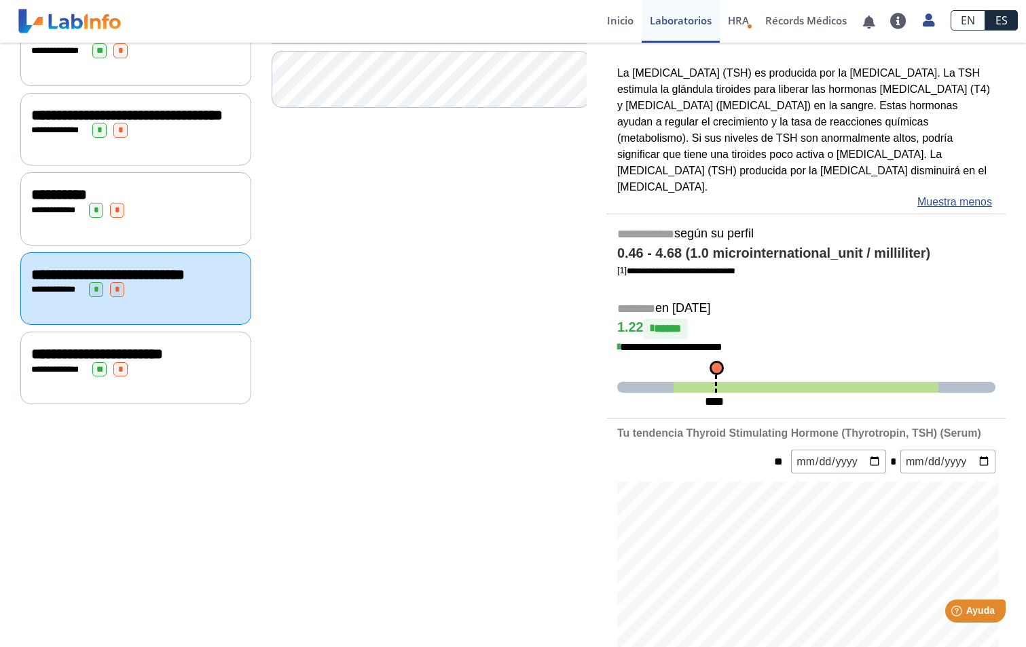
scroll to position [271, 0]
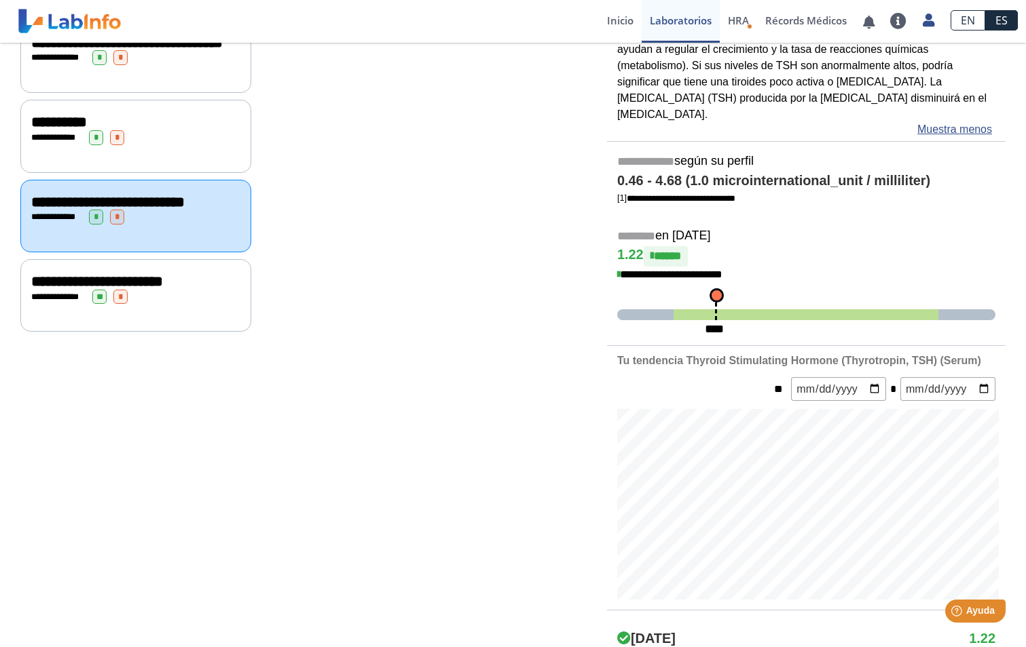
click at [196, 305] on div "**********" at bounding box center [135, 297] width 209 height 15
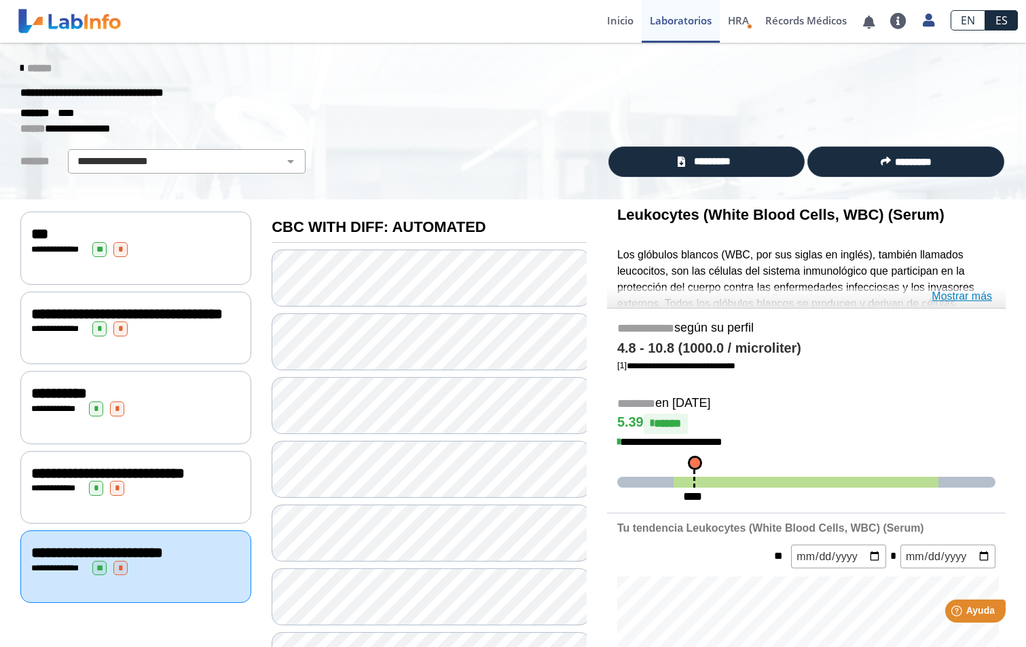
click at [980, 297] on link "Mostrar más" at bounding box center [961, 296] width 60 height 16
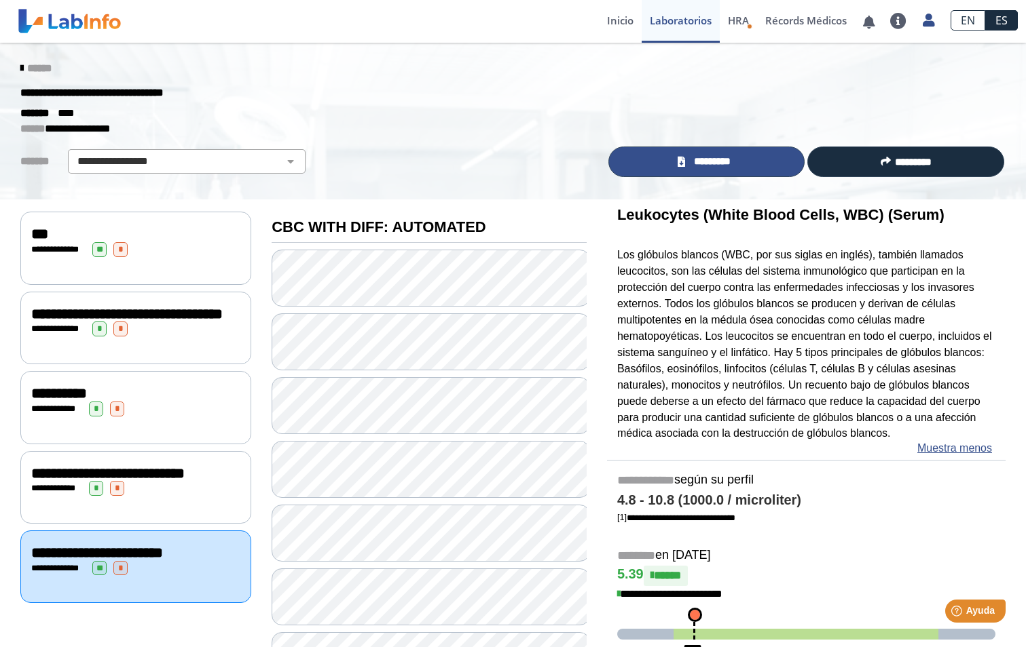
click at [681, 166] on icon at bounding box center [680, 162] width 7 height 10
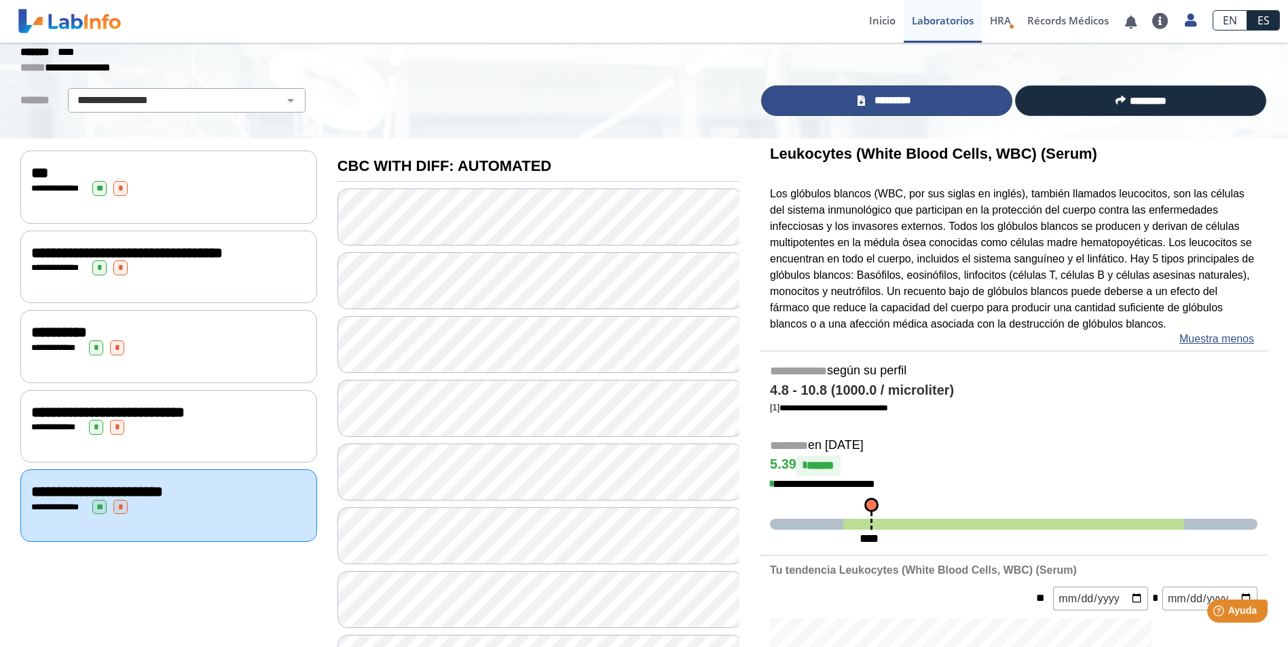
scroll to position [68, 0]
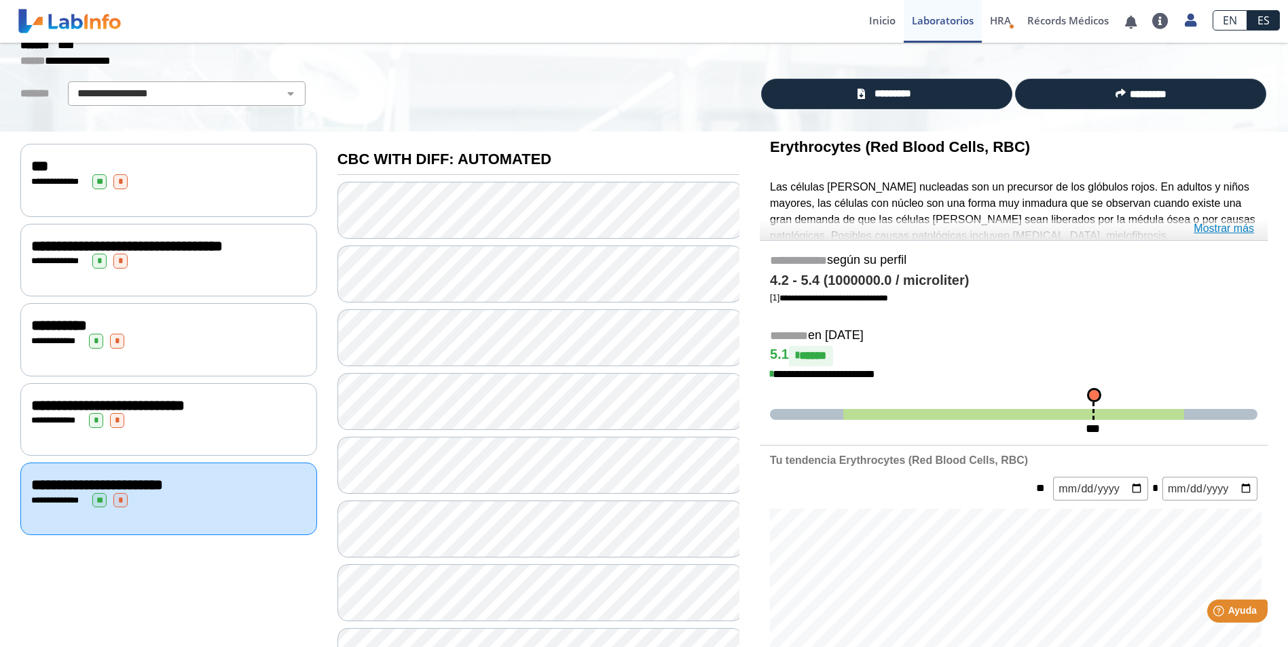
click at [1226, 227] on link "Mostrar más" at bounding box center [1223, 229] width 60 height 16
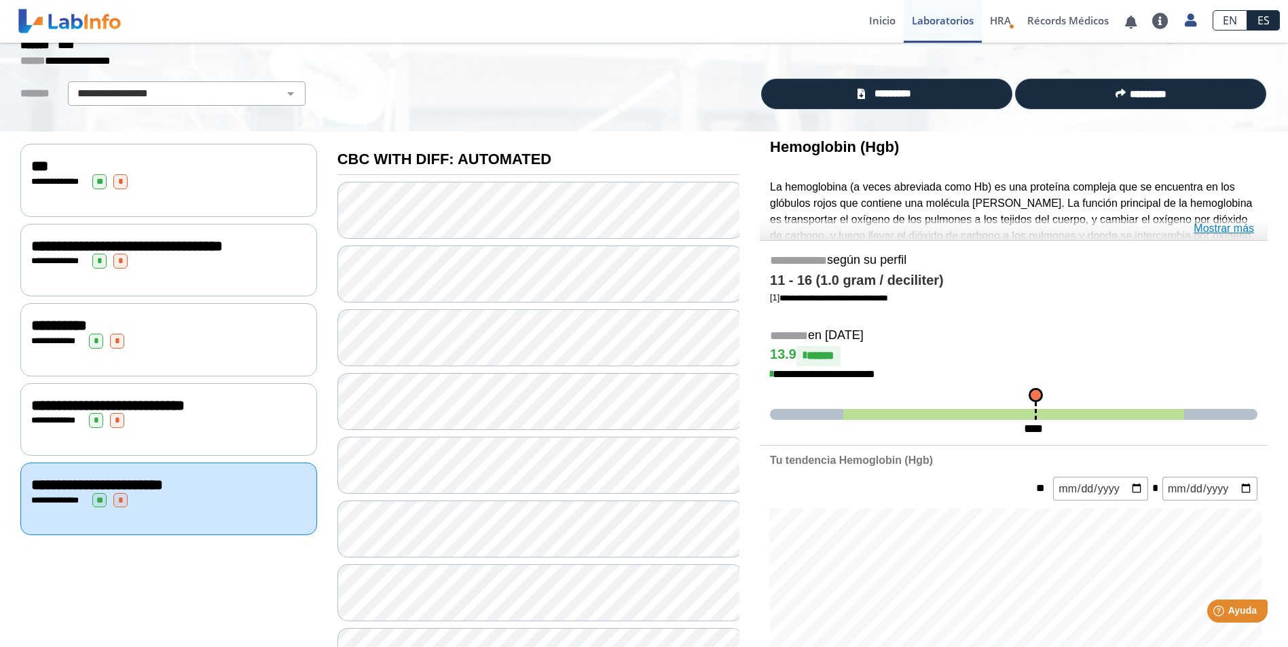
click at [1247, 229] on link "Mostrar más" at bounding box center [1223, 229] width 60 height 16
click at [1206, 224] on link "Mostrar más" at bounding box center [1223, 229] width 60 height 16
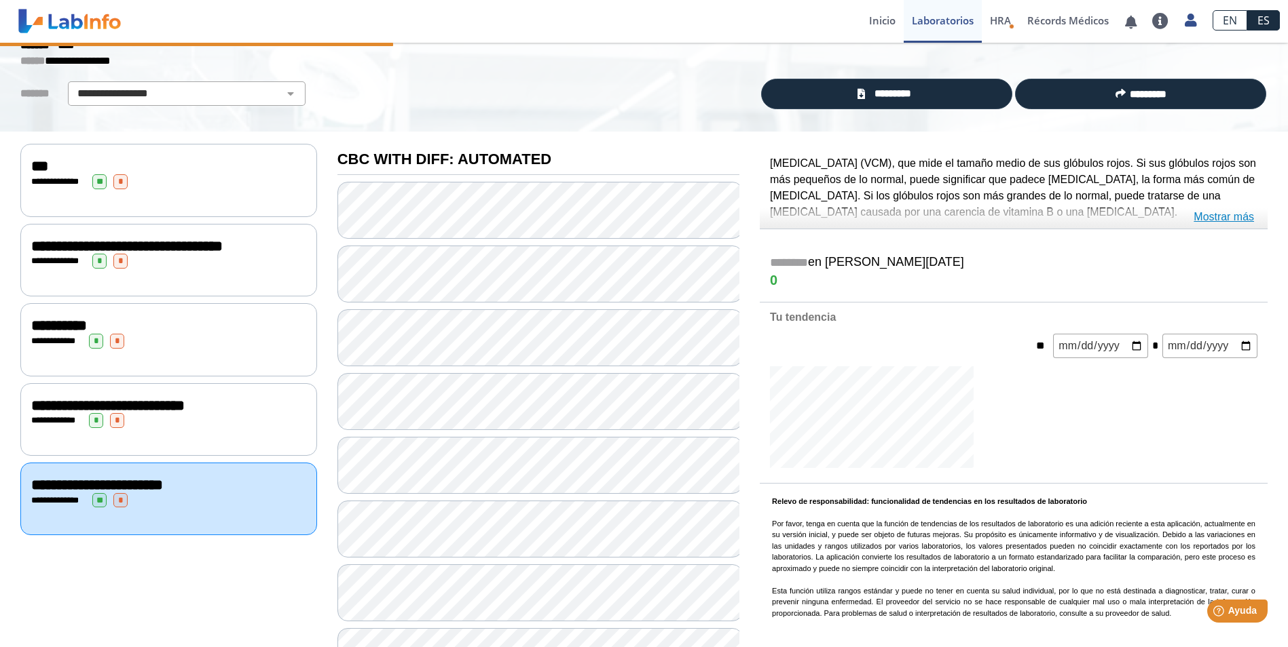
click at [1231, 217] on link "Mostrar más" at bounding box center [1223, 217] width 60 height 16
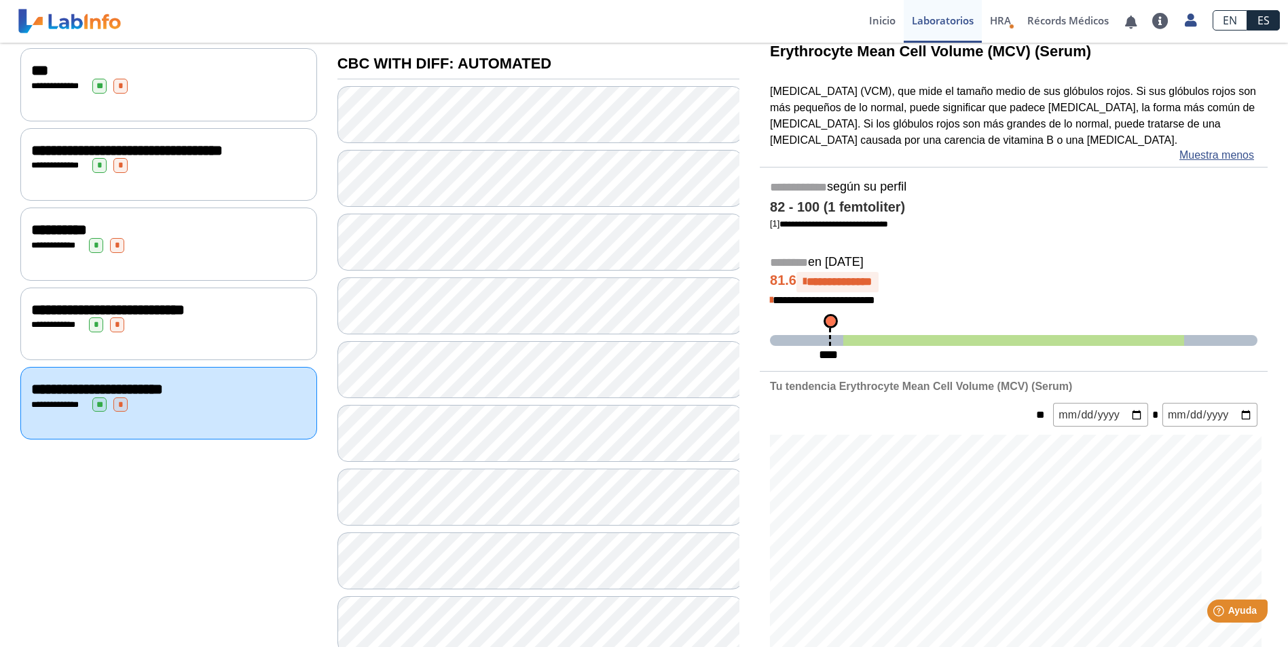
scroll to position [204, 0]
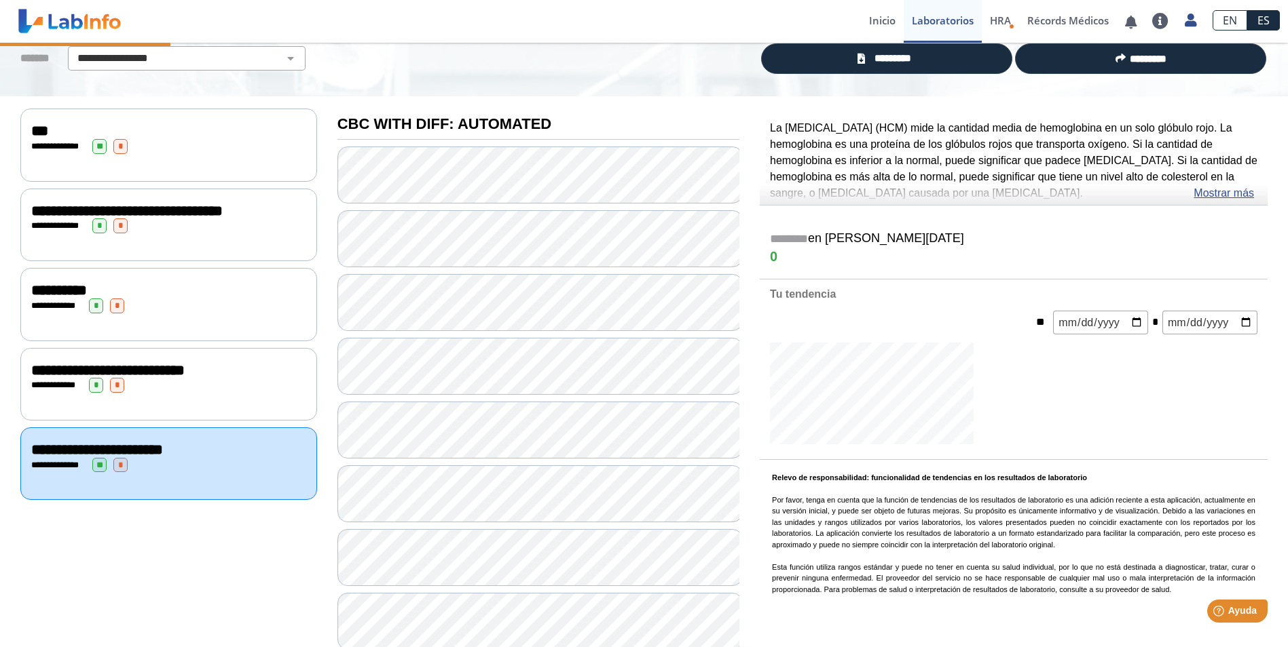
scroll to position [68, 0]
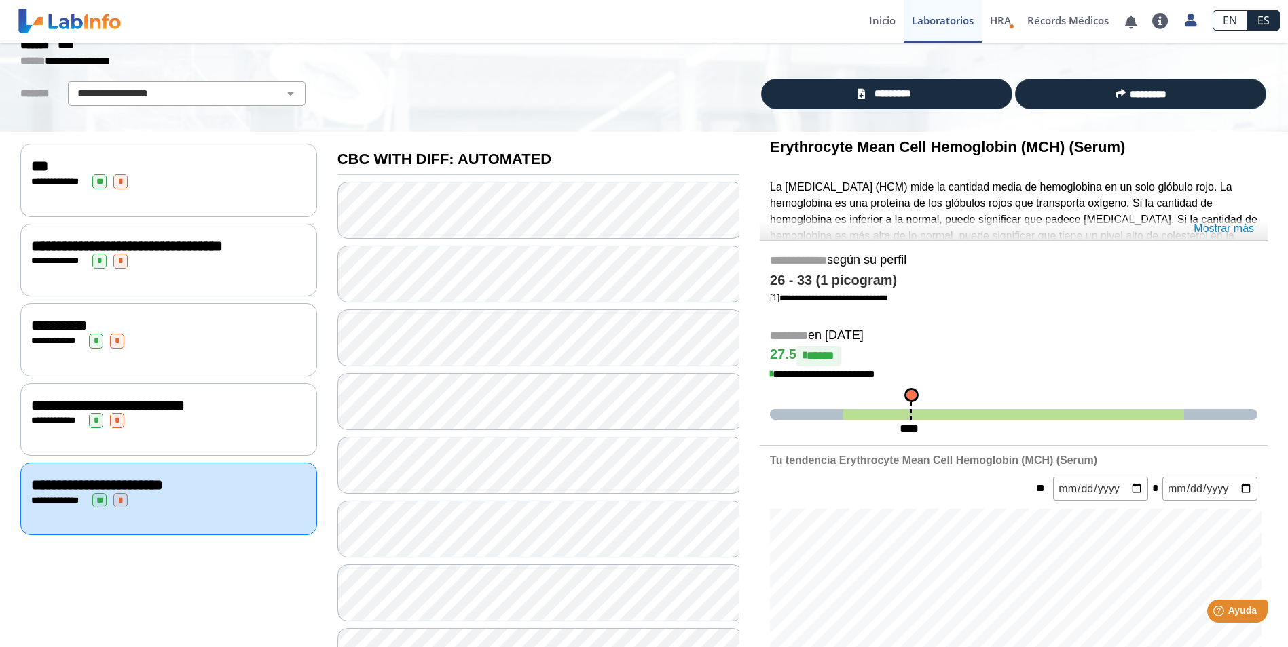
click at [1212, 225] on link "Mostrar más" at bounding box center [1223, 229] width 60 height 16
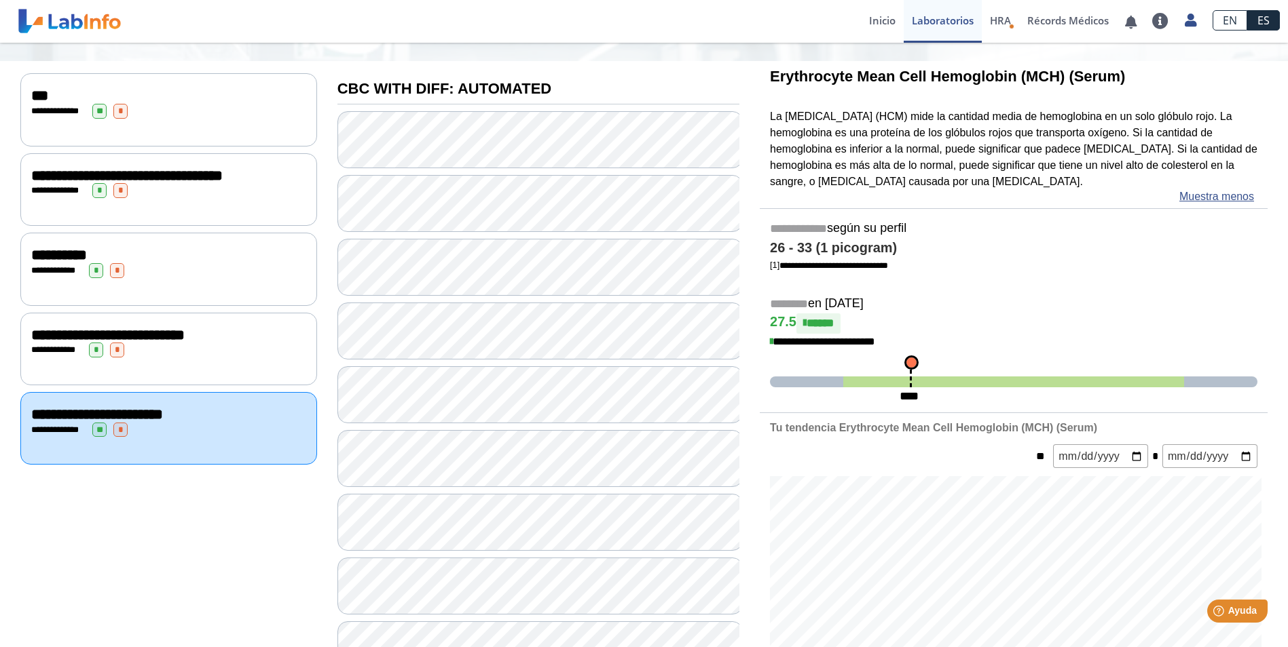
scroll to position [204, 0]
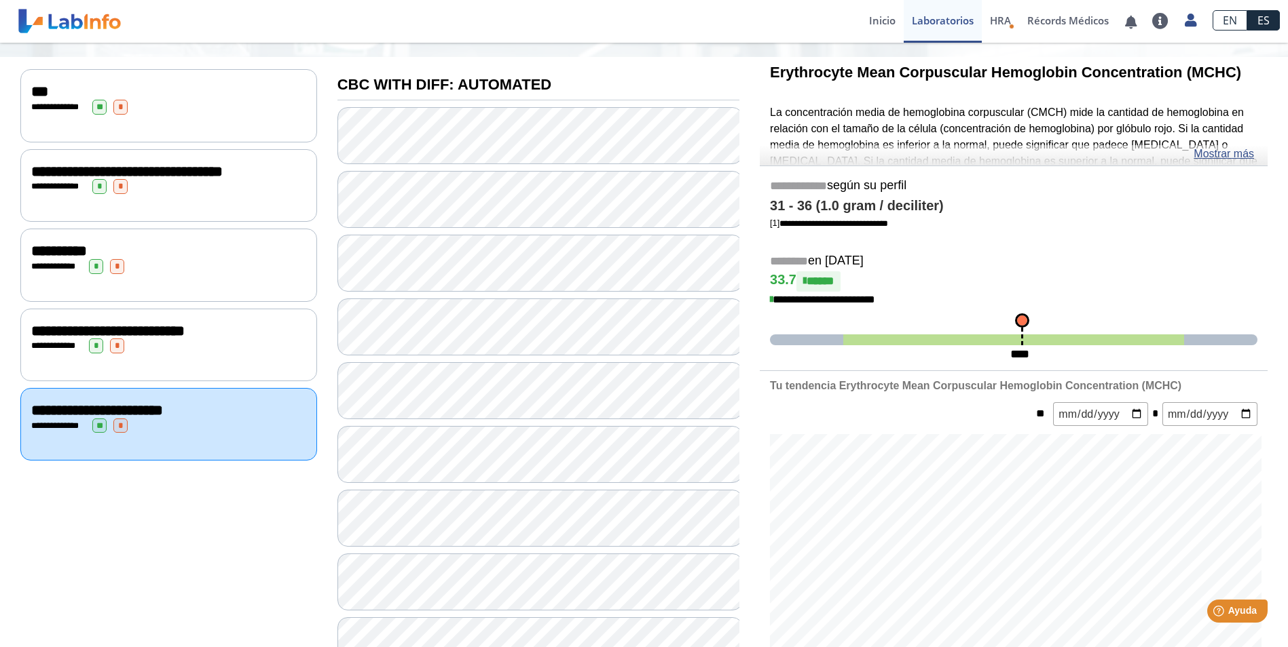
scroll to position [136, 0]
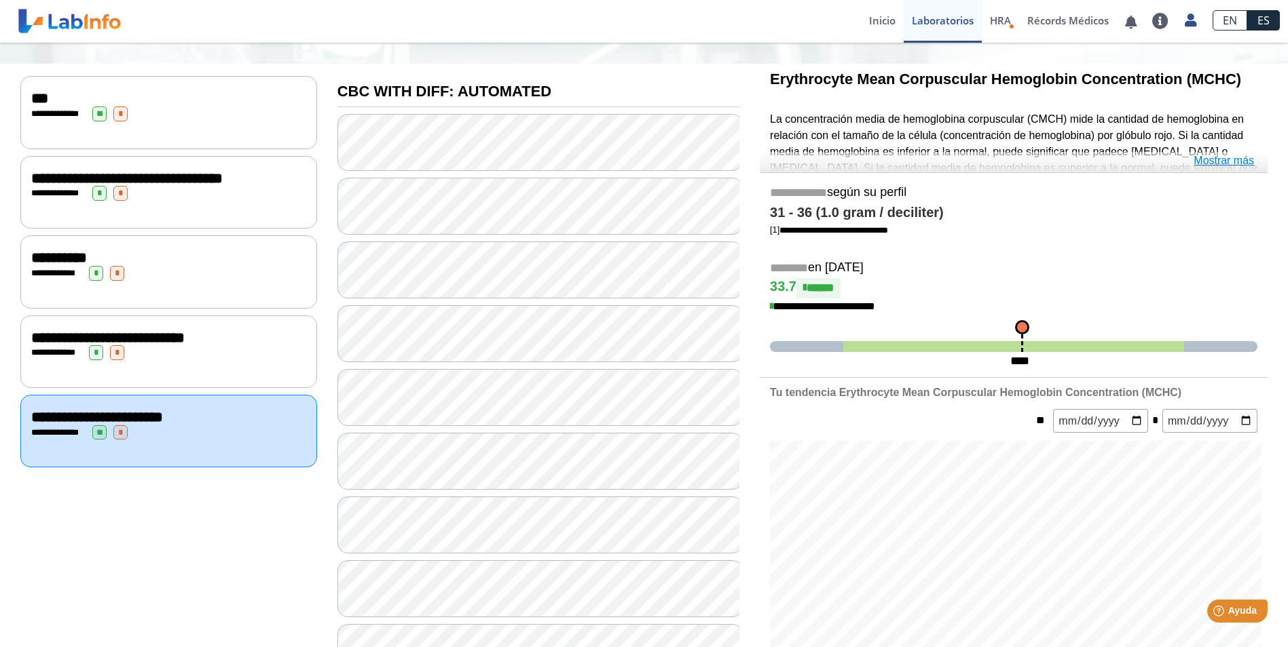
click at [1231, 157] on link "Mostrar más" at bounding box center [1223, 161] width 60 height 16
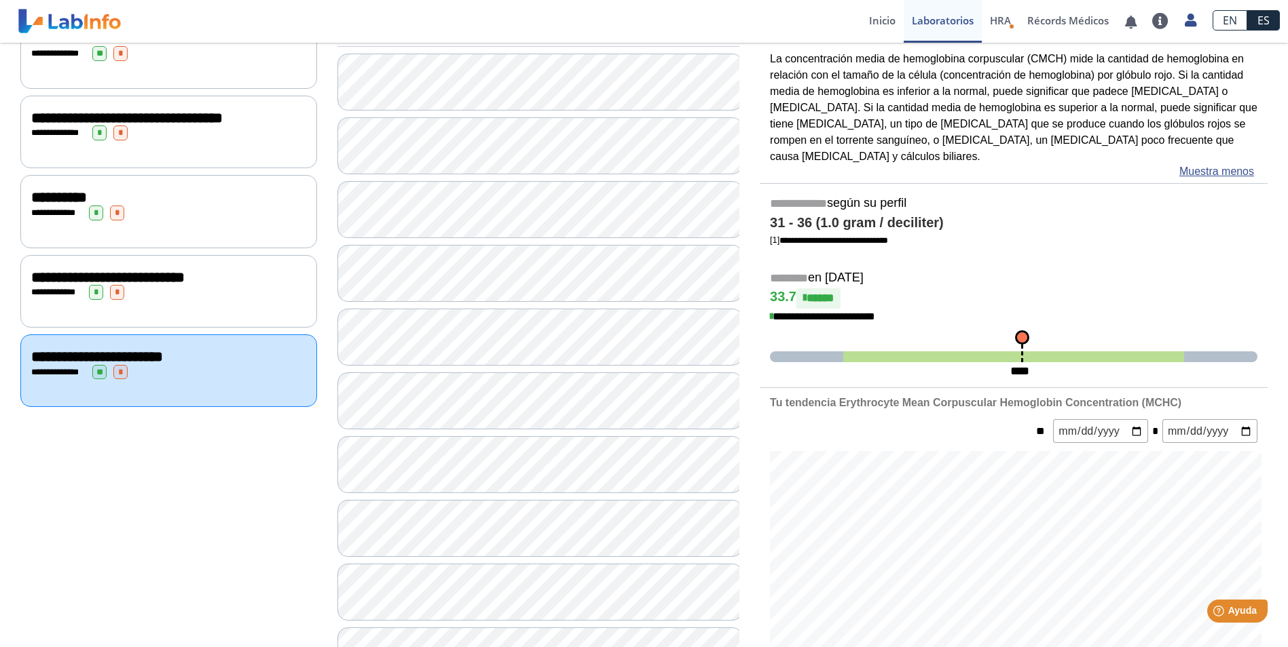
scroll to position [204, 0]
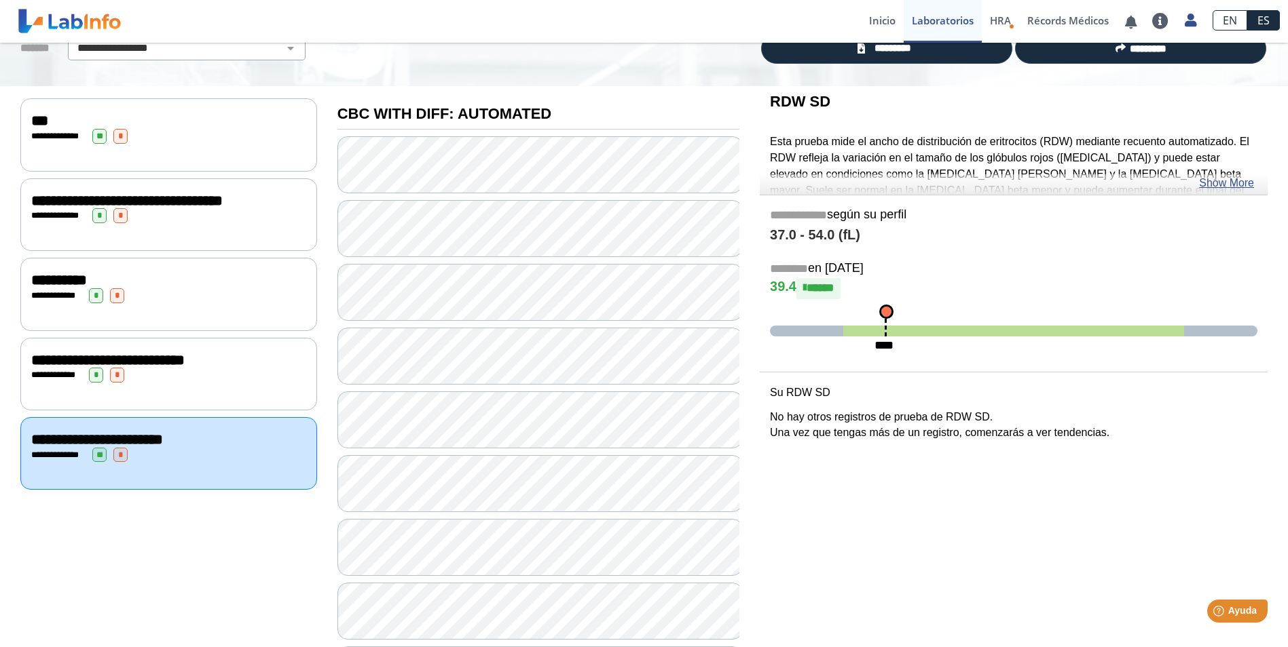
scroll to position [68, 0]
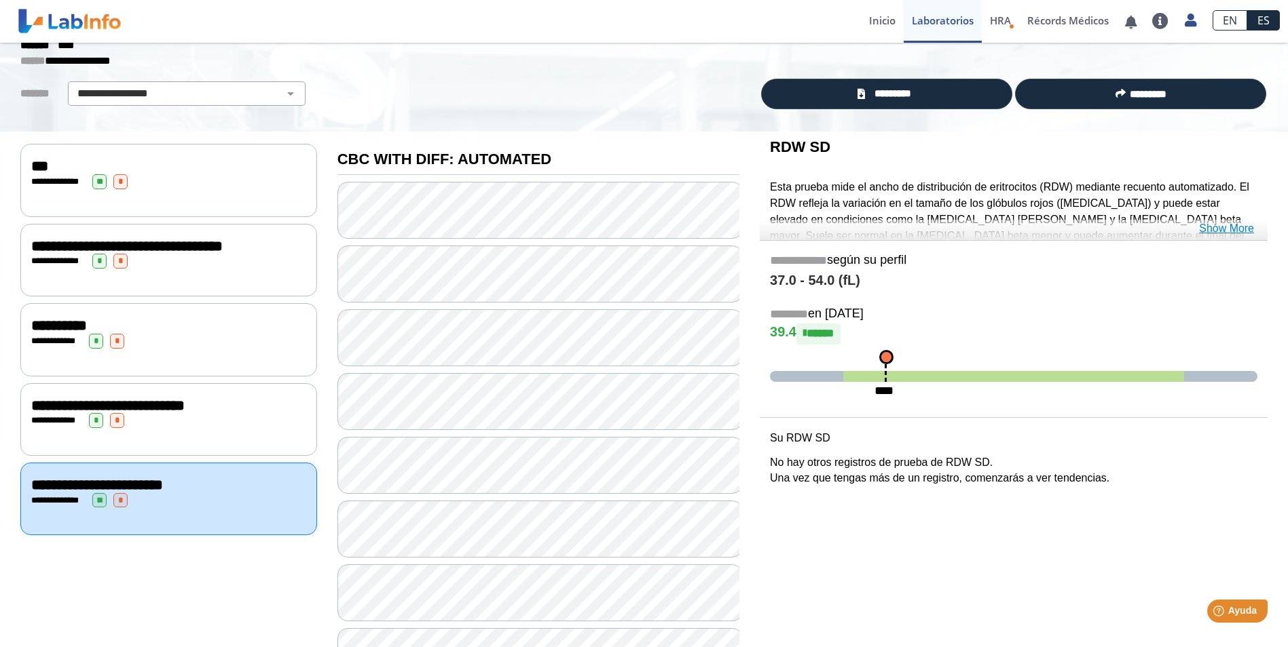
click at [1221, 227] on link "Show More" at bounding box center [1226, 229] width 55 height 16
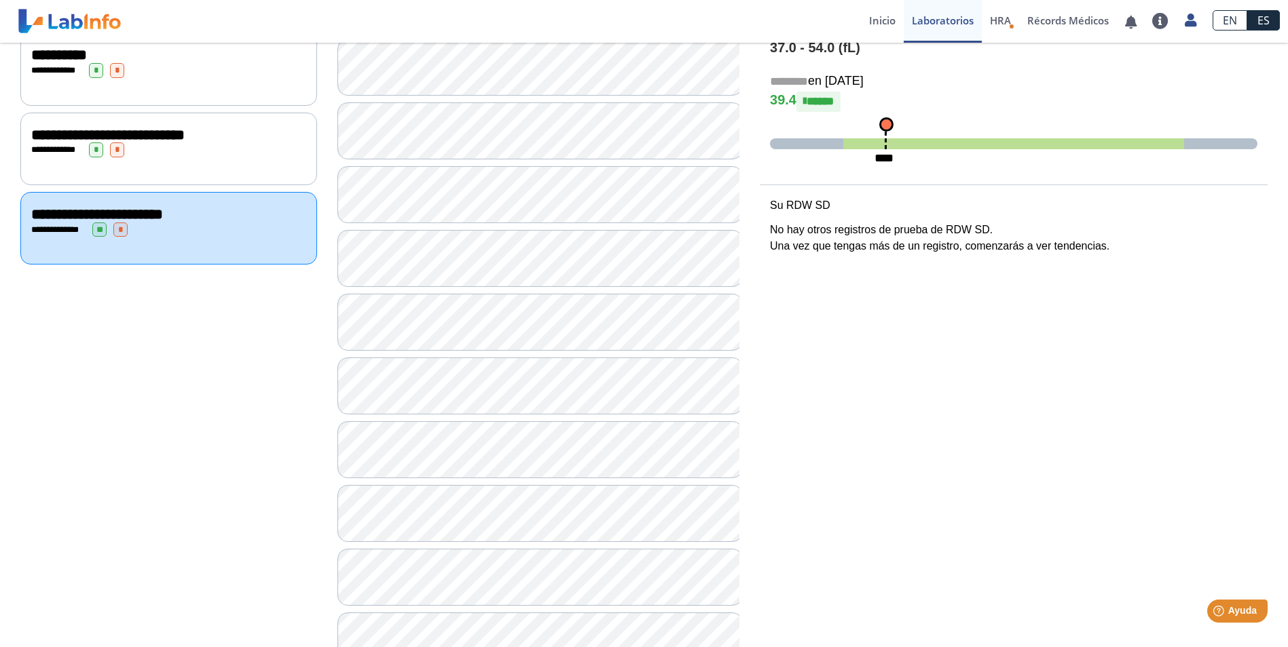
scroll to position [339, 0]
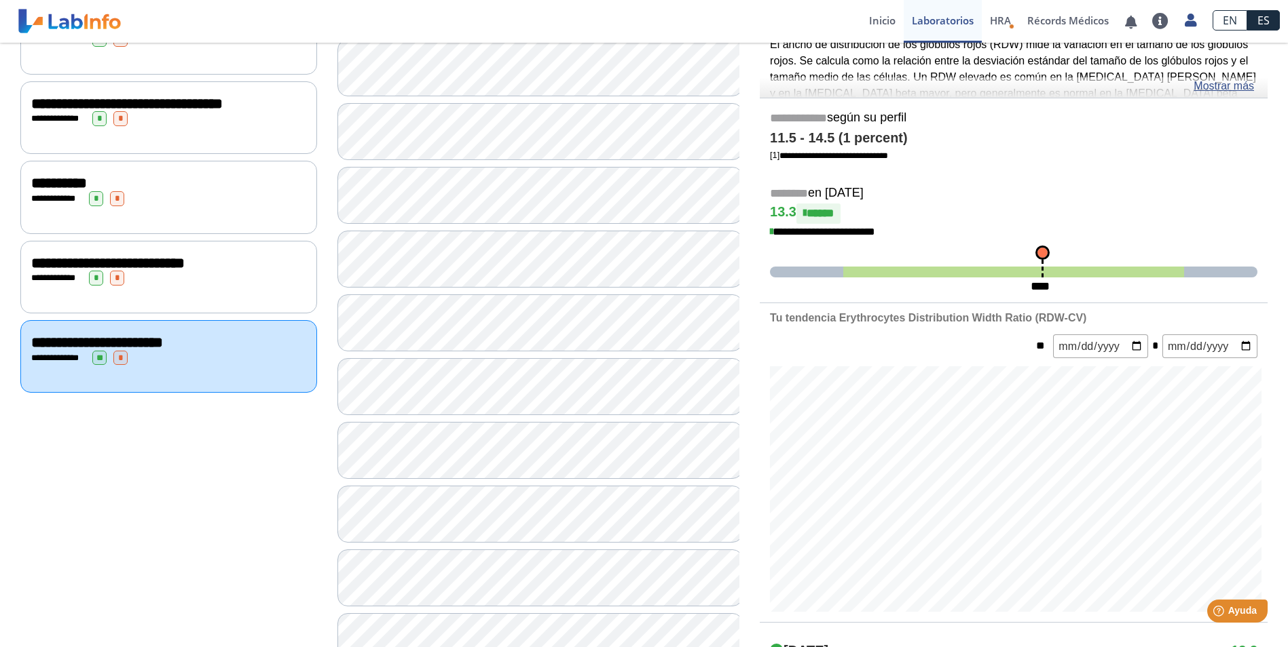
scroll to position [136, 0]
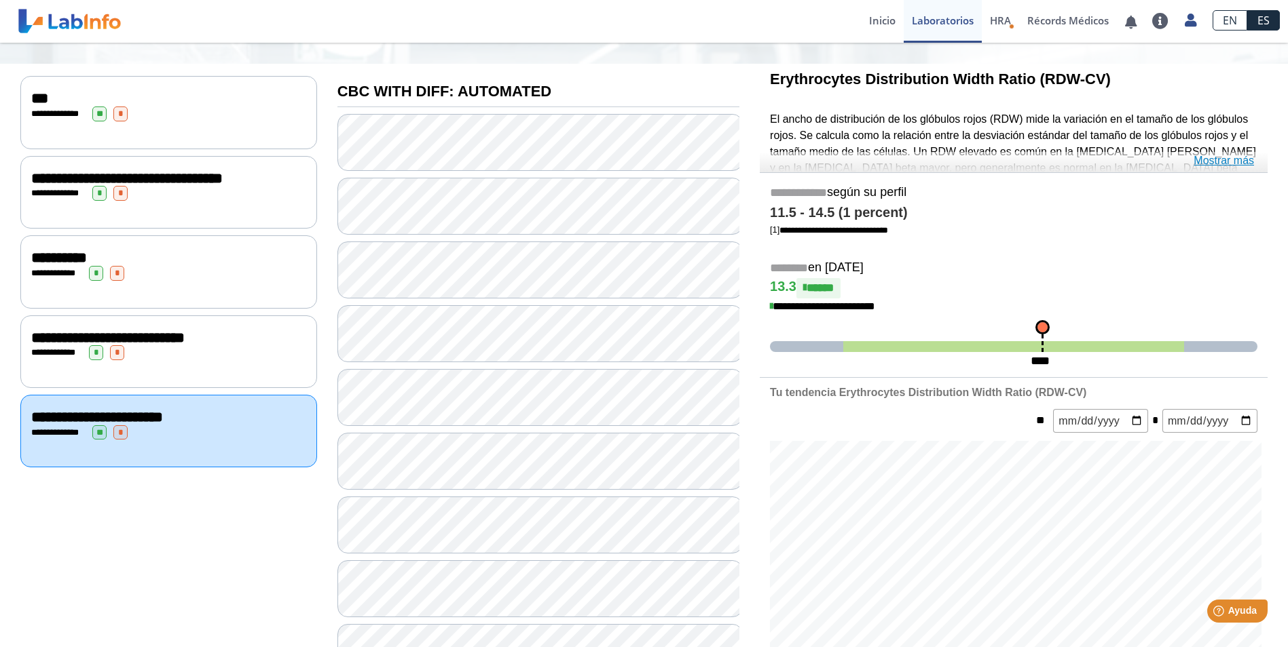
click at [1231, 165] on link "Mostrar más" at bounding box center [1223, 161] width 60 height 16
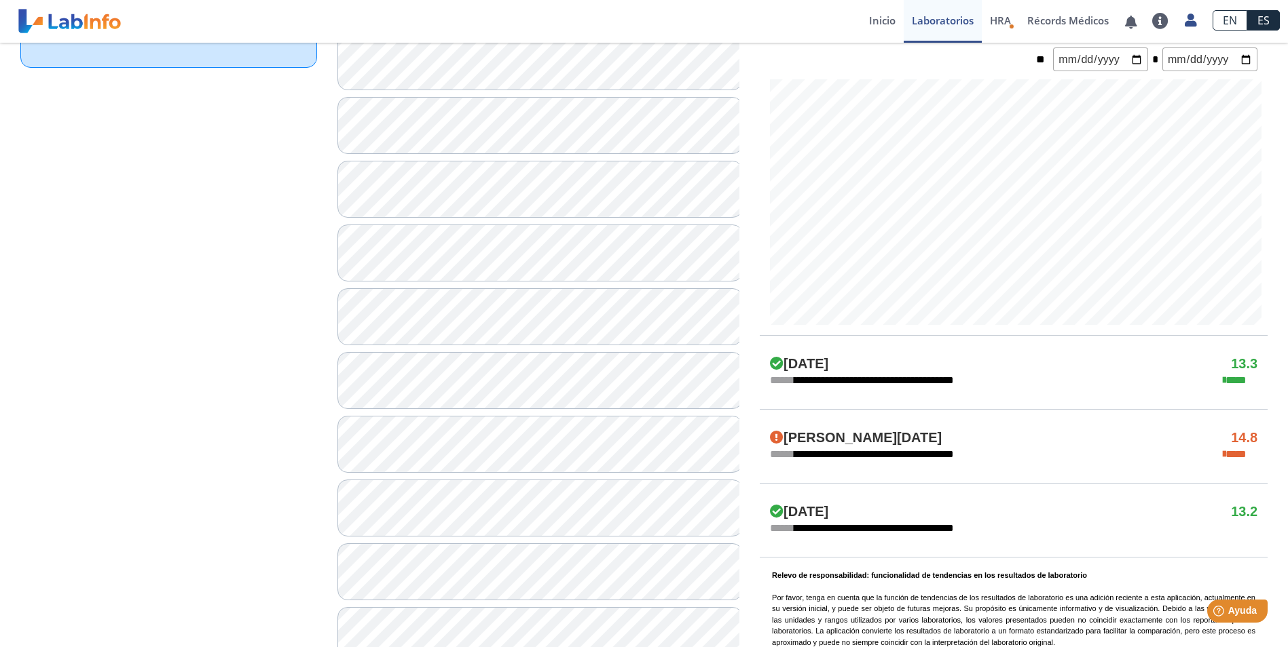
scroll to position [543, 0]
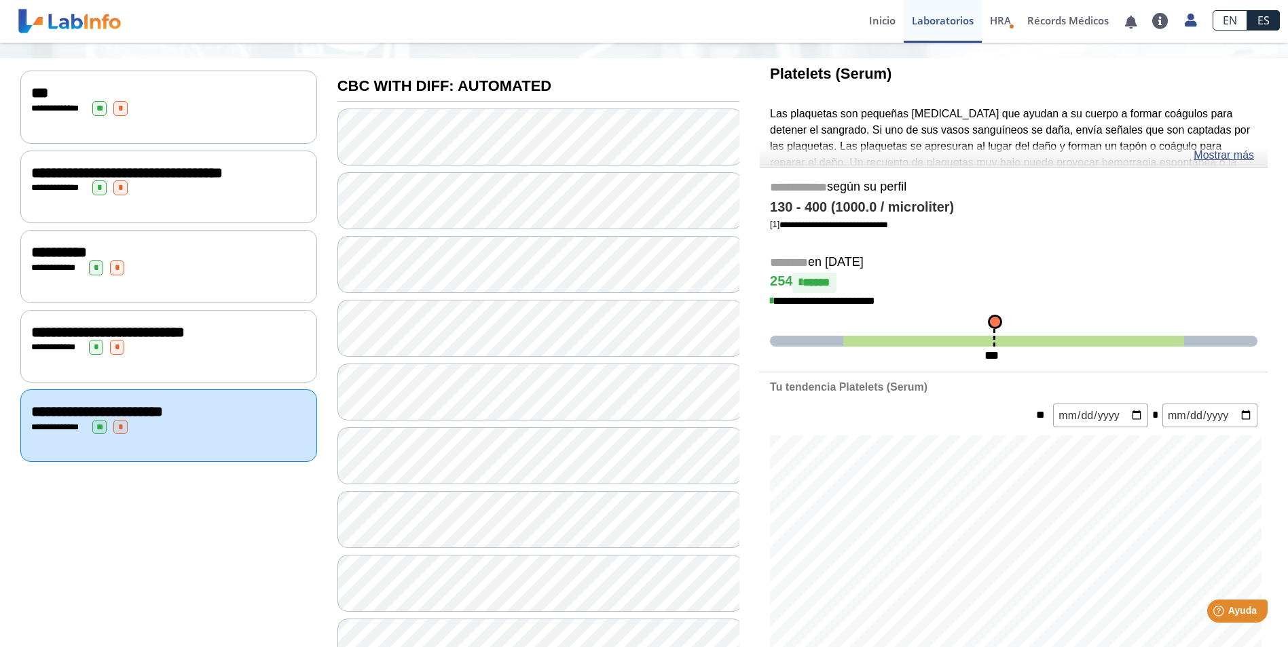
scroll to position [136, 0]
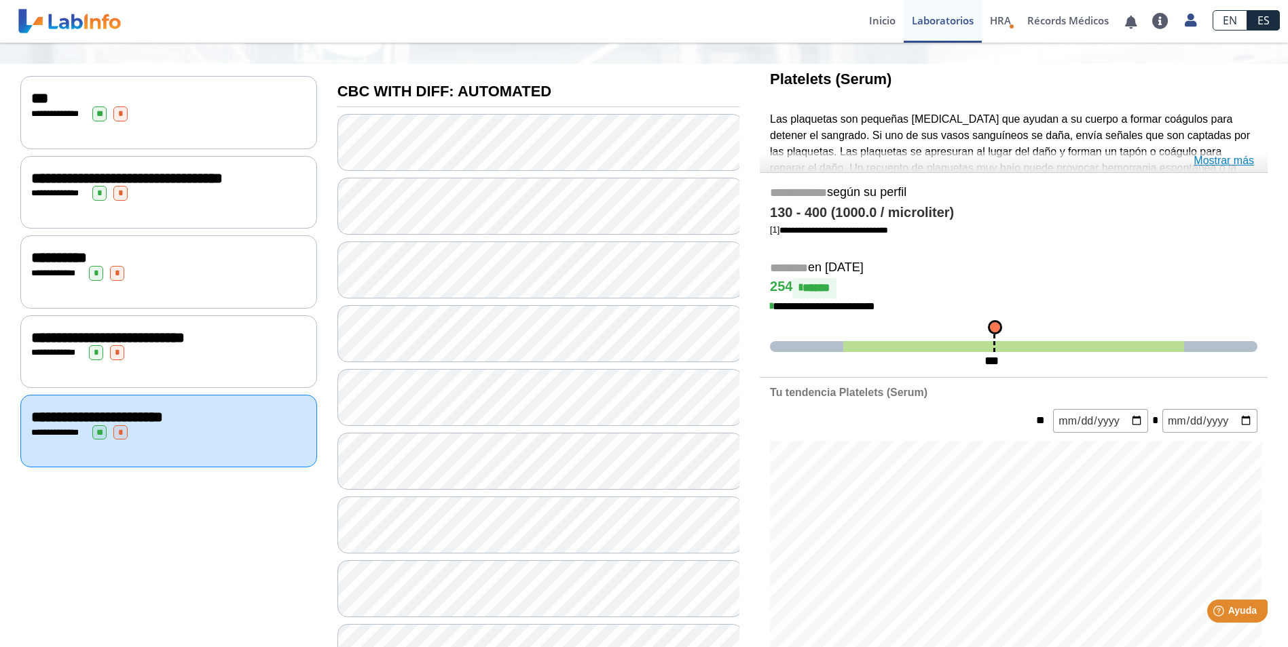
click at [1234, 161] on link "Mostrar más" at bounding box center [1223, 161] width 60 height 16
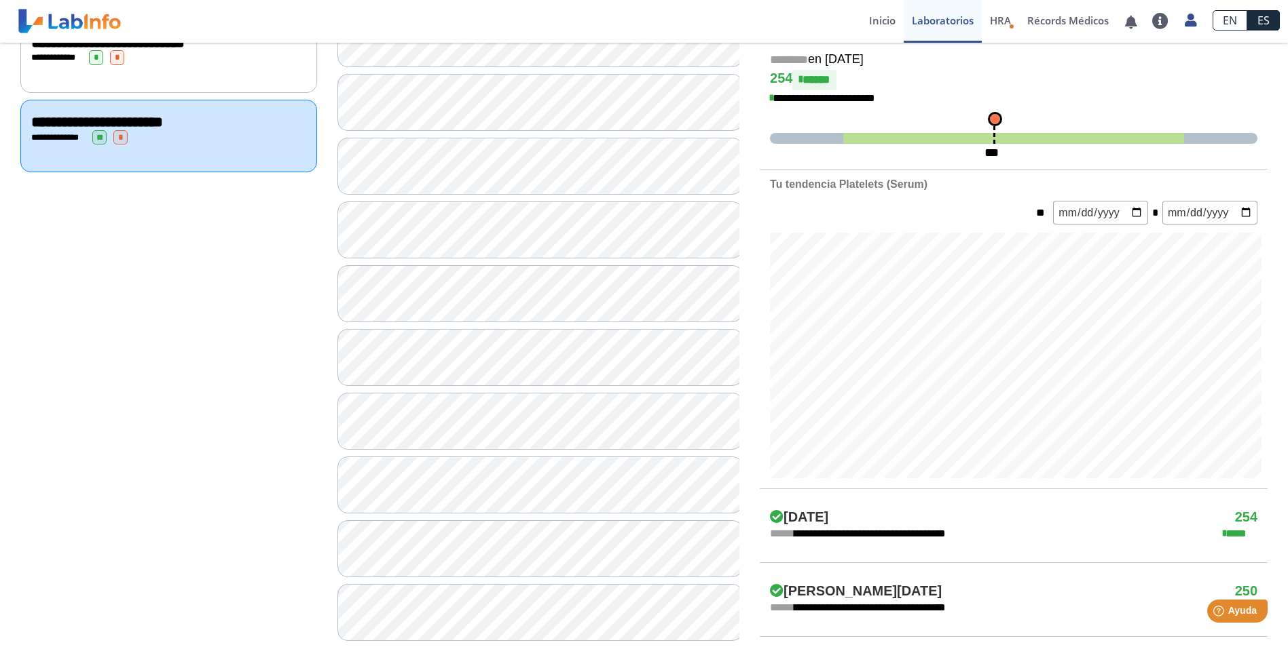
scroll to position [475, 0]
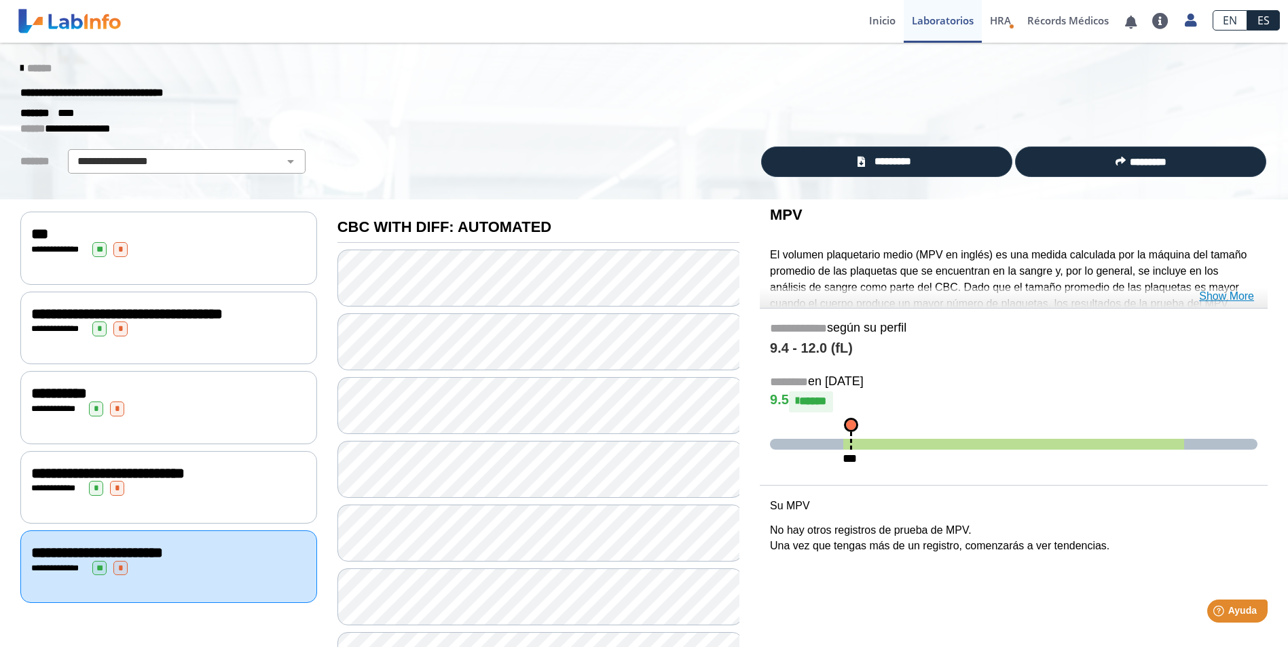
click at [1218, 289] on link "Show More" at bounding box center [1226, 296] width 55 height 16
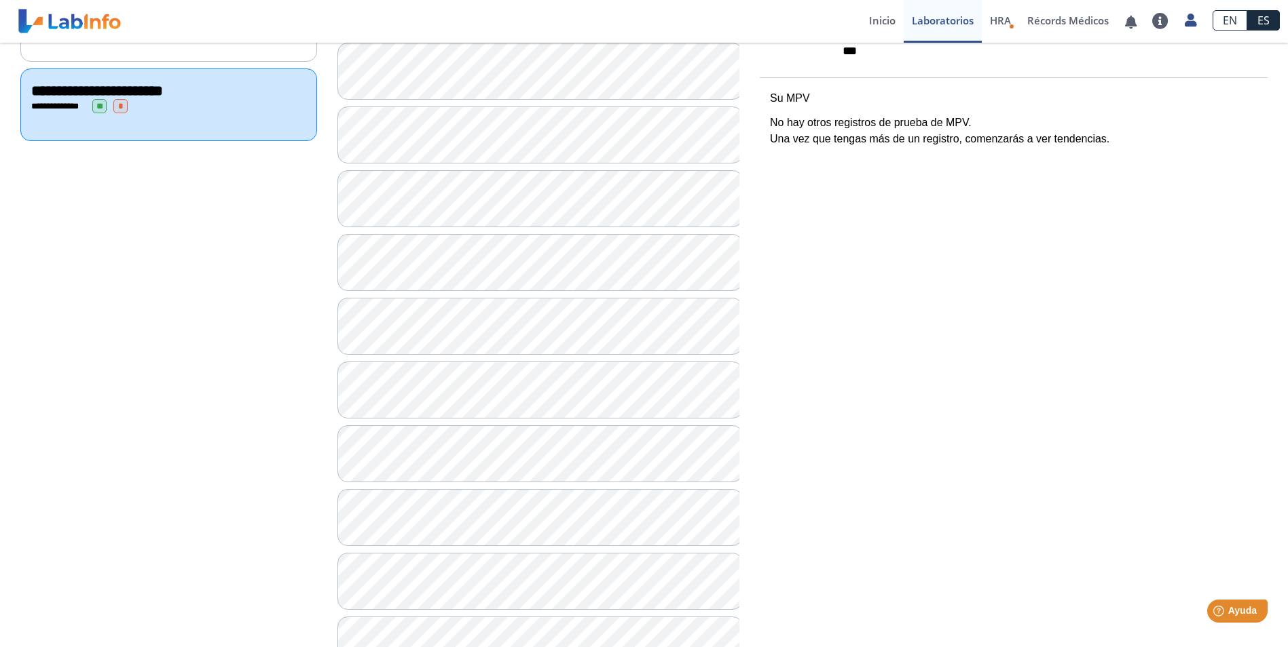
scroll to position [475, 0]
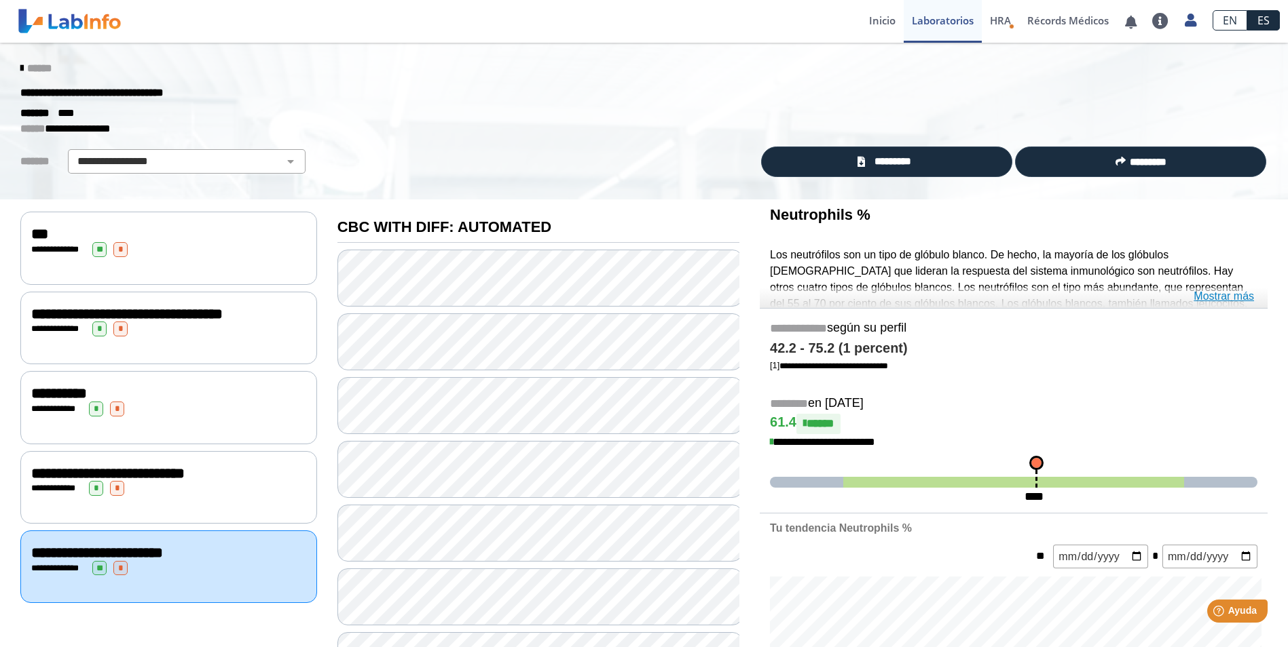
click at [1217, 294] on link "Mostrar más" at bounding box center [1223, 296] width 60 height 16
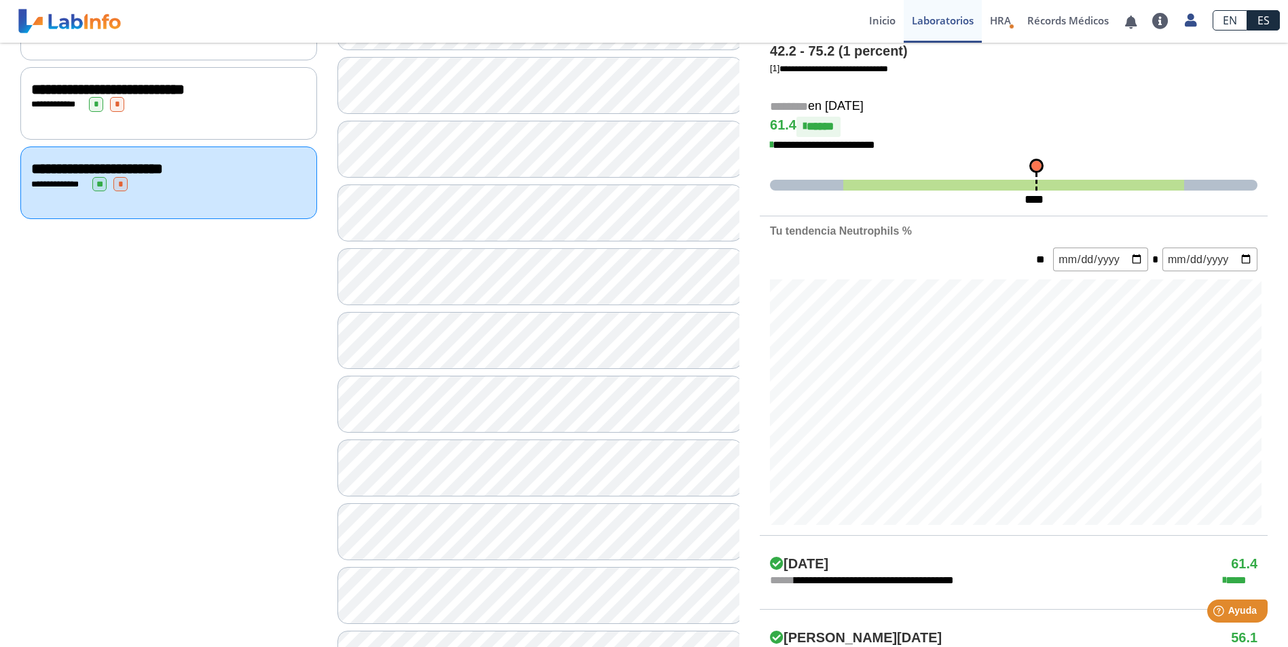
scroll to position [611, 0]
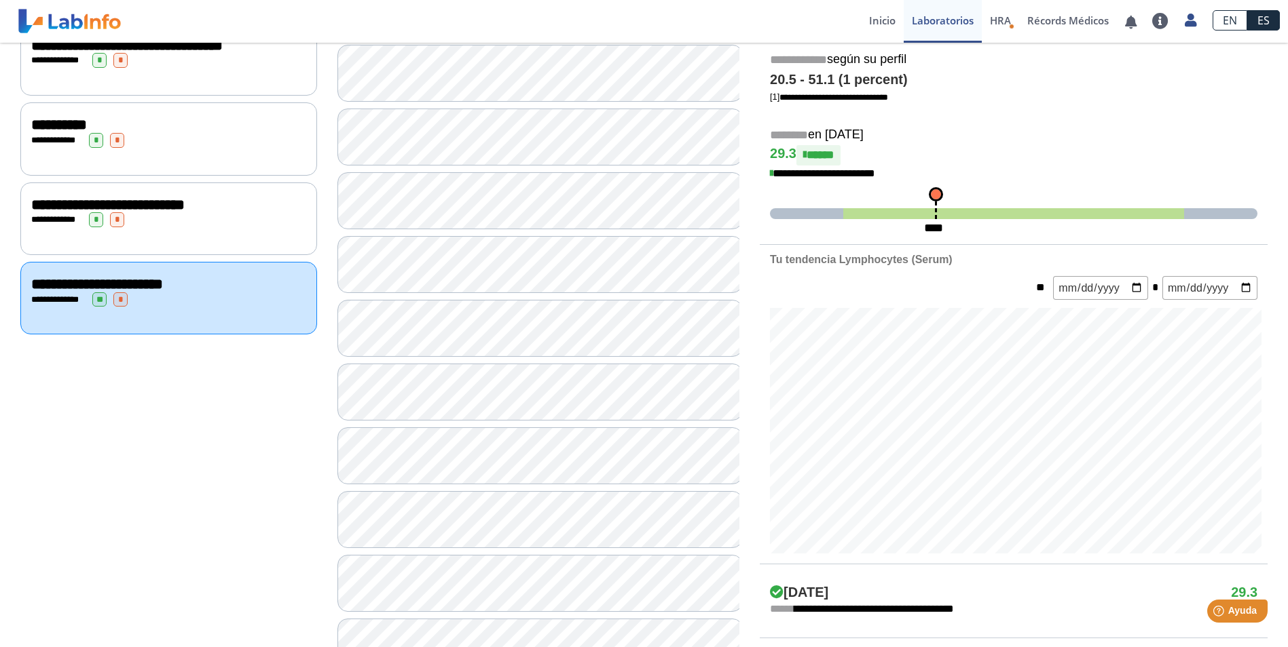
scroll to position [201, 0]
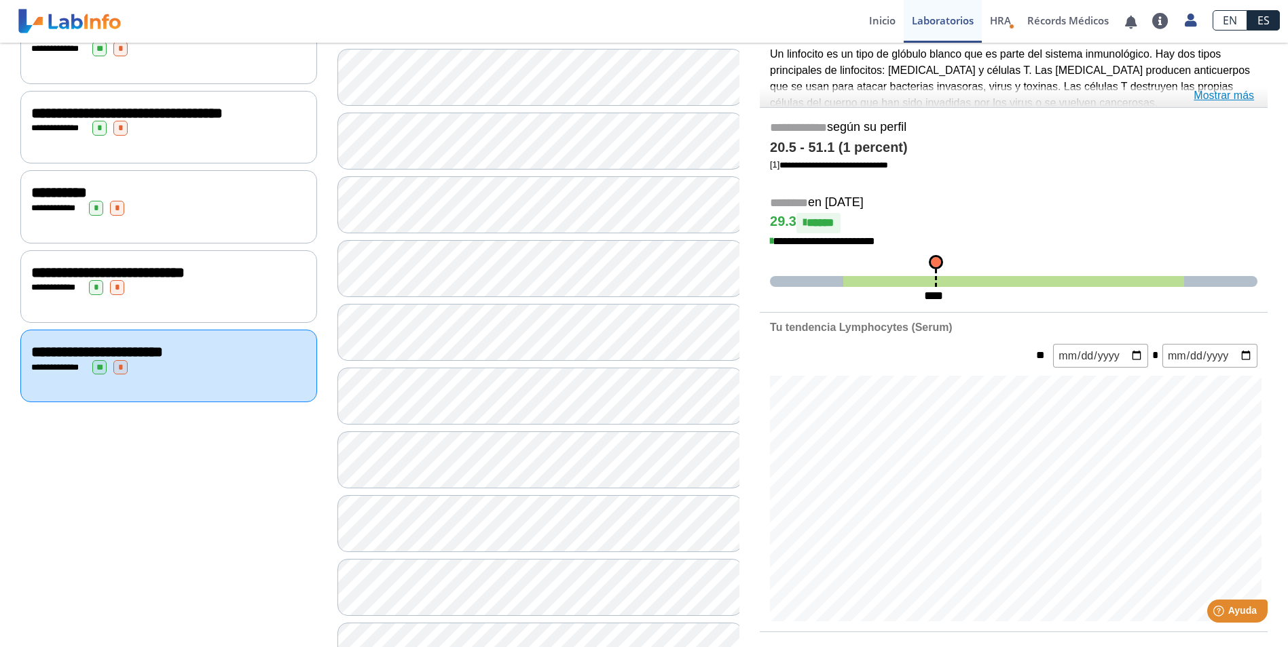
click at [1222, 89] on link "Mostrar más" at bounding box center [1223, 96] width 60 height 16
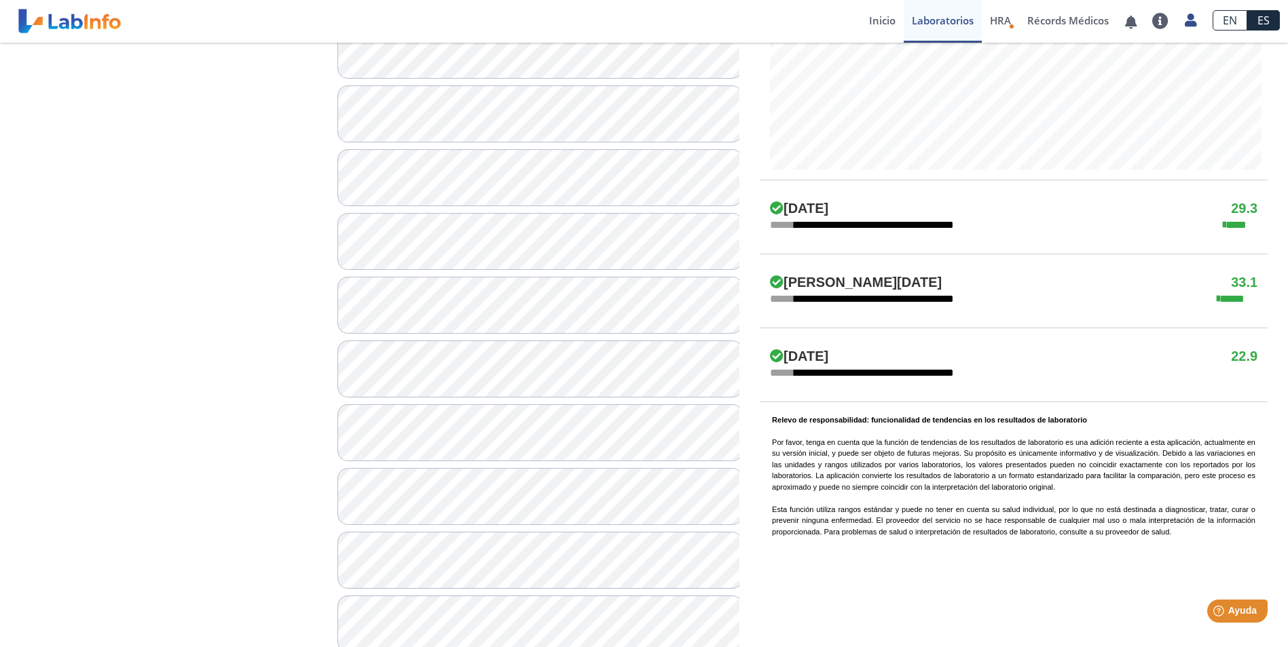
scroll to position [676, 0]
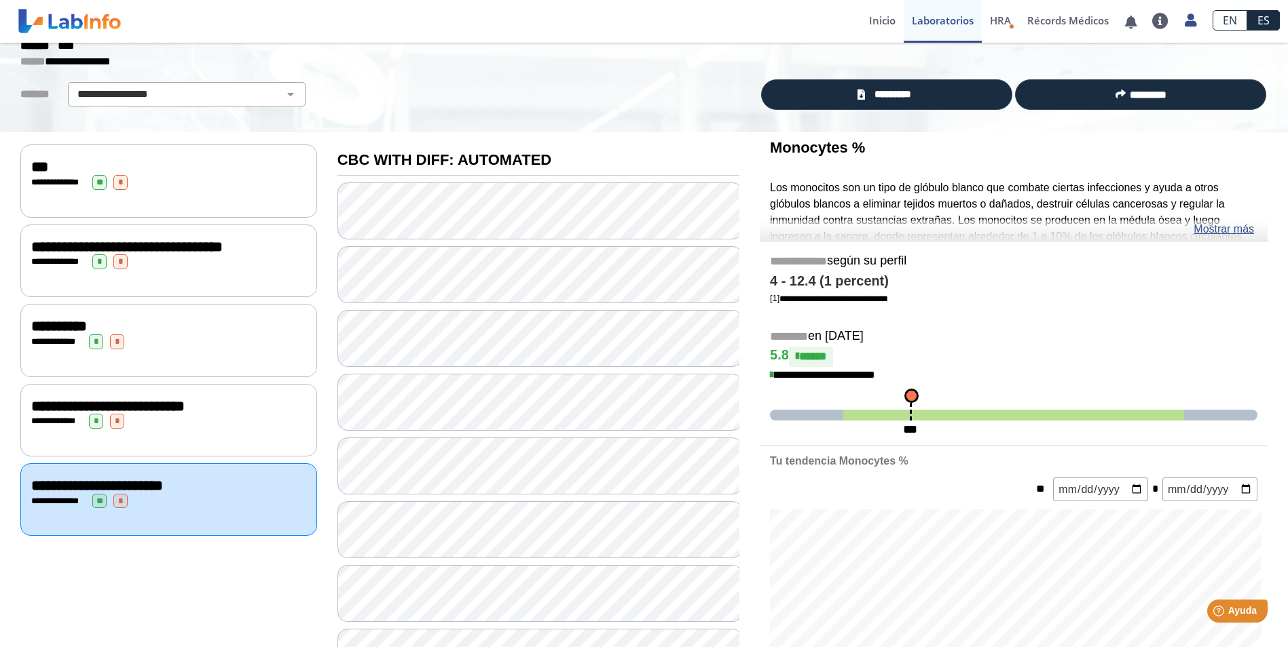
scroll to position [65, 0]
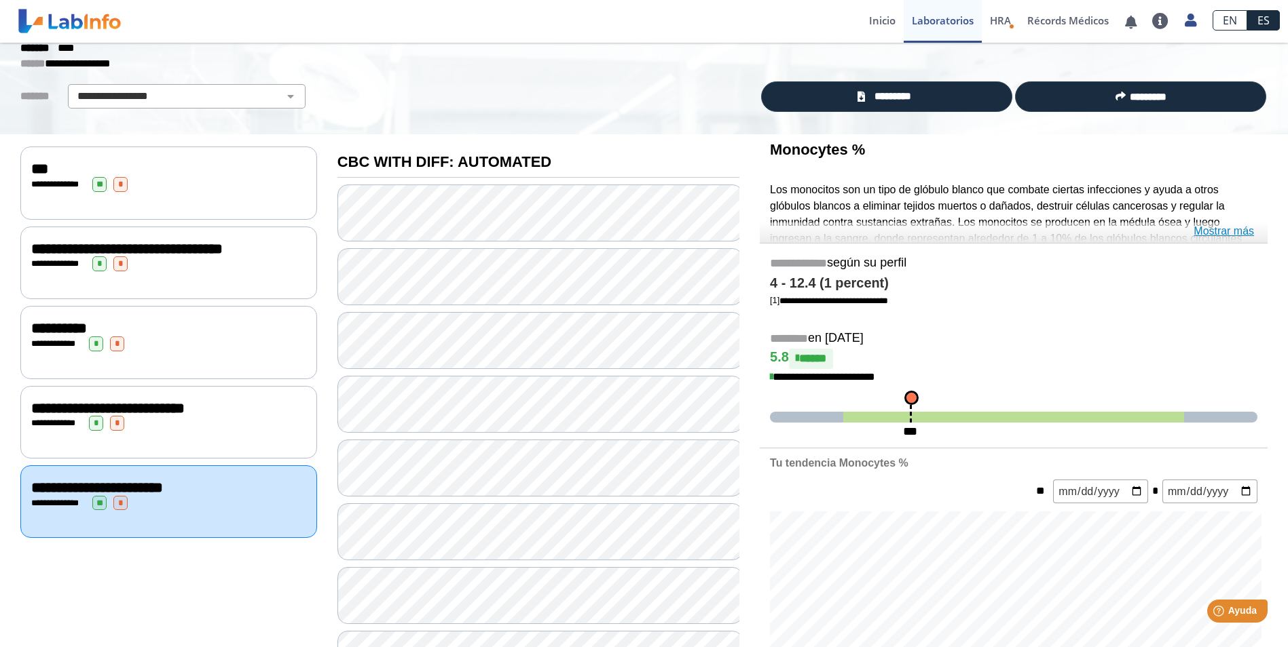
click at [1220, 229] on link "Mostrar más" at bounding box center [1223, 231] width 60 height 16
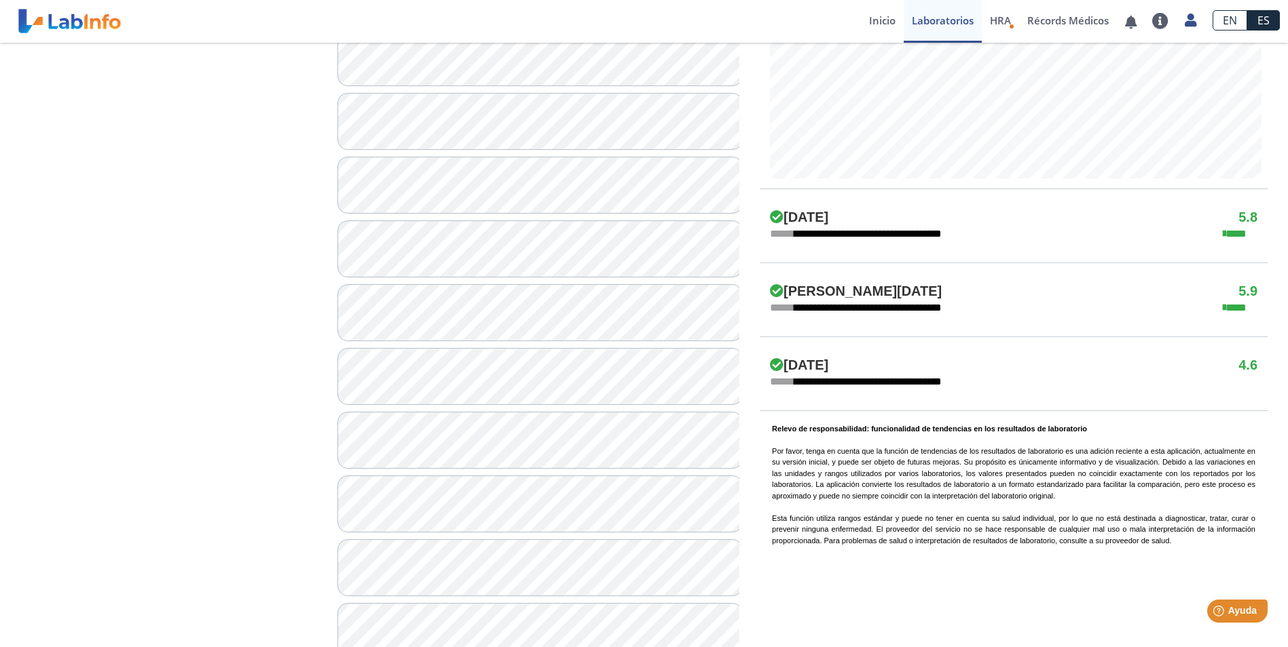
scroll to position [744, 0]
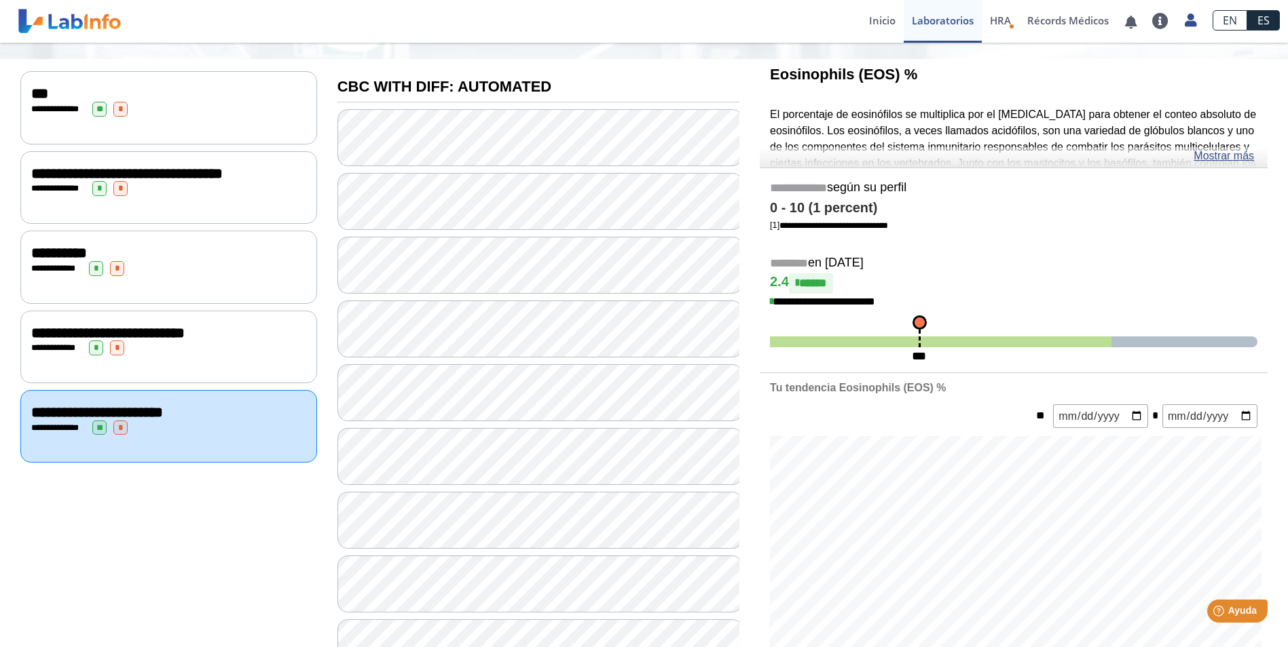
scroll to position [133, 0]
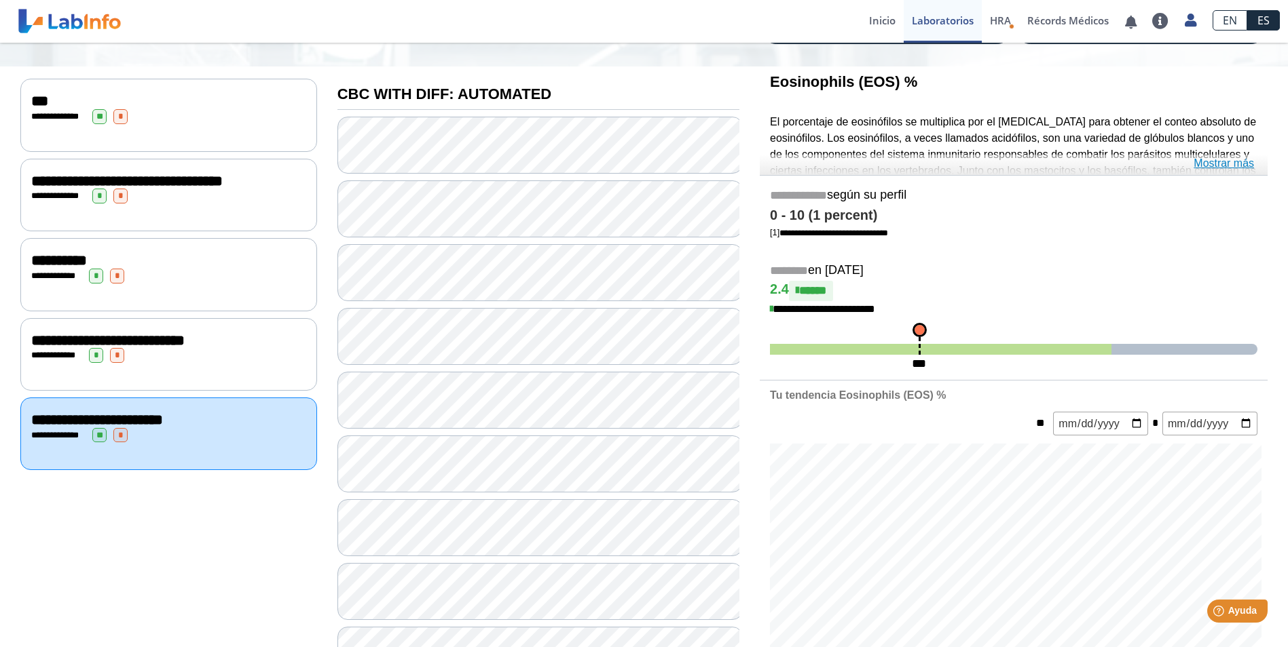
click at [1215, 159] on link "Mostrar más" at bounding box center [1223, 163] width 60 height 16
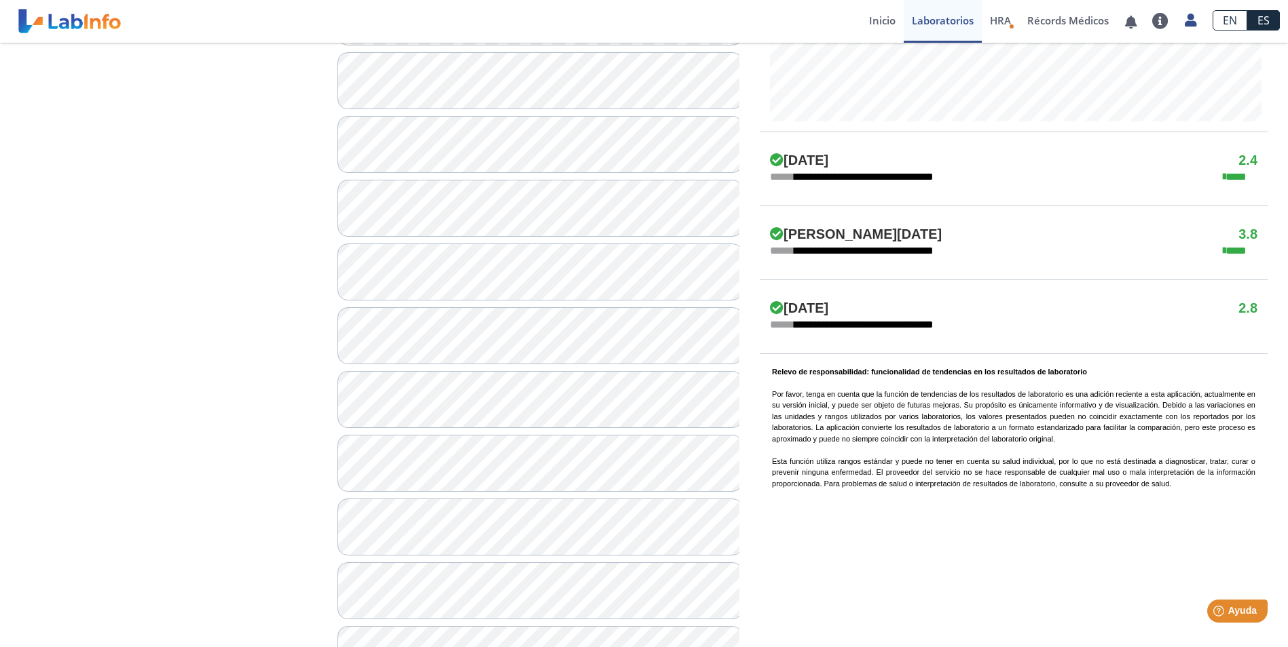
scroll to position [880, 0]
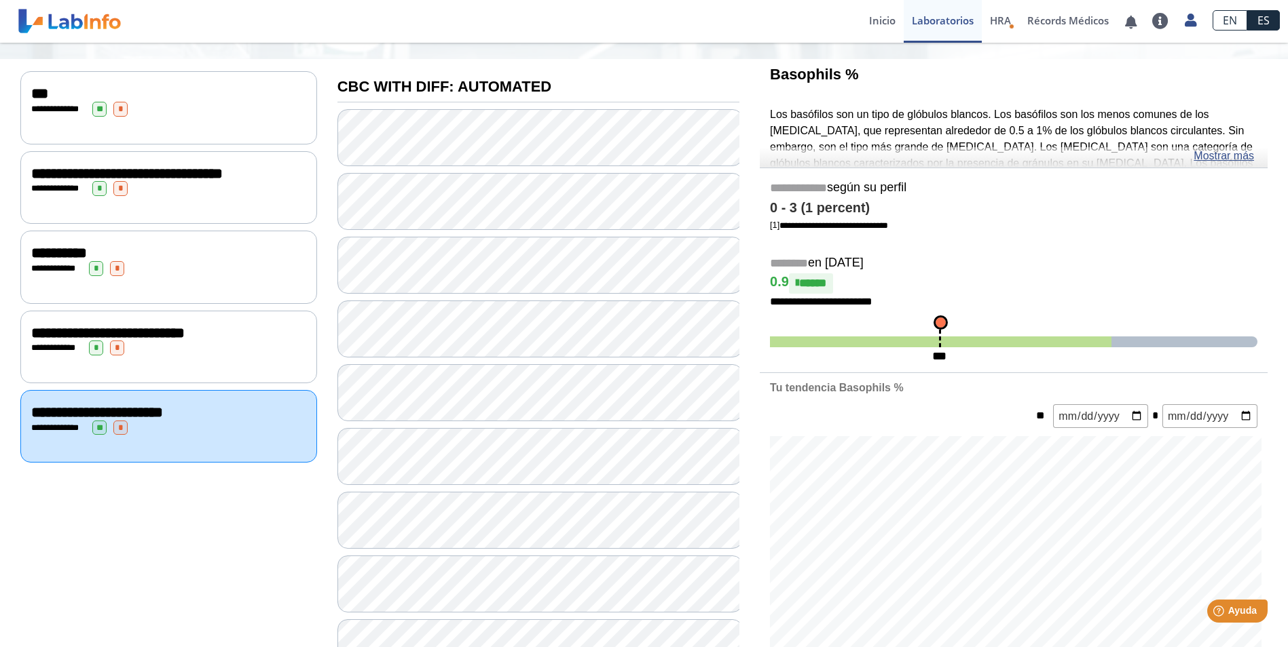
scroll to position [133, 0]
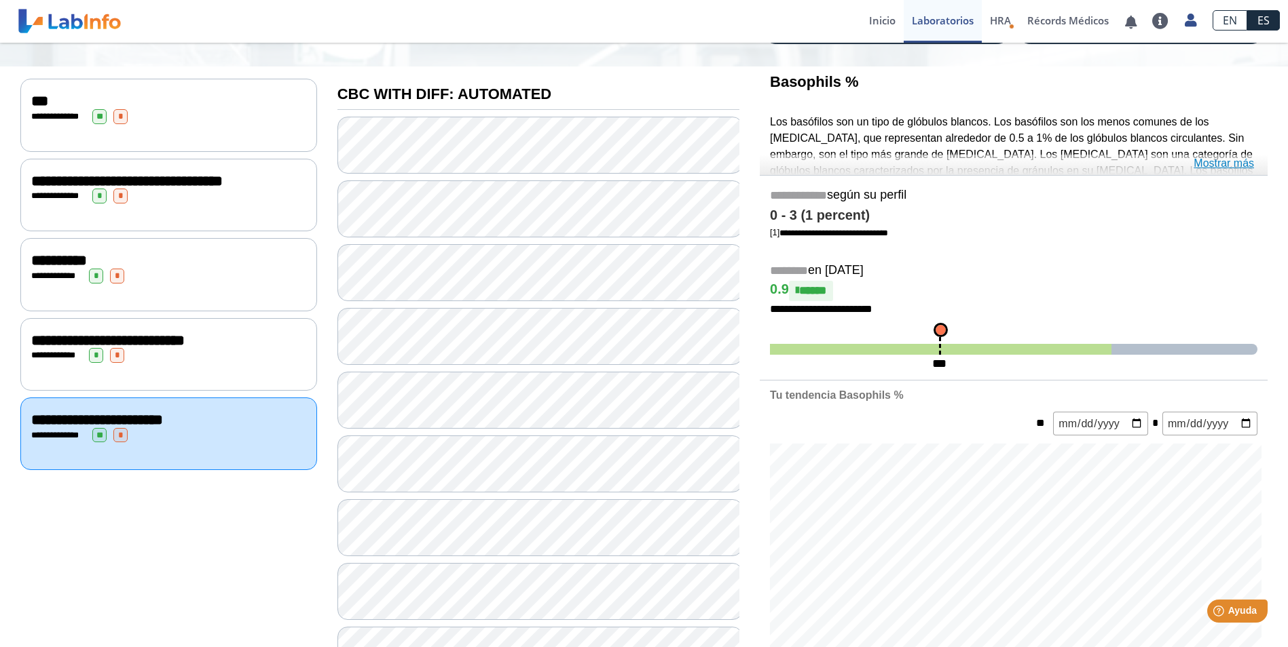
click at [1222, 158] on link "Mostrar más" at bounding box center [1223, 163] width 60 height 16
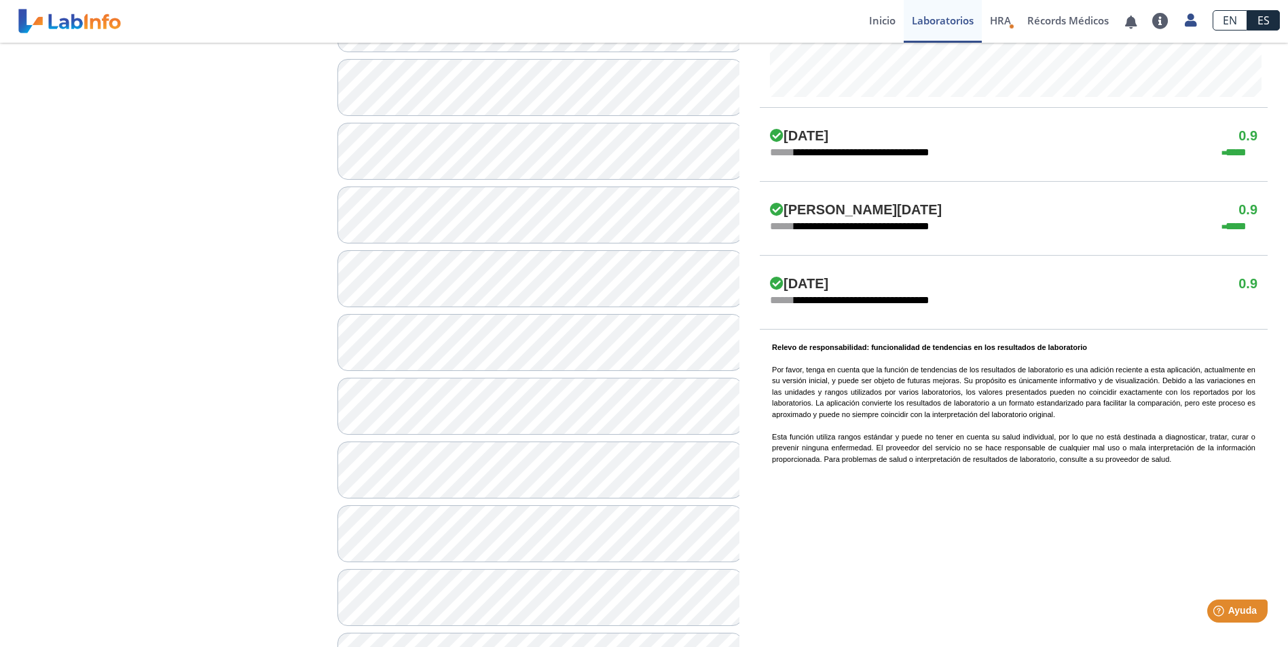
scroll to position [880, 0]
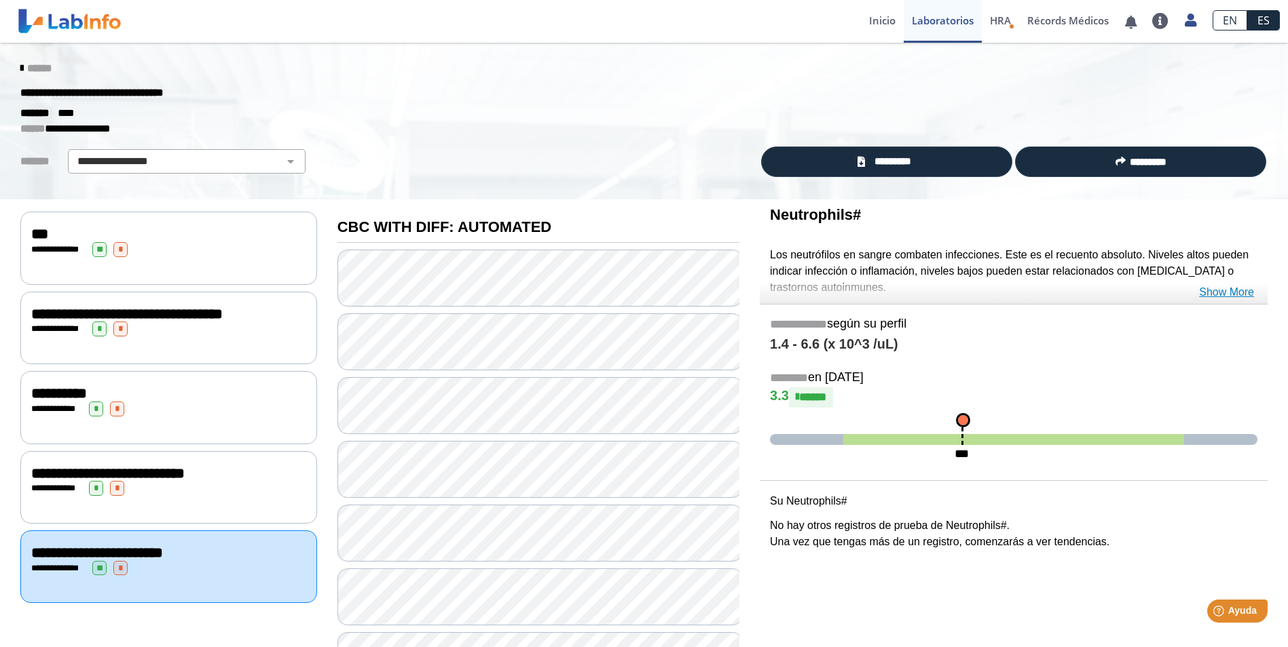
click at [1227, 289] on link "Show More" at bounding box center [1226, 292] width 55 height 16
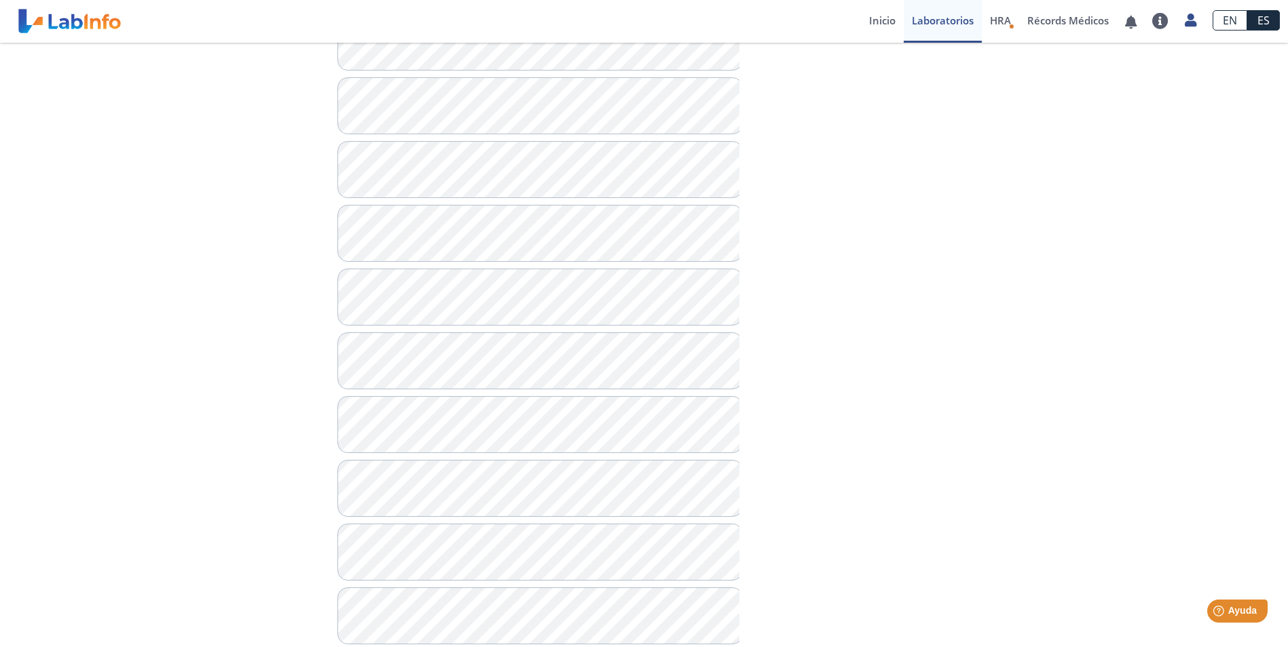
scroll to position [814, 0]
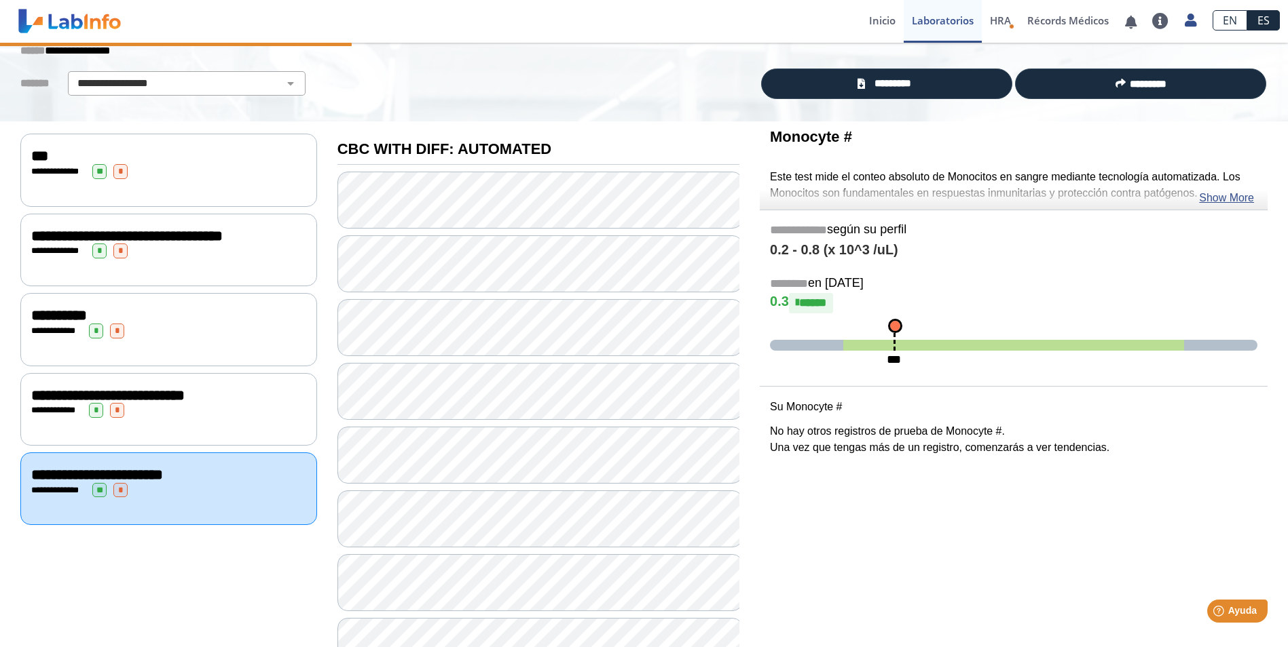
scroll to position [68, 0]
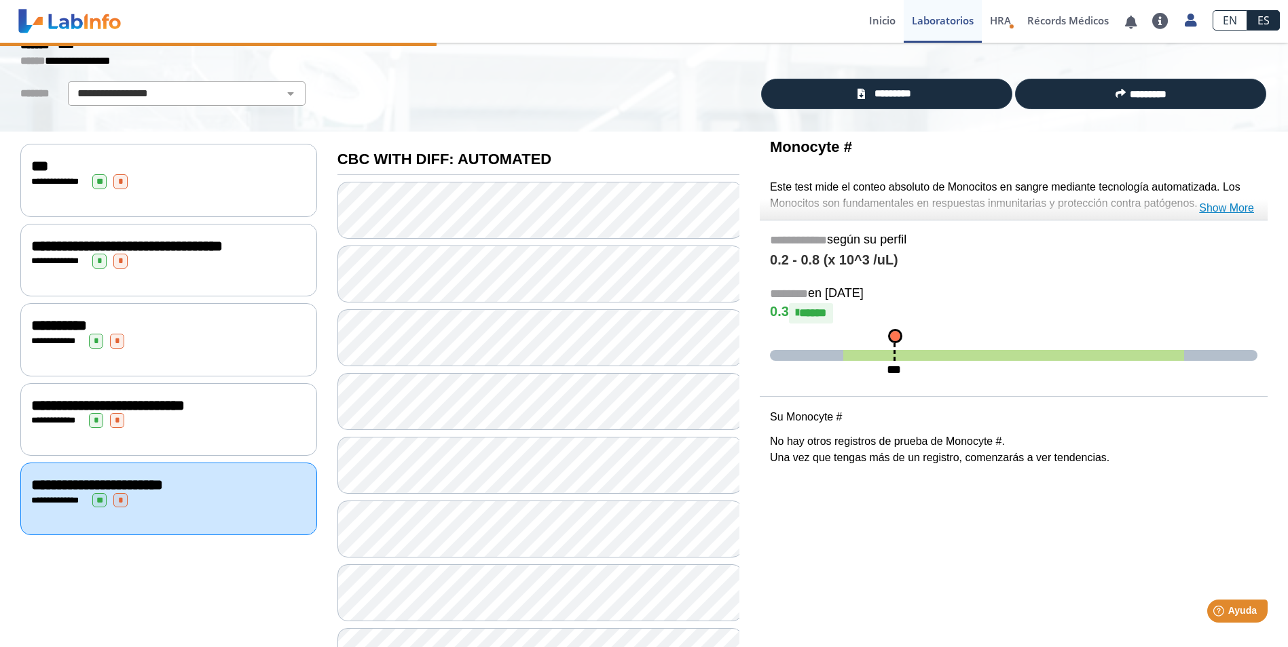
click at [1209, 205] on link "Show More" at bounding box center [1226, 208] width 55 height 16
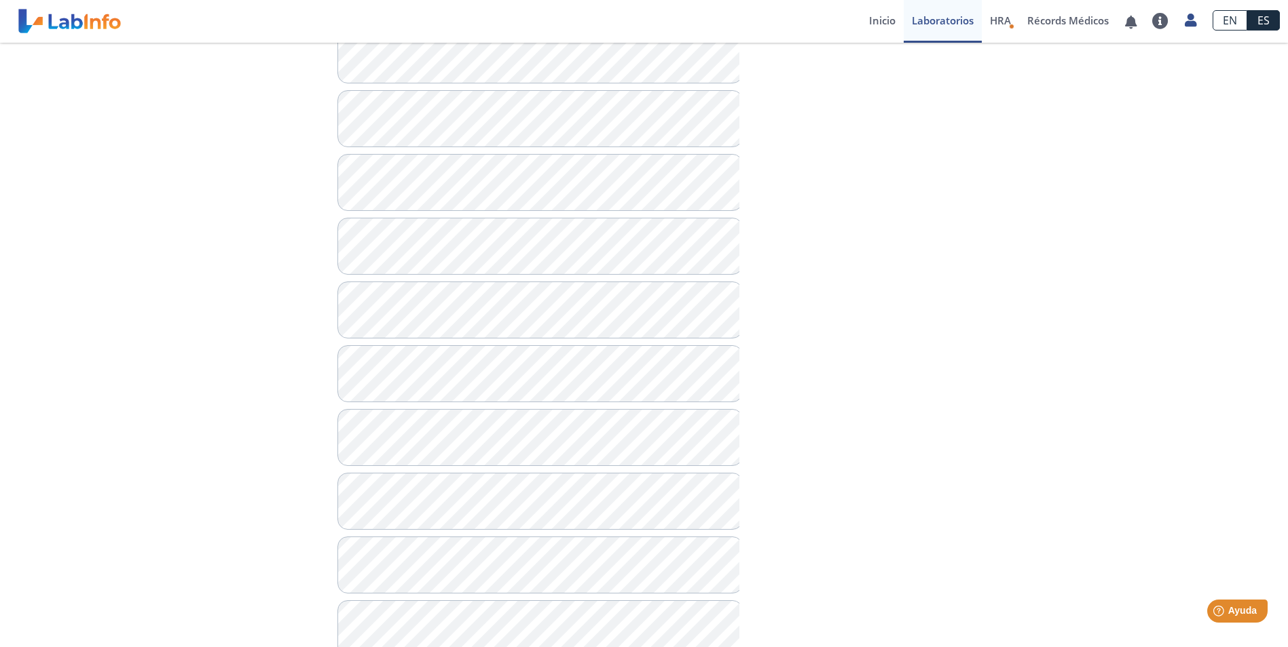
scroll to position [1083, 0]
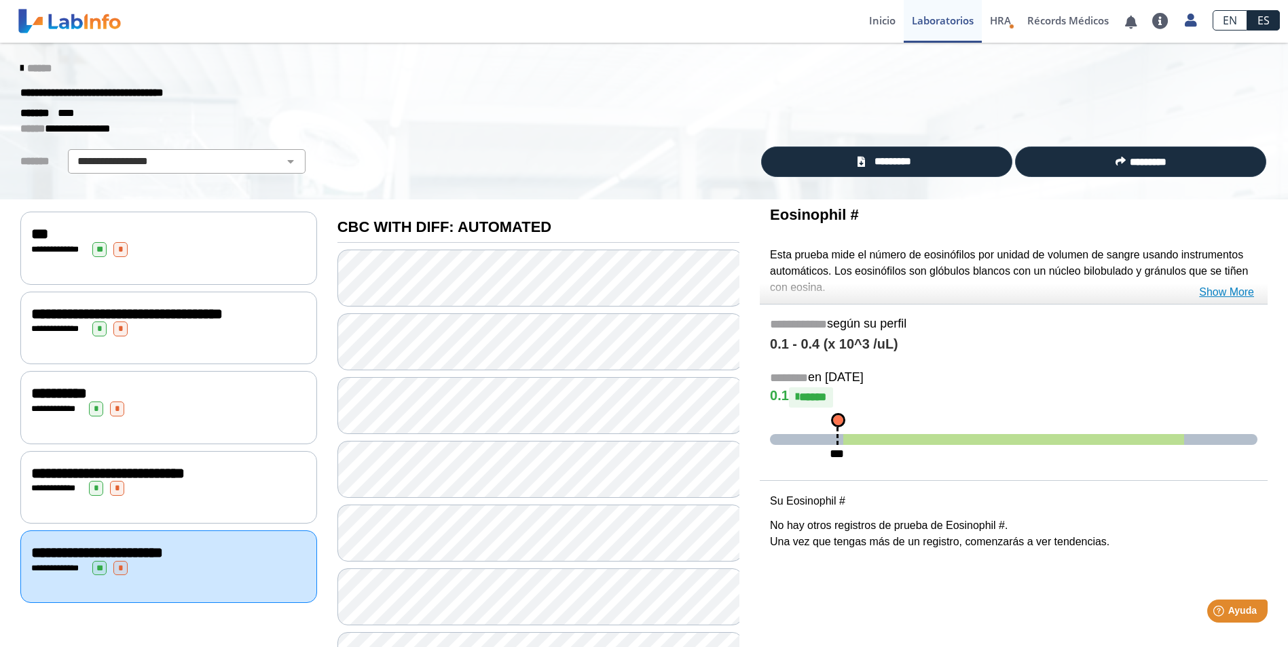
click at [1224, 290] on link "Show More" at bounding box center [1226, 292] width 55 height 16
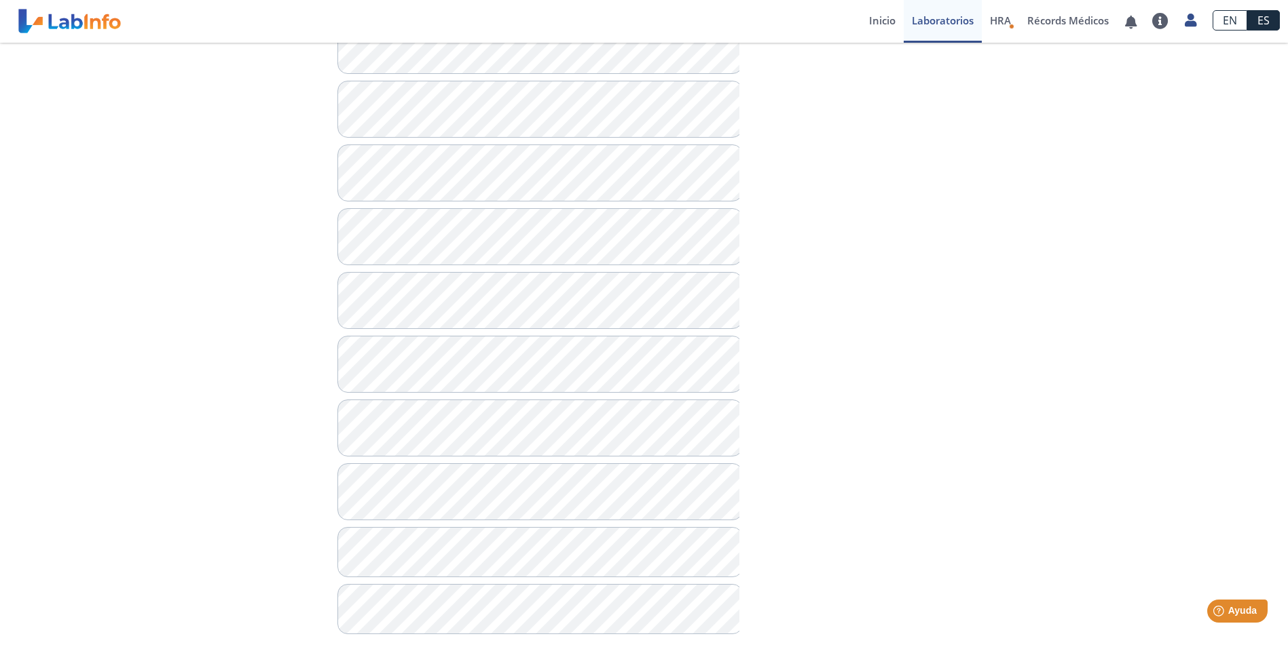
scroll to position [1083, 0]
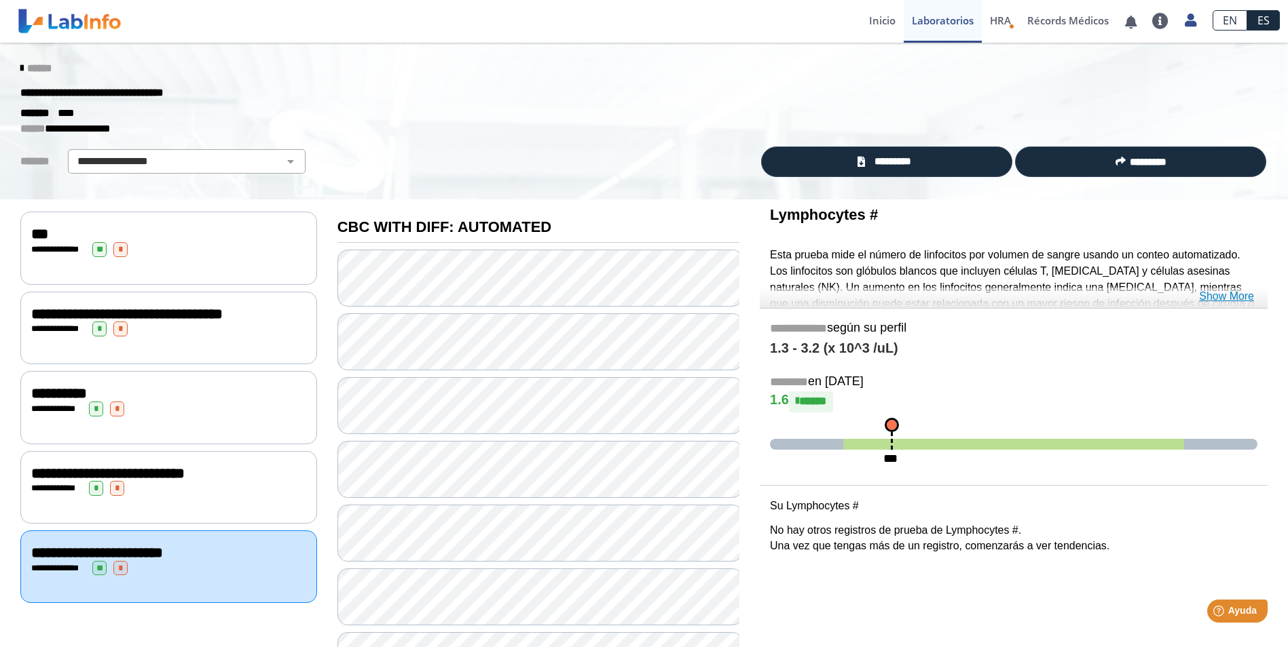
click at [1216, 296] on link "Show More" at bounding box center [1226, 296] width 55 height 16
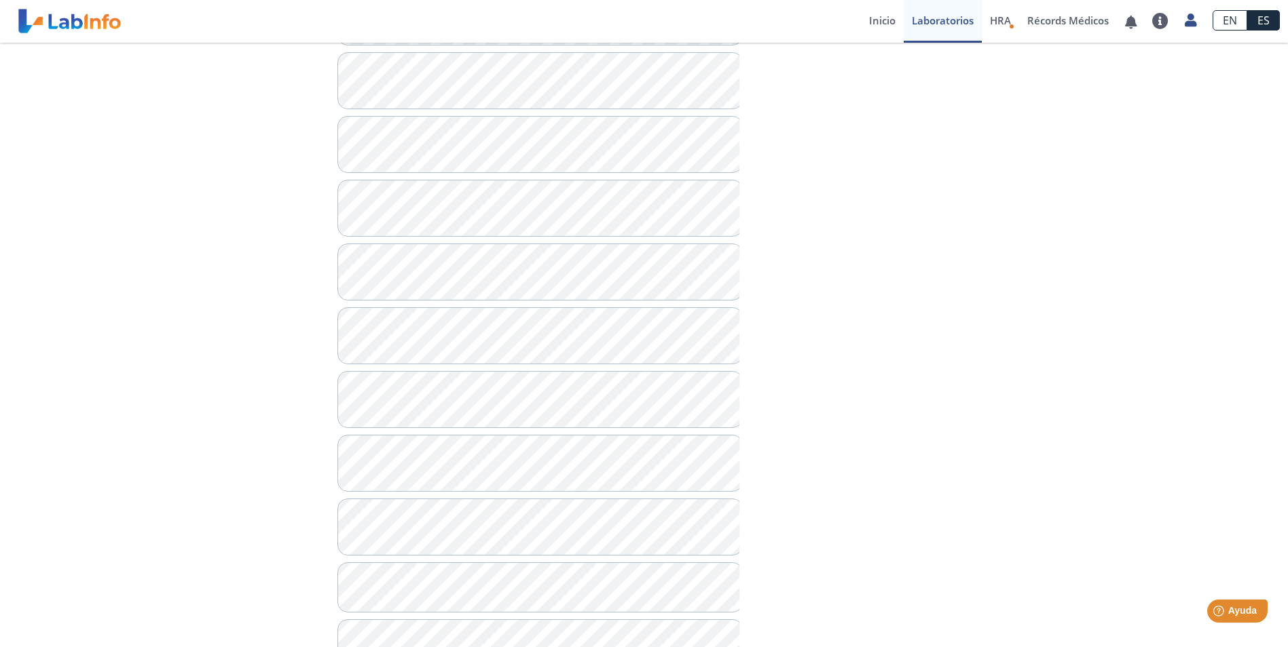
scroll to position [1083, 0]
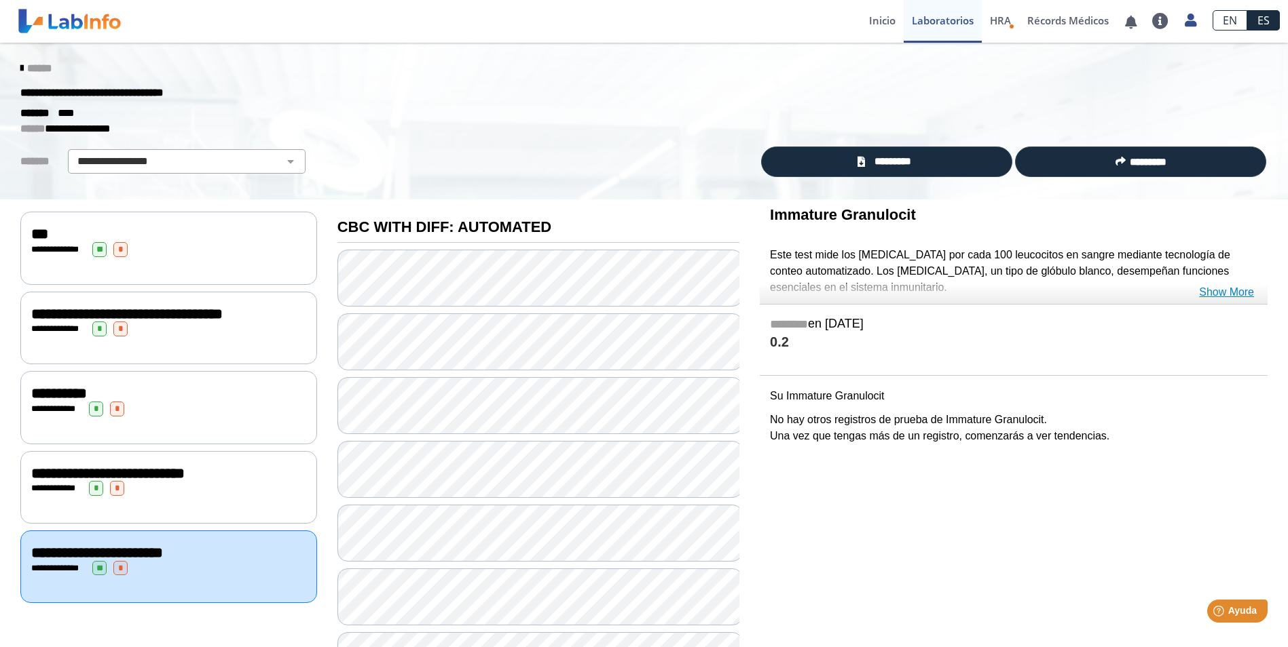
click at [1215, 288] on link "Show More" at bounding box center [1226, 292] width 55 height 16
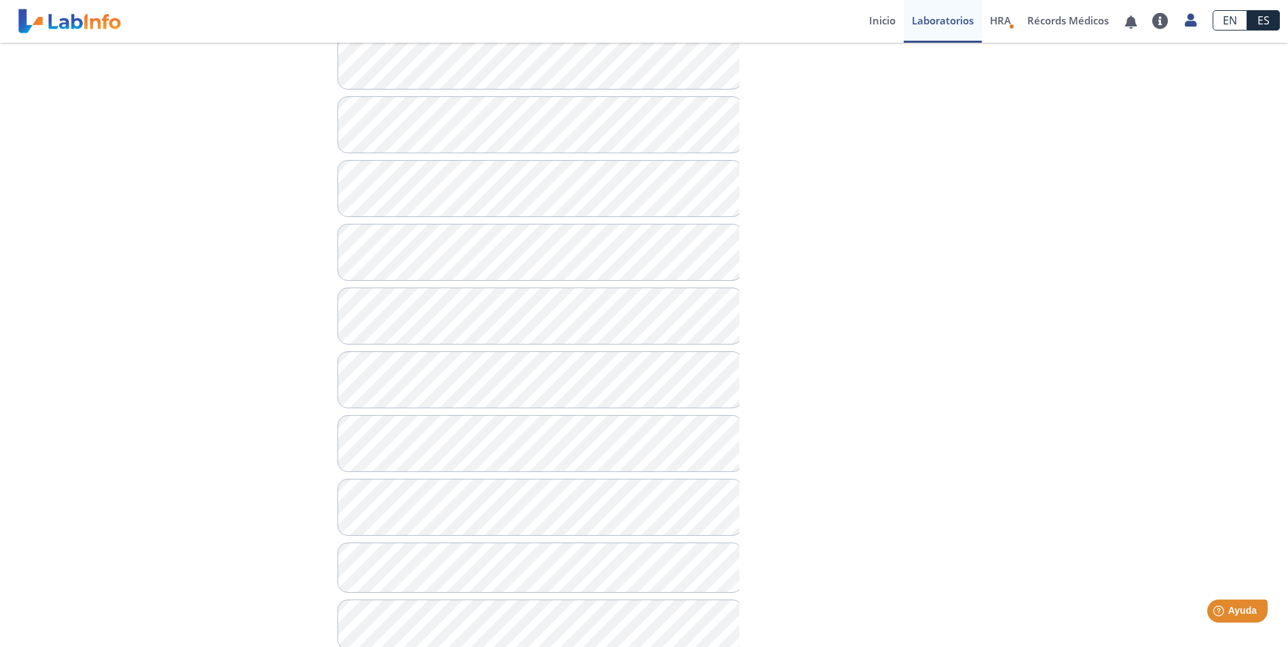
scroll to position [1083, 0]
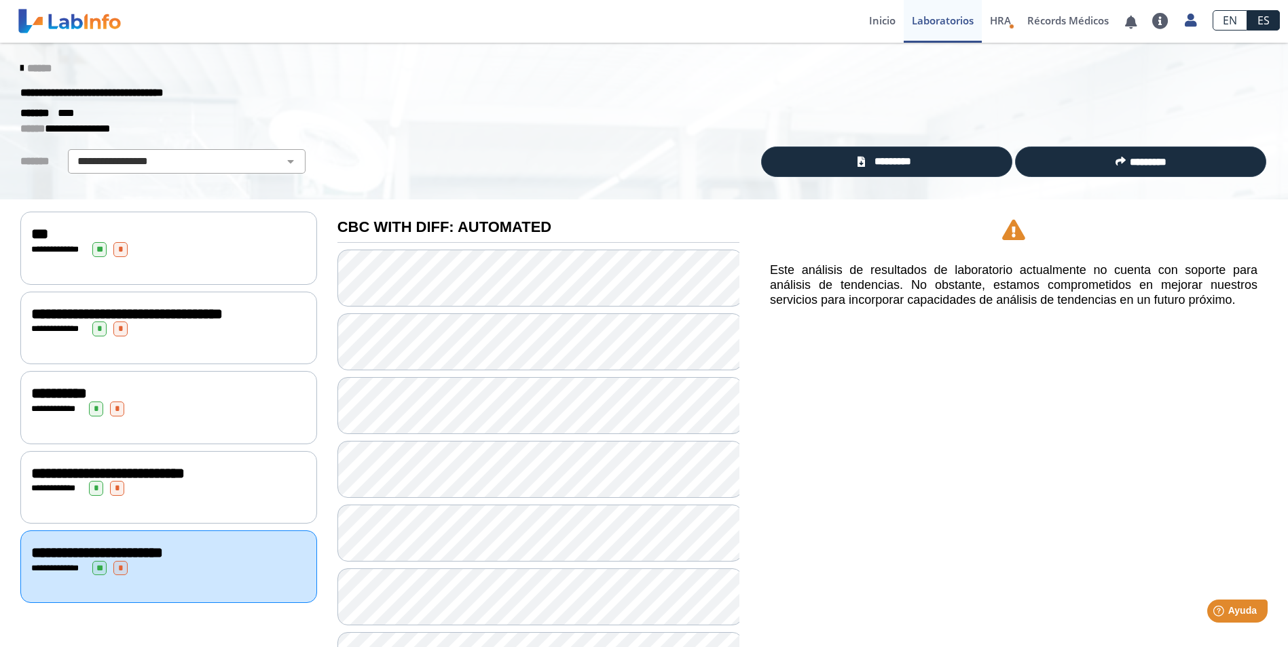
click at [254, 503] on div "**********" at bounding box center [168, 487] width 297 height 73
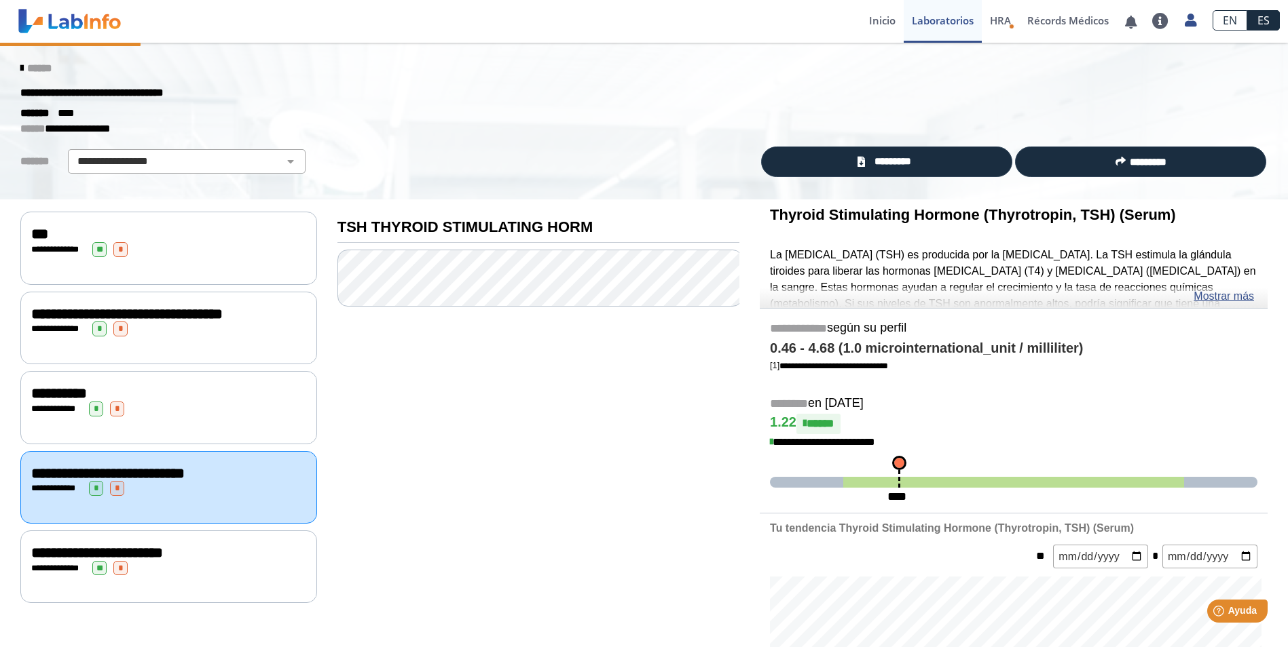
click at [244, 433] on div "**********" at bounding box center [168, 407] width 297 height 73
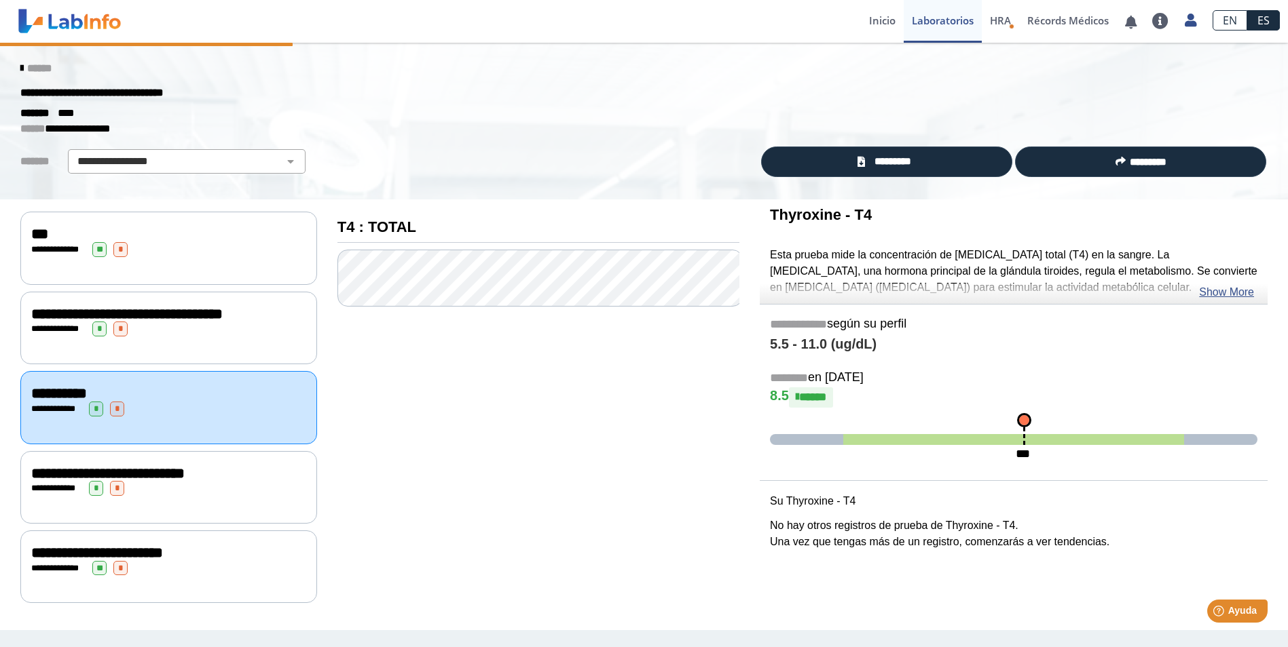
click at [246, 350] on div "**********" at bounding box center [168, 328] width 297 height 73
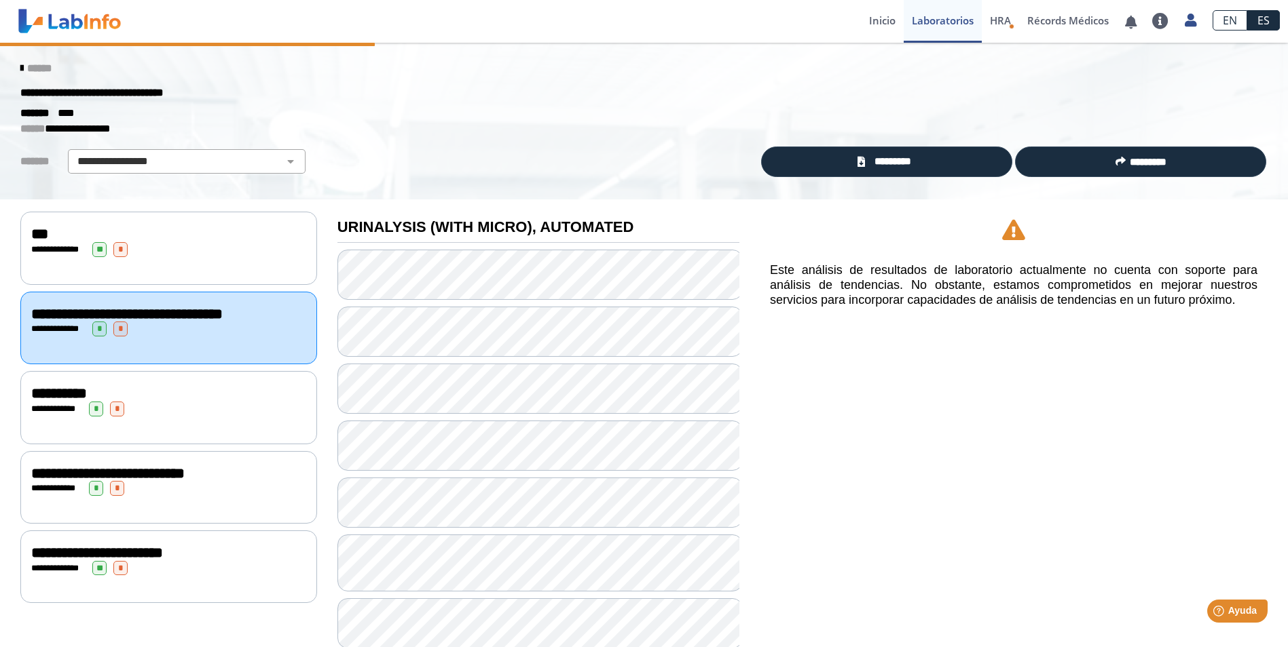
click at [242, 256] on div "**********" at bounding box center [168, 248] width 297 height 73
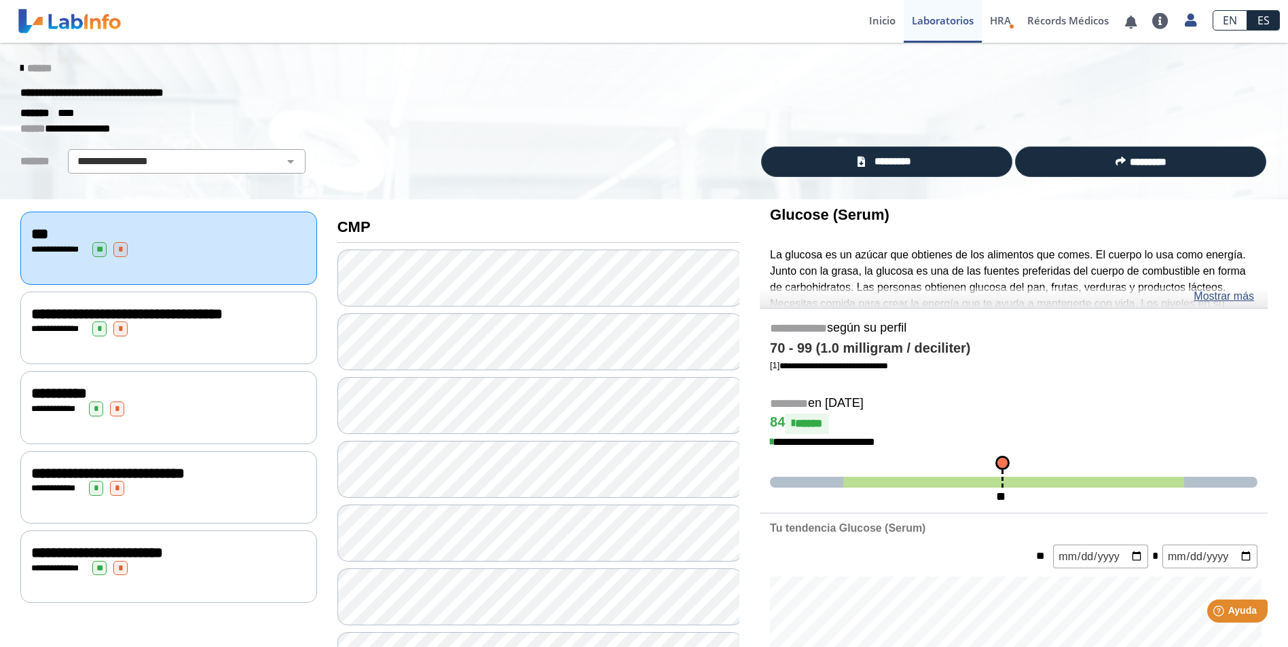
click at [242, 329] on div "**********" at bounding box center [168, 329] width 275 height 15
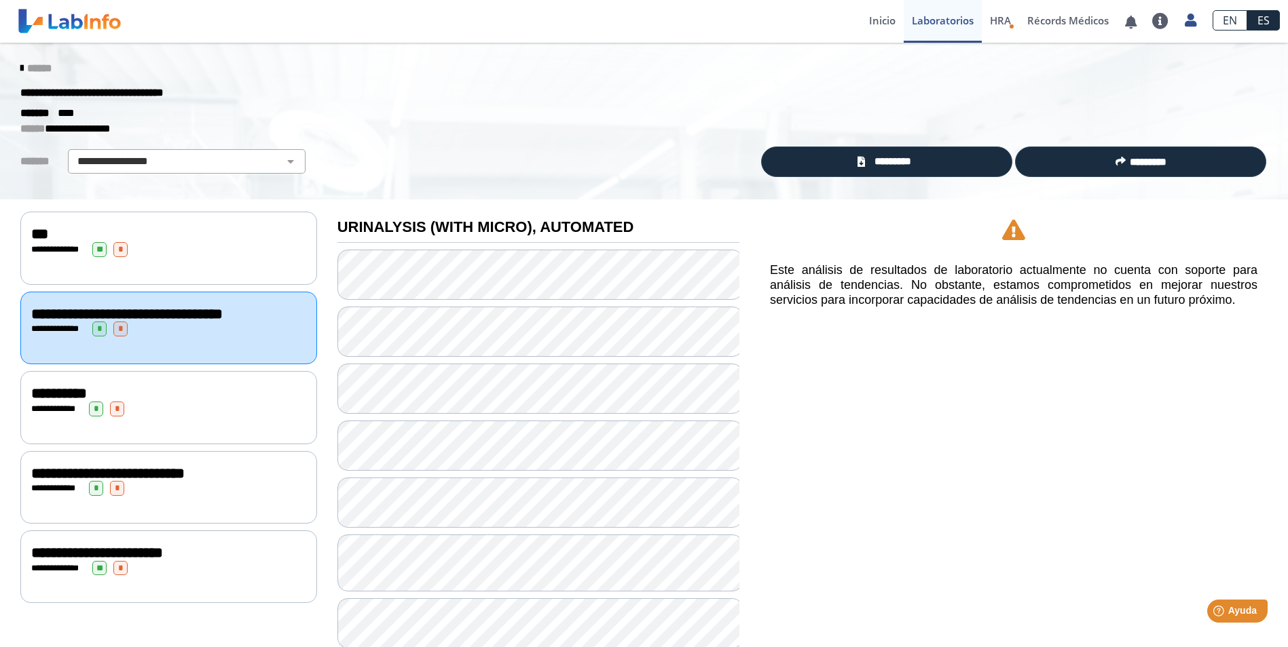
click at [31, 69] on span "******" at bounding box center [39, 68] width 24 height 10
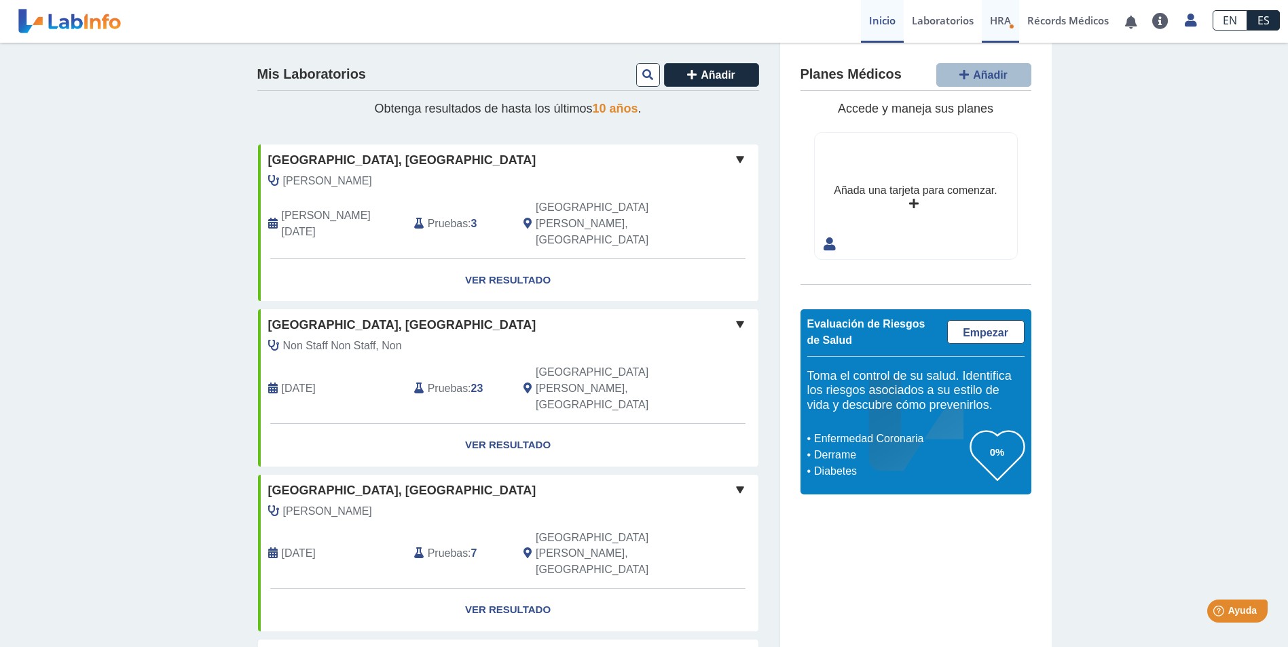
click at [1003, 20] on span "HRA" at bounding box center [1000, 21] width 21 height 14
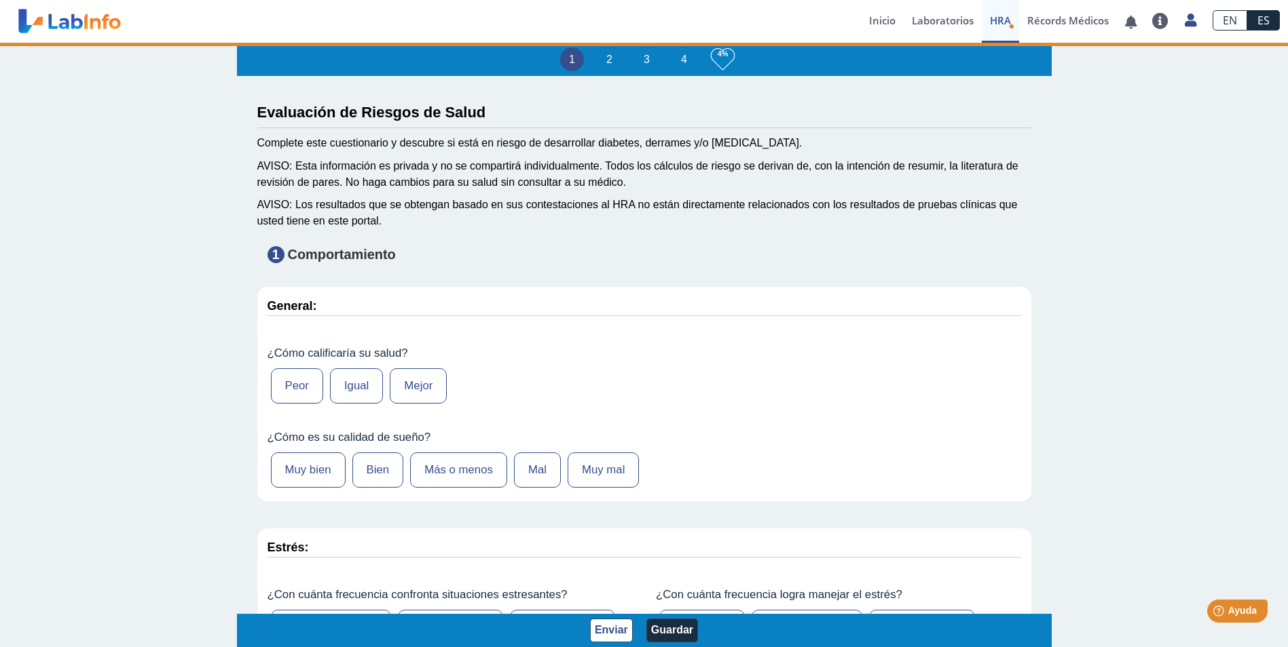
type input "[PERSON_NAME]"
type input "[DATE]"
select select
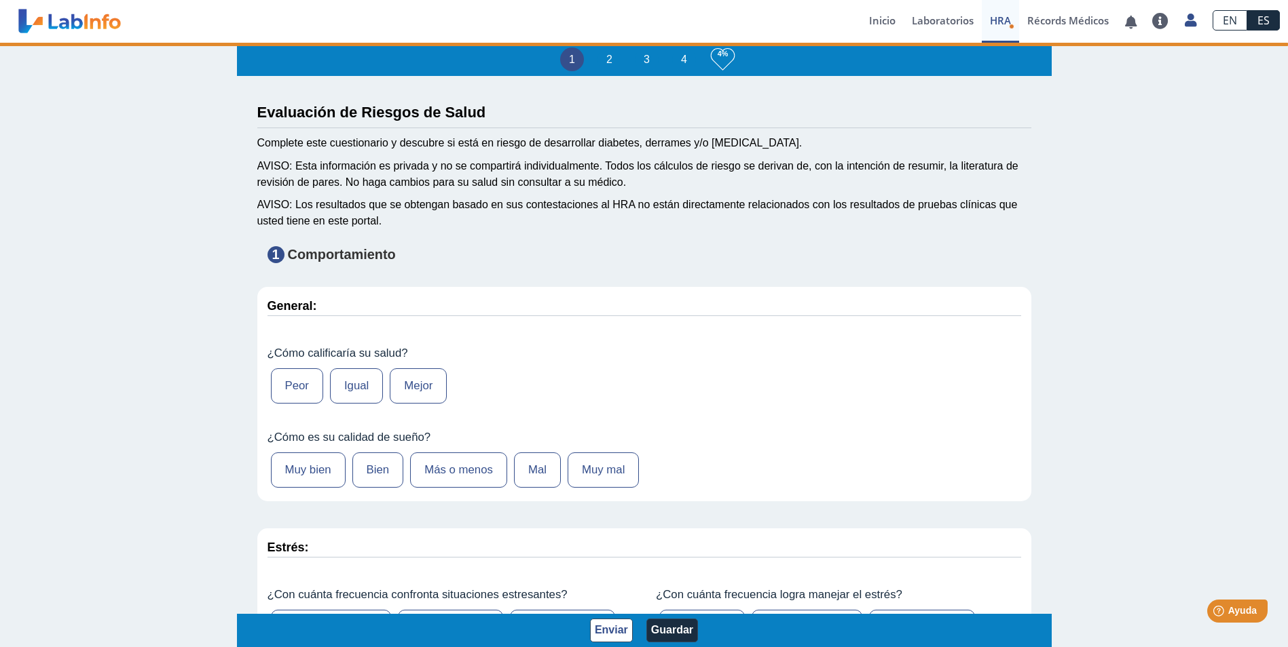
select select
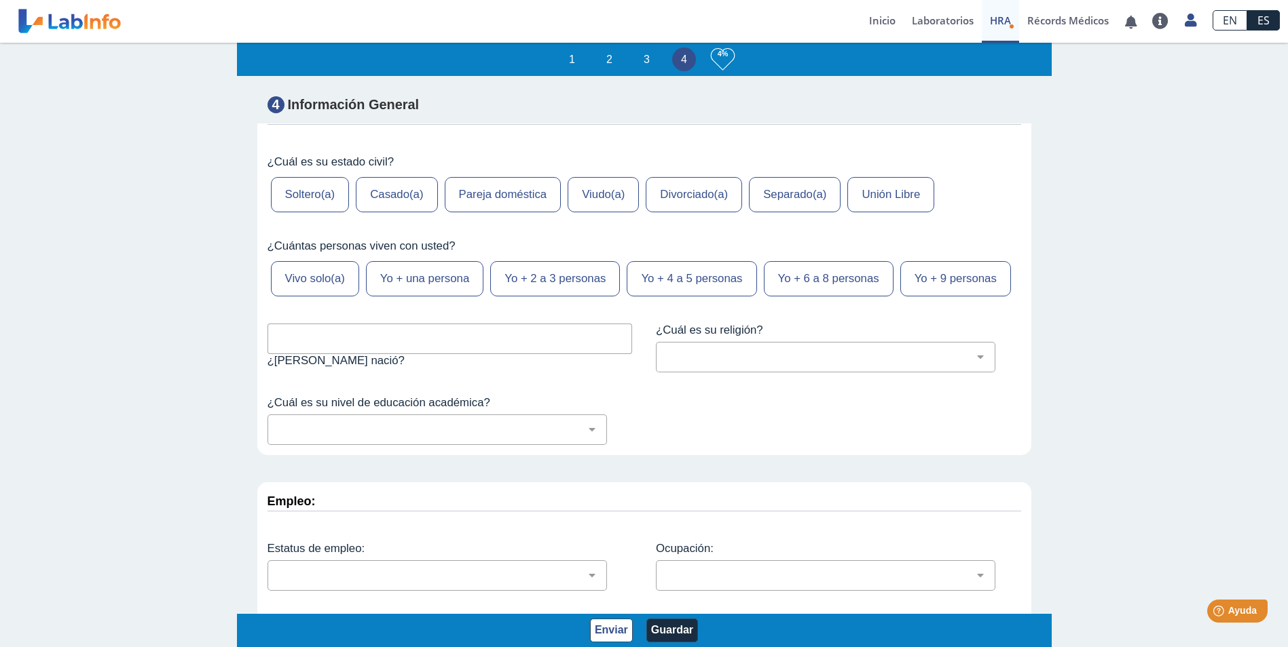
scroll to position [5584, 0]
click at [1052, 20] on link "Récords Médicos" at bounding box center [1068, 21] width 98 height 43
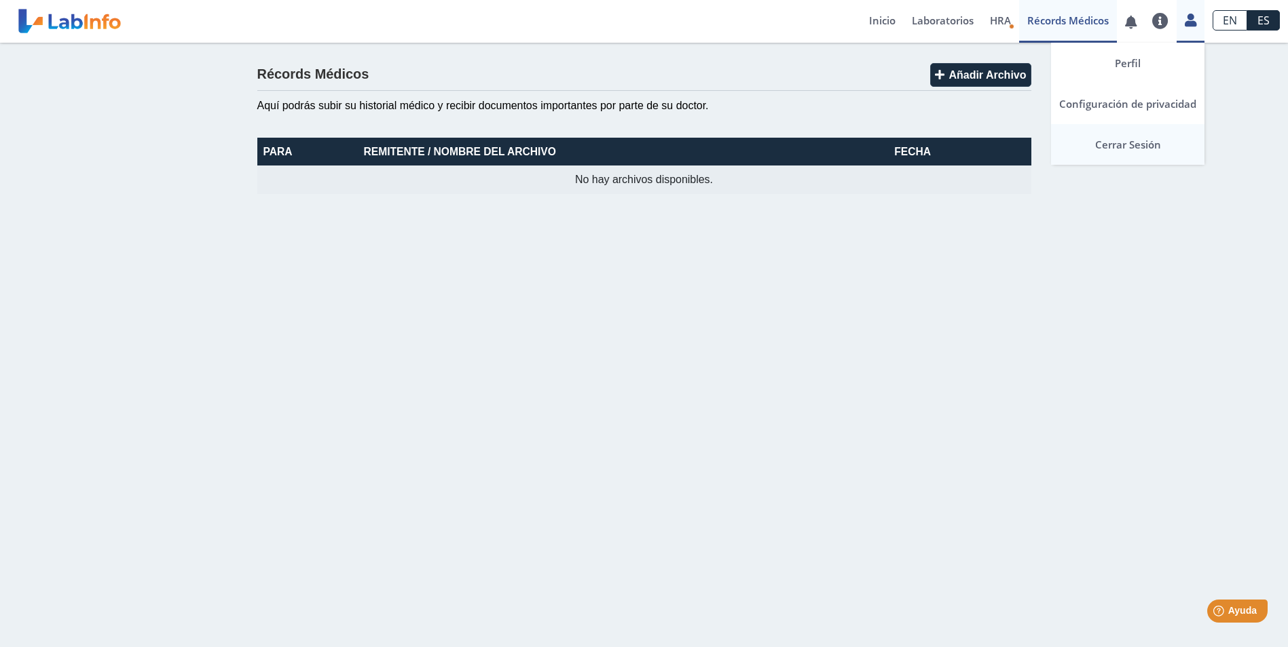
click at [1121, 144] on link "Cerrar Sesión" at bounding box center [1127, 144] width 153 height 41
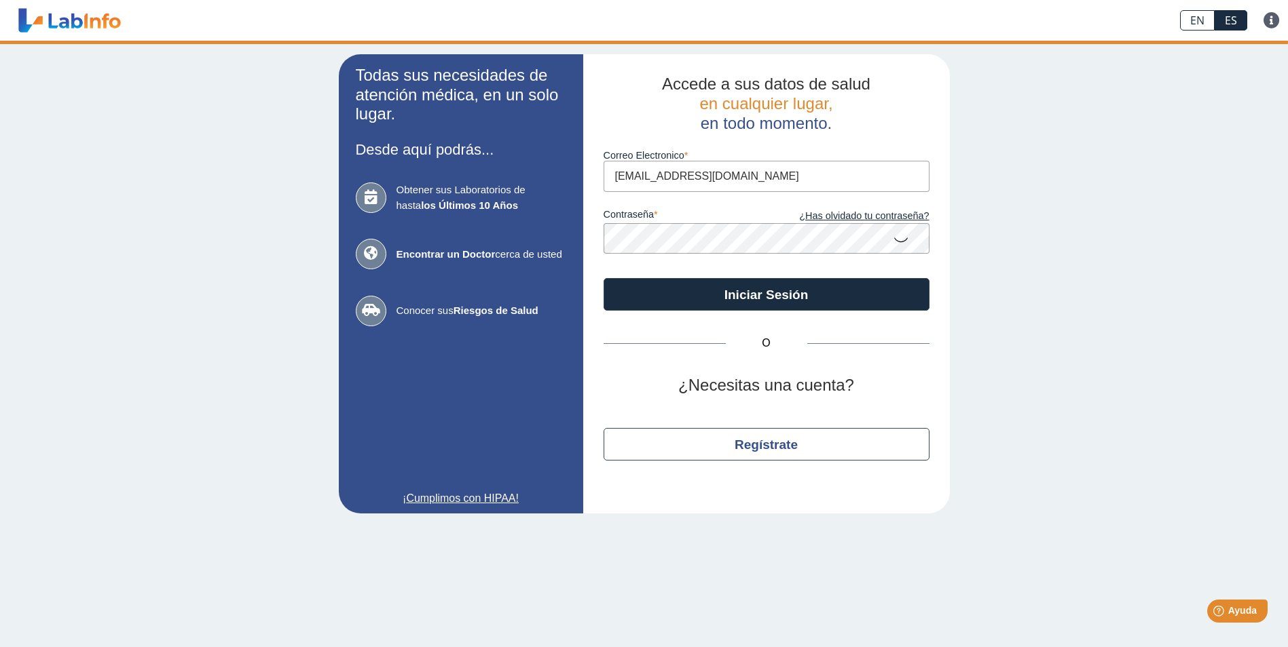
type input "[EMAIL_ADDRESS][DOMAIN_NAME]"
